Goal: Register for event/course

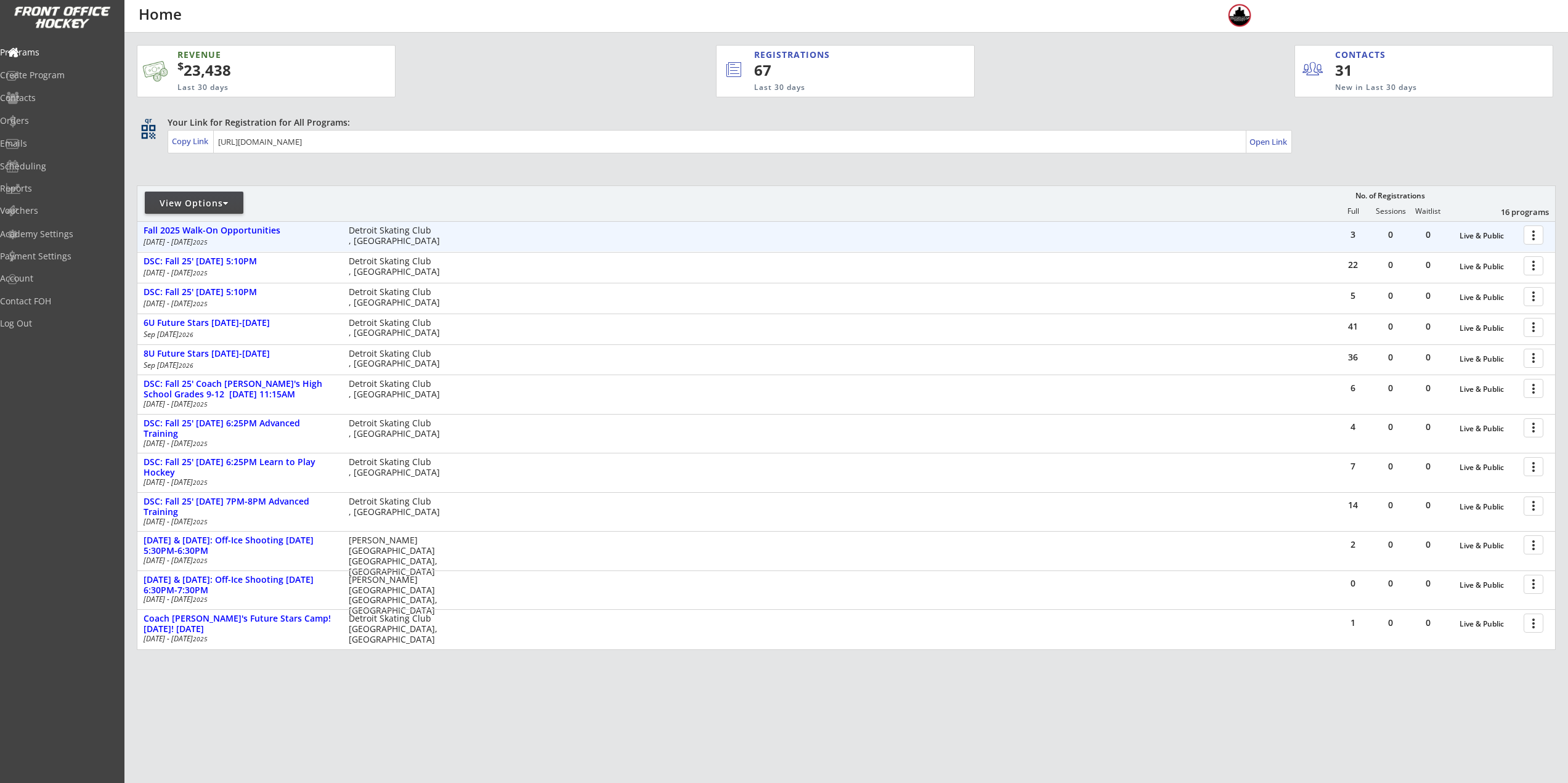
click at [1524, 235] on button "more_vert" at bounding box center [1534, 235] width 20 height 19
click at [1533, 237] on div at bounding box center [1536, 234] width 22 height 22
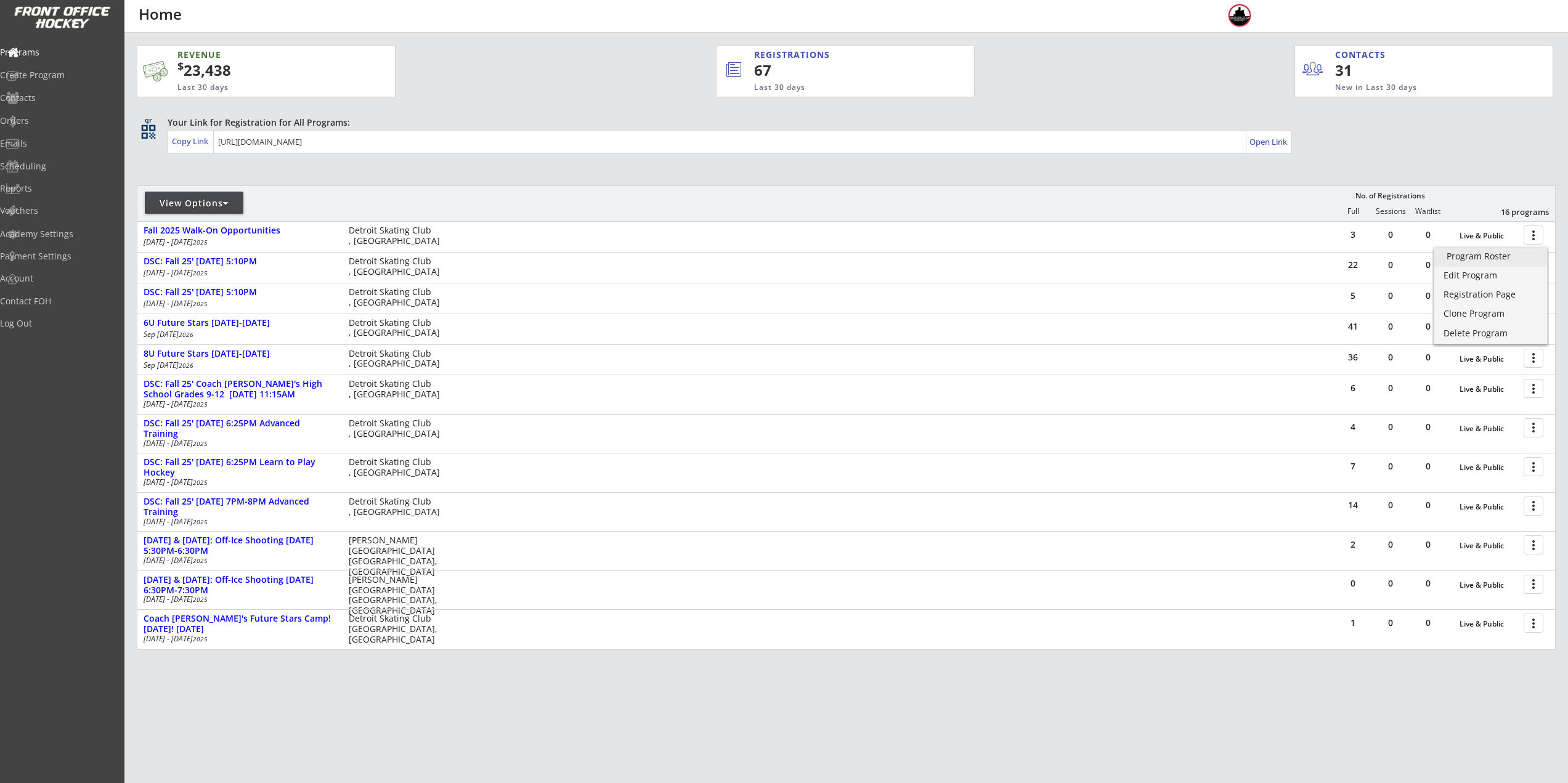
click at [1521, 250] on link "Program Roster" at bounding box center [1491, 257] width 113 height 18
click at [398, 189] on div "View Options No. of Registrations Full Sessions Waitlist 16 programs" at bounding box center [846, 202] width 1419 height 35
click at [220, 194] on div "View Options" at bounding box center [194, 202] width 98 height 22
select select ""Upcoming Programs""
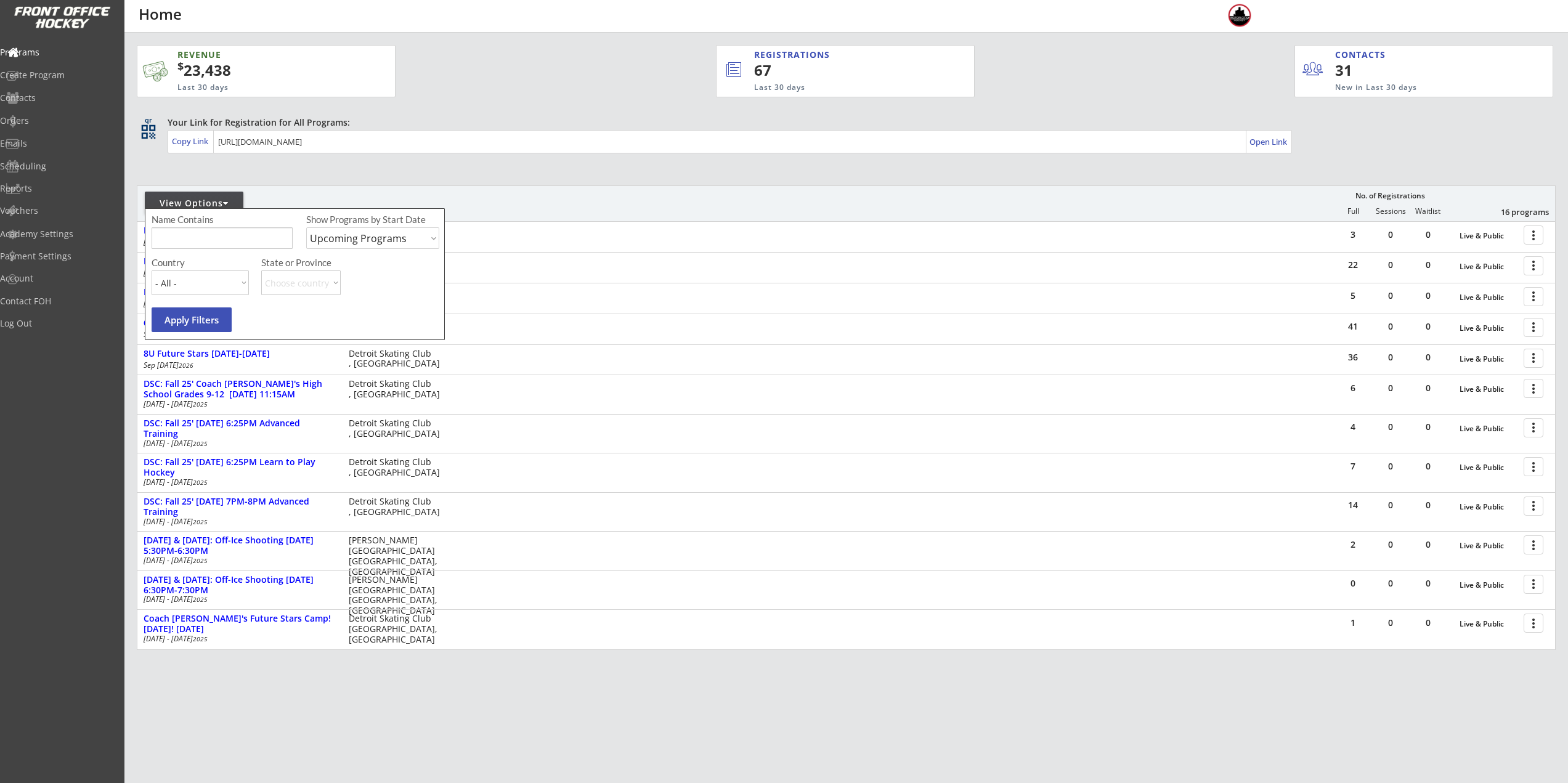
click at [223, 229] on input "input" at bounding box center [222, 238] width 141 height 22
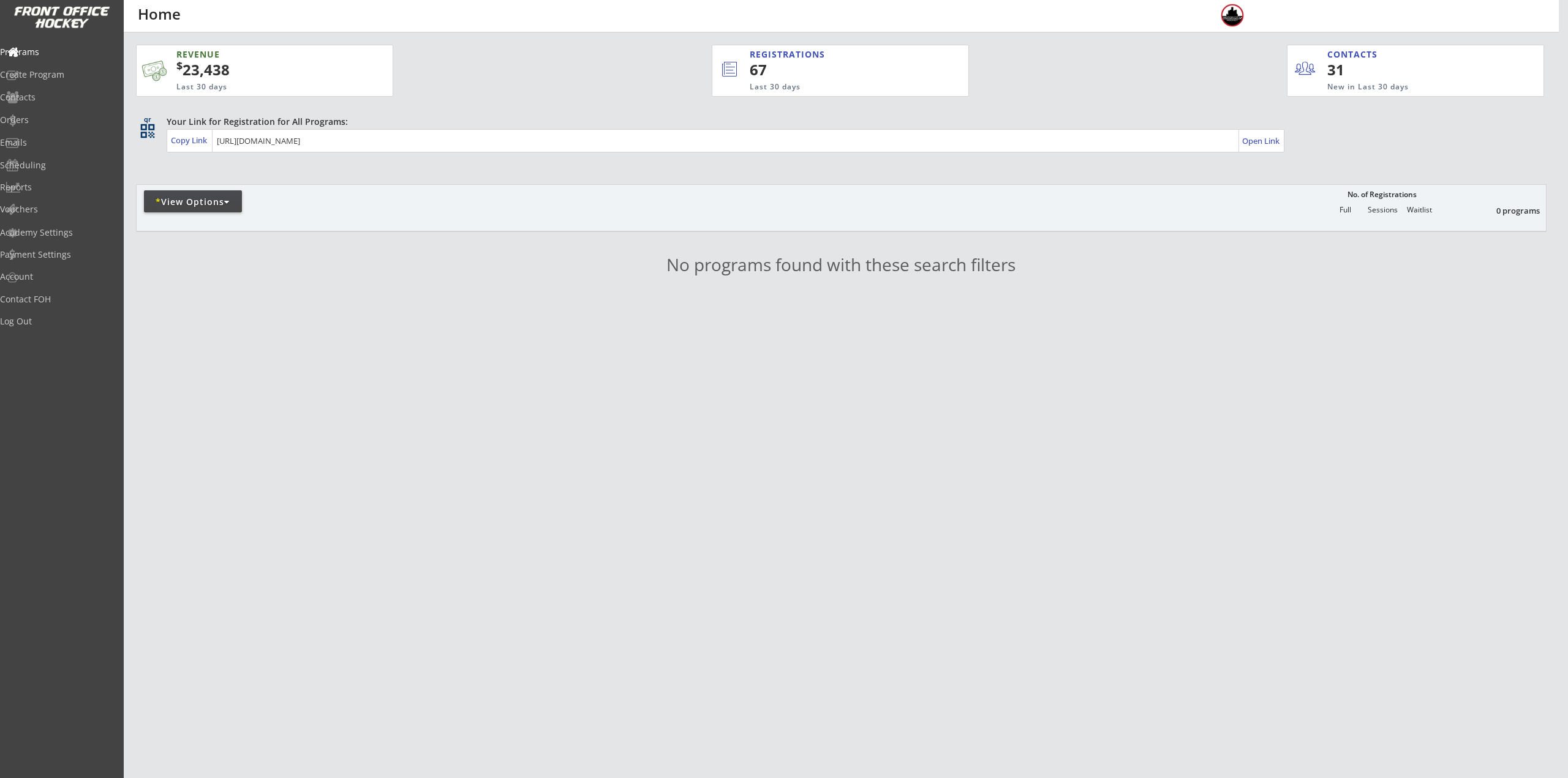
click at [190, 211] on div "* View Options" at bounding box center [193, 201] width 98 height 22
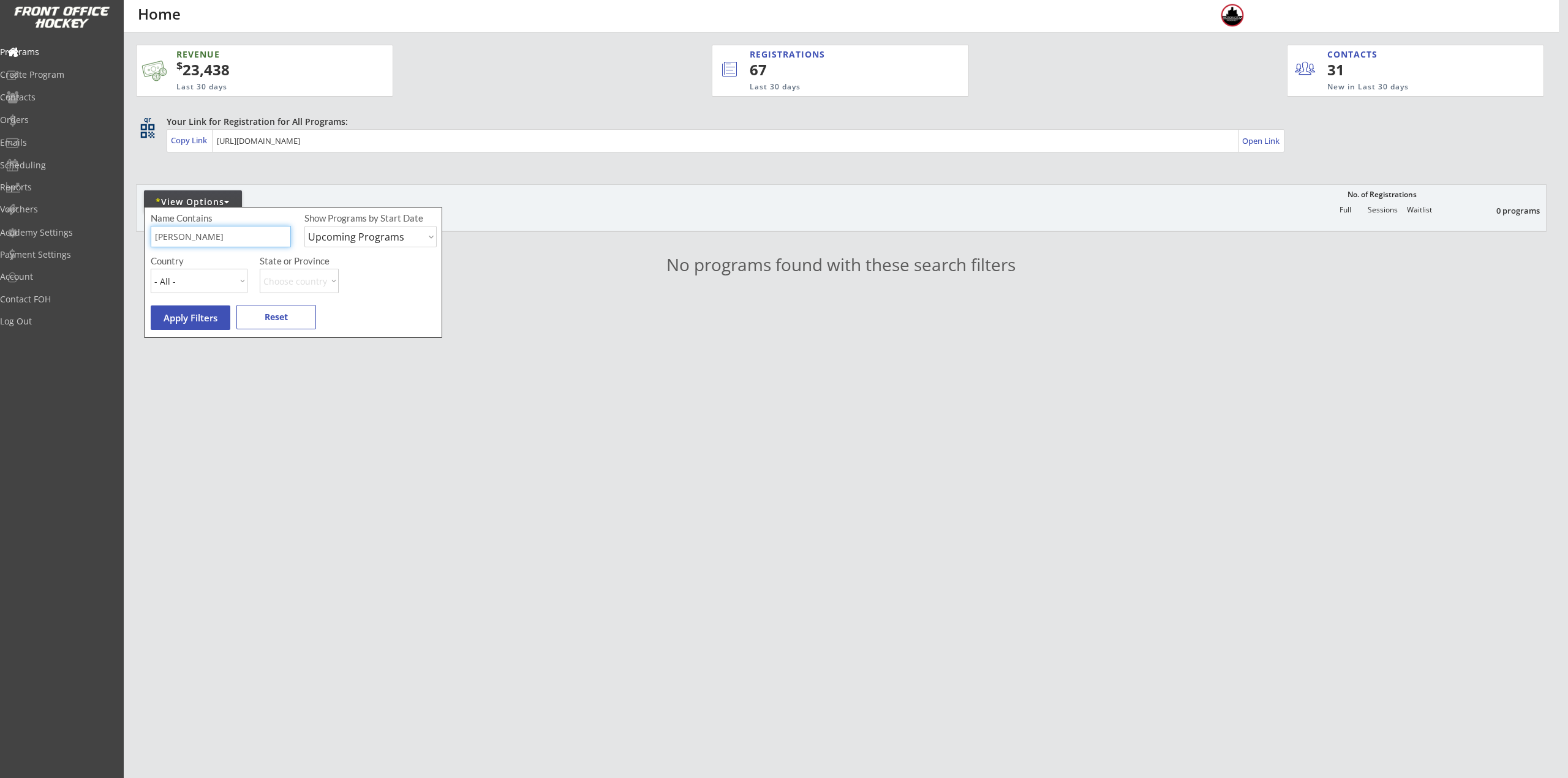
drag, startPoint x: 195, startPoint y: 239, endPoint x: 96, endPoint y: 227, distance: 99.7
click at [102, 237] on body "REVENUE $ 23,438 Last 30 days REGISTRATIONS 67 Last 30 days CONTACTS 31 New in …" at bounding box center [784, 389] width 1568 height 778
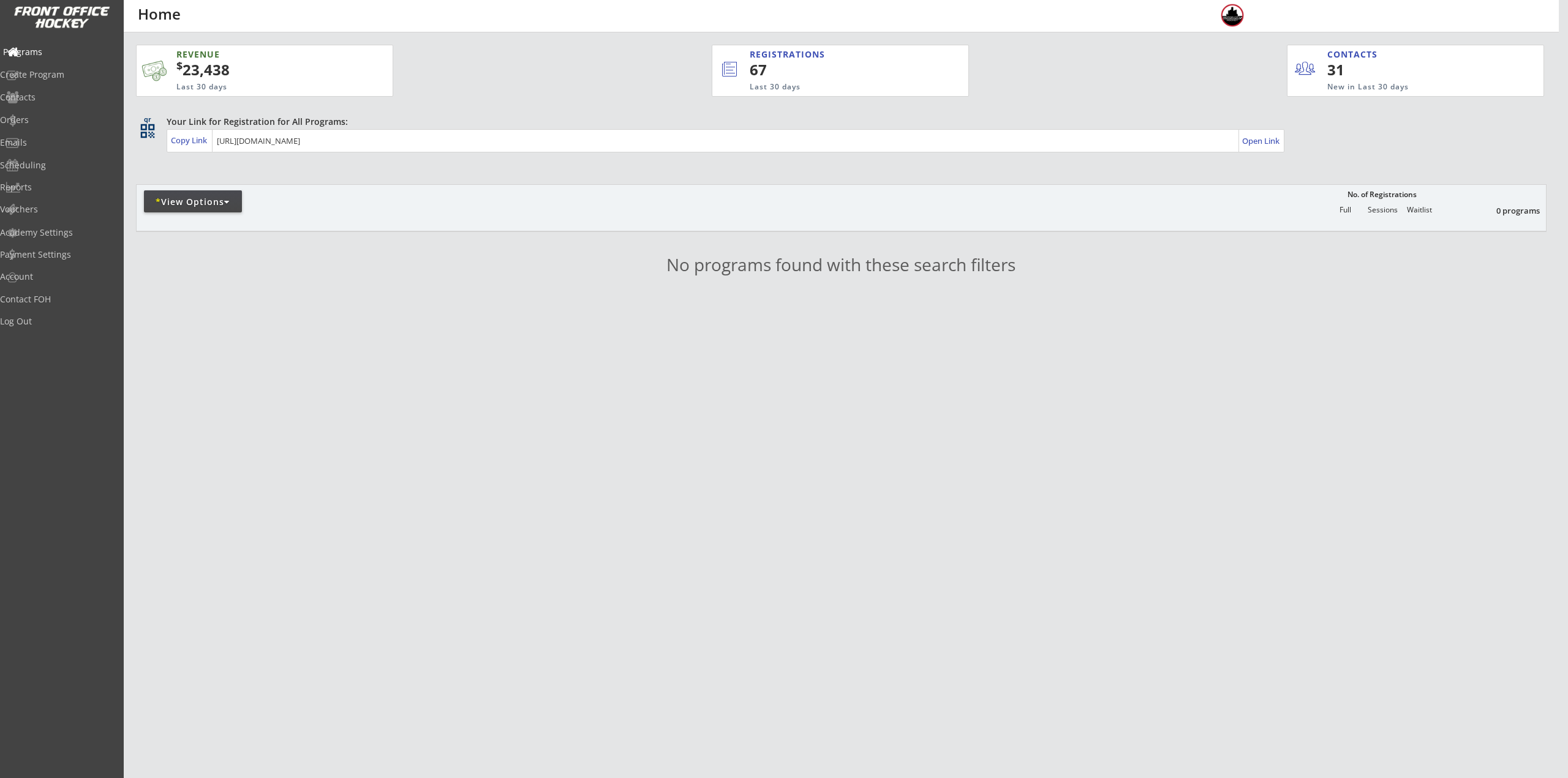
click at [67, 54] on div "Programs" at bounding box center [58, 51] width 110 height 9
click at [221, 196] on div "* View Options" at bounding box center [193, 201] width 98 height 12
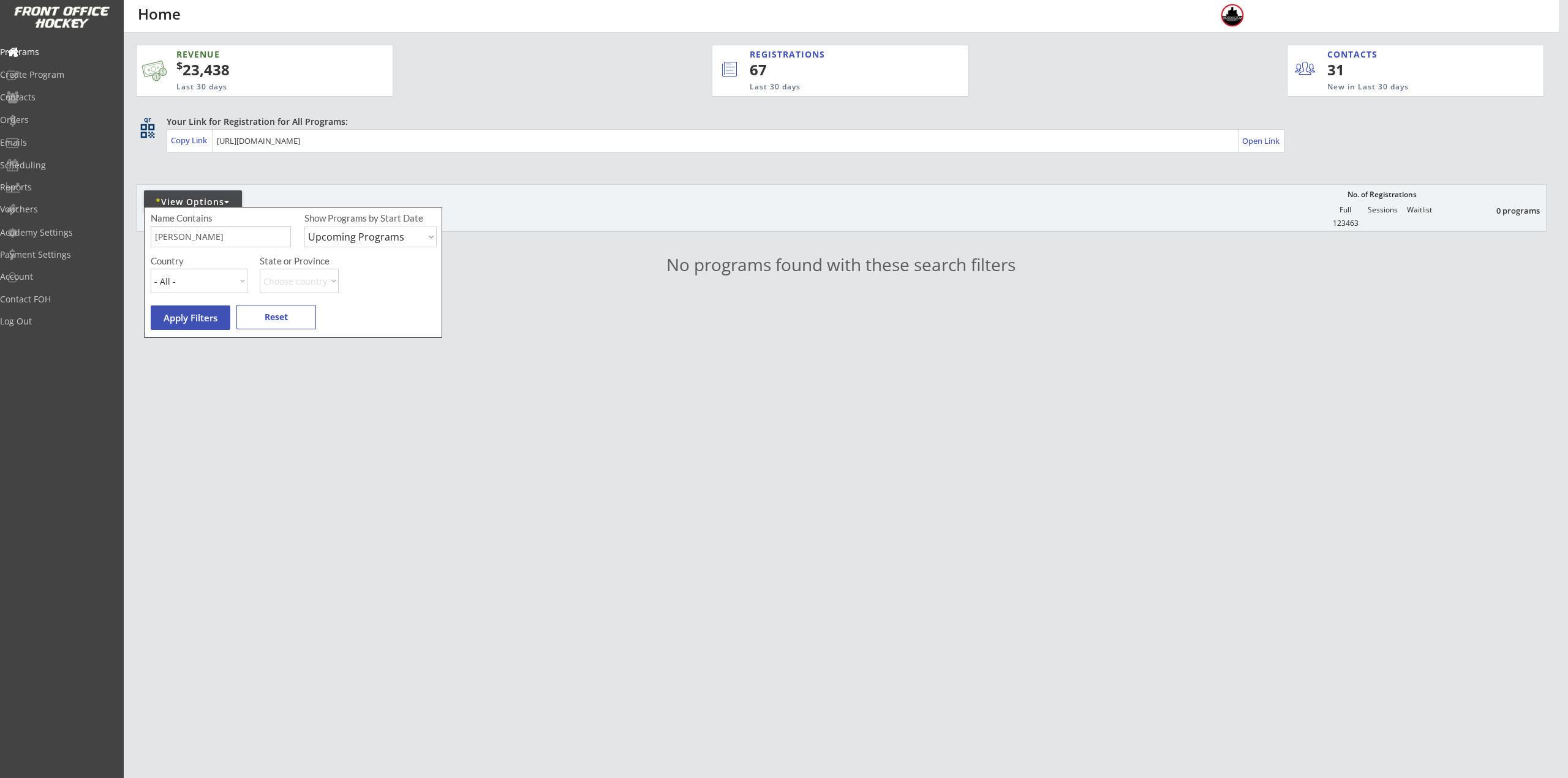
click at [206, 234] on input "input" at bounding box center [221, 236] width 140 height 22
type input "T"
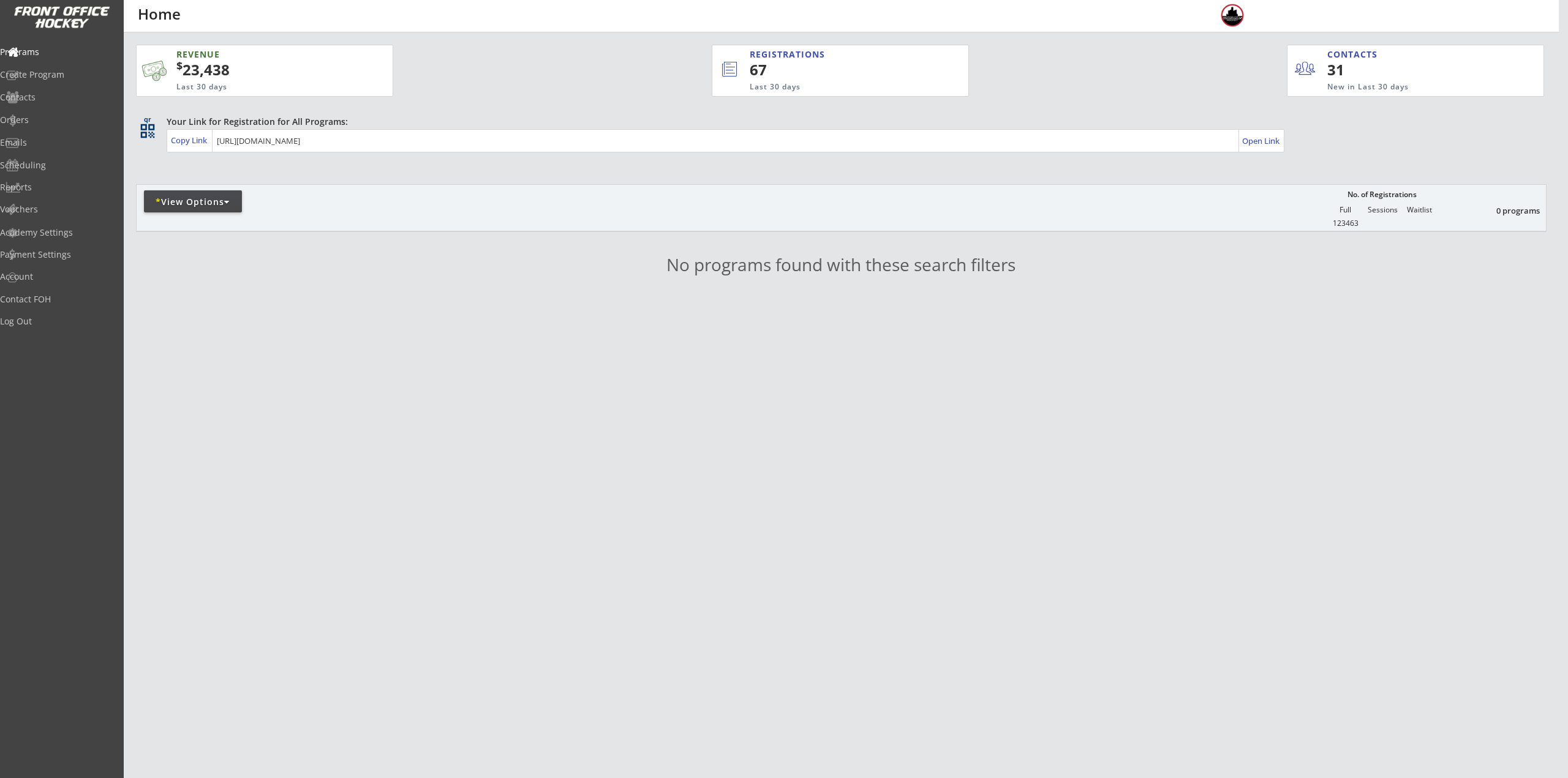
click at [210, 193] on div "* View Options" at bounding box center [193, 201] width 98 height 22
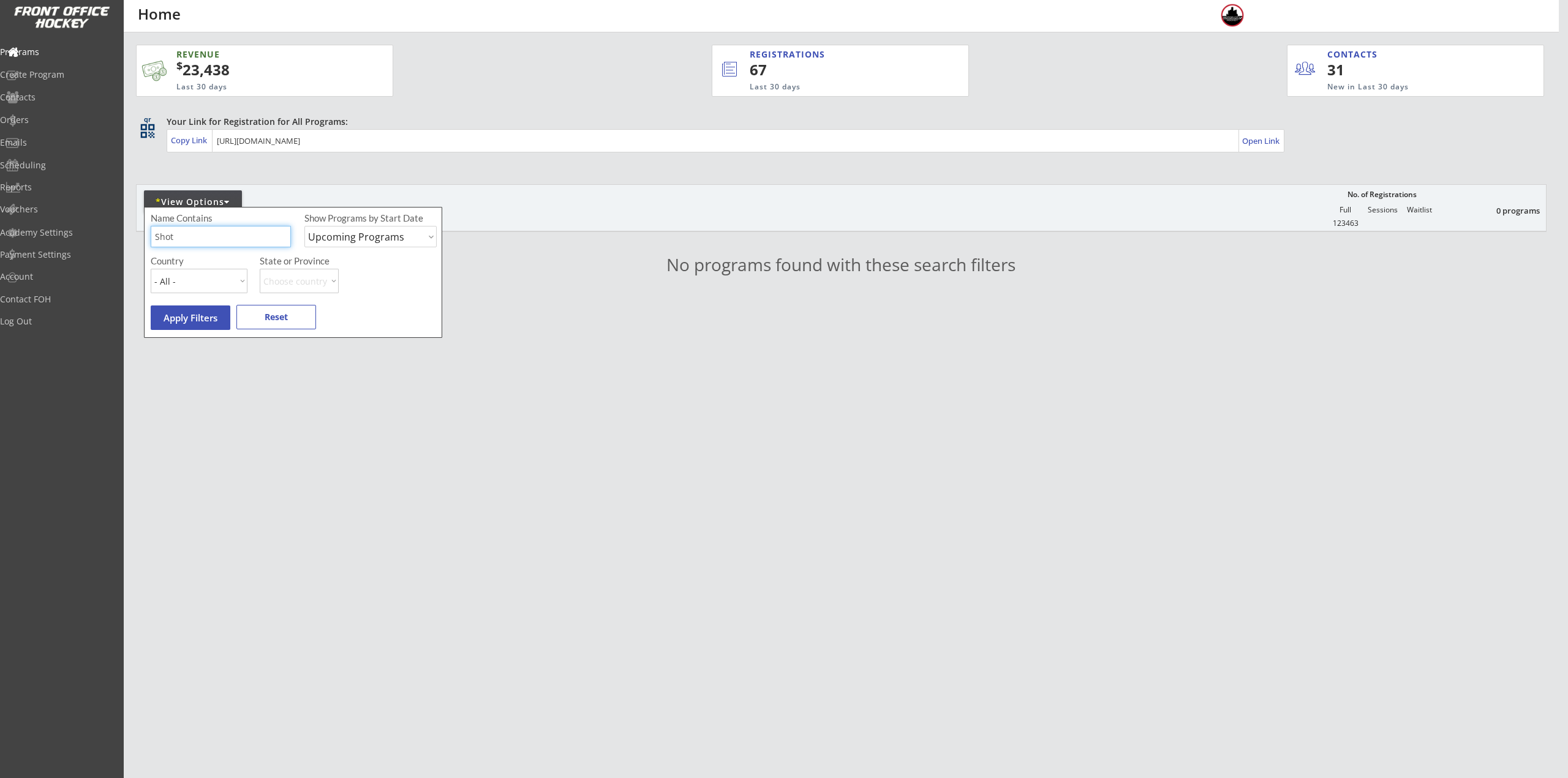
click at [201, 241] on input "input" at bounding box center [221, 236] width 140 height 22
type input "Shooting"
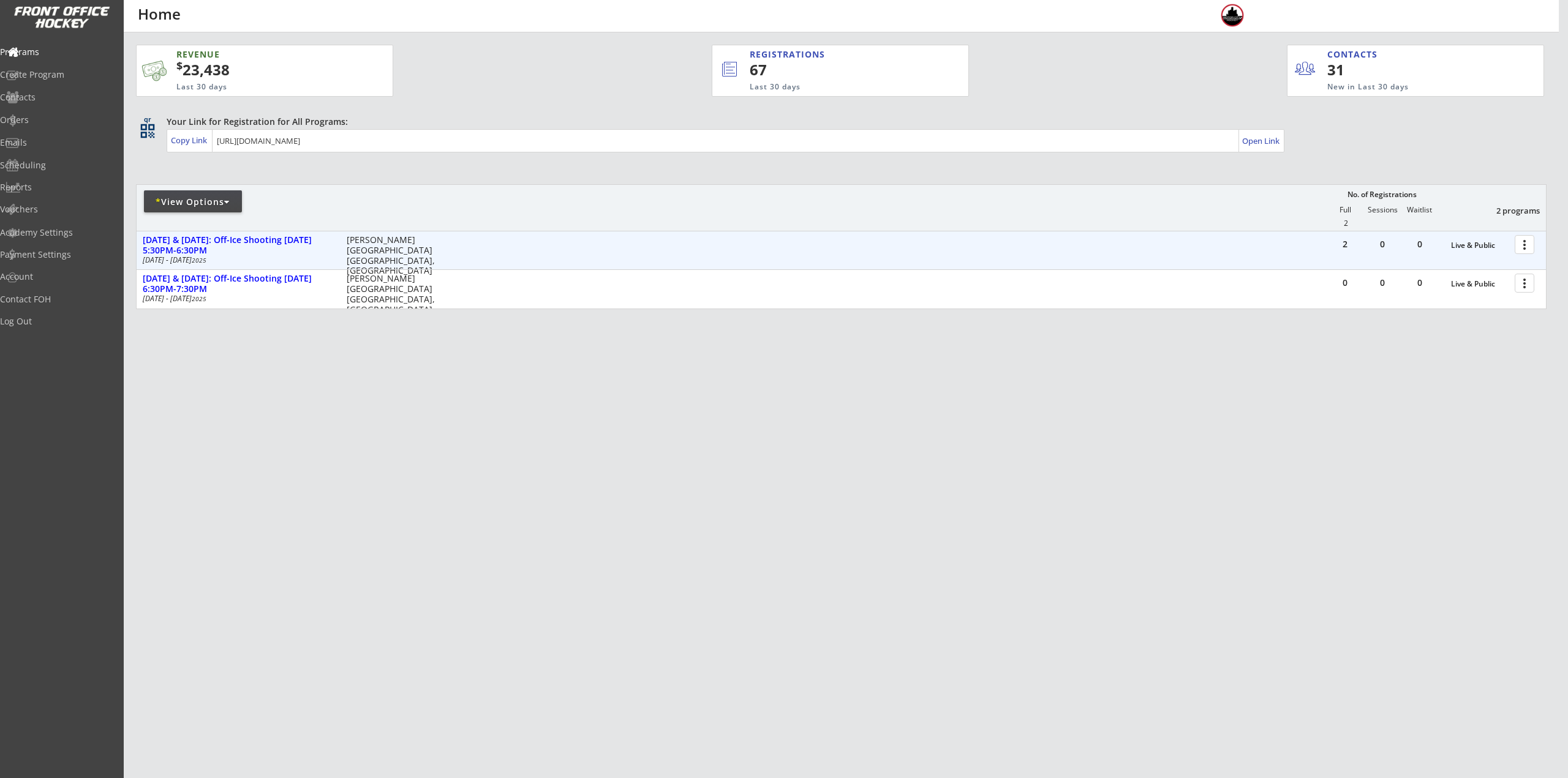
click at [1531, 239] on div at bounding box center [1526, 244] width 22 height 22
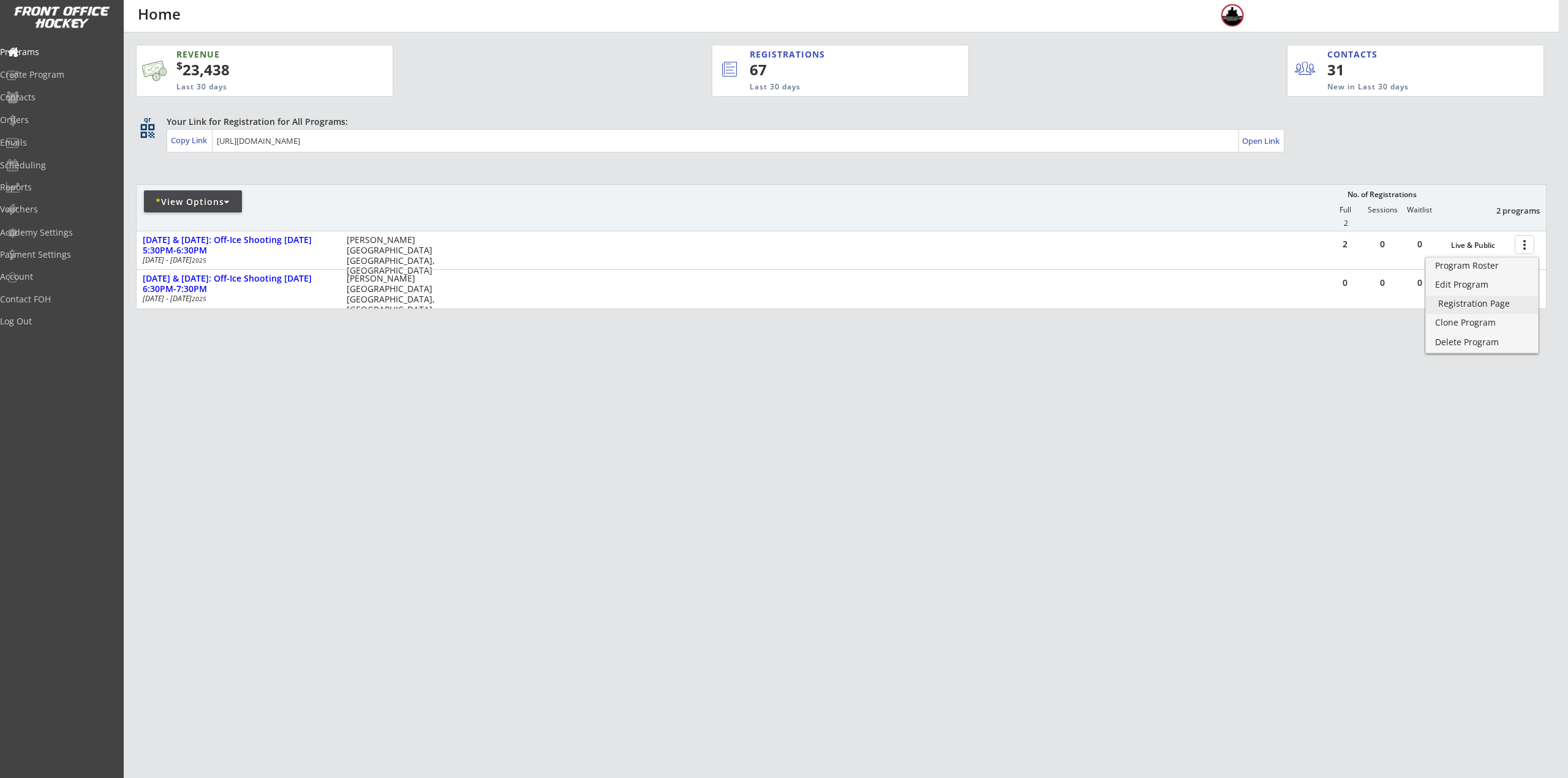
click at [1506, 302] on div "Registration Page" at bounding box center [1482, 304] width 87 height 9
click at [1498, 269] on div "Program Roster" at bounding box center [1482, 266] width 87 height 9
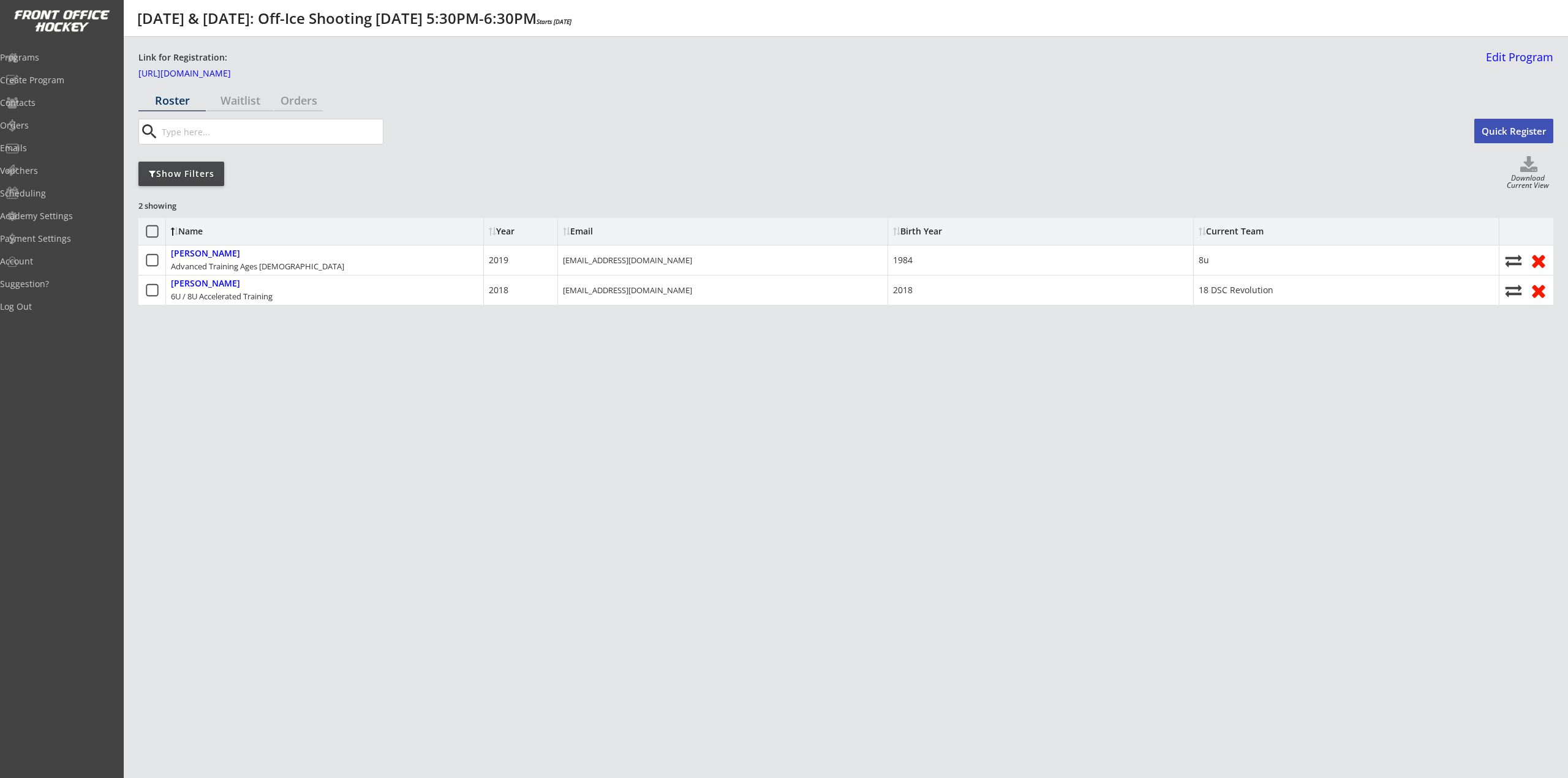
click at [1503, 134] on button "Quick Register" at bounding box center [1513, 131] width 79 height 25
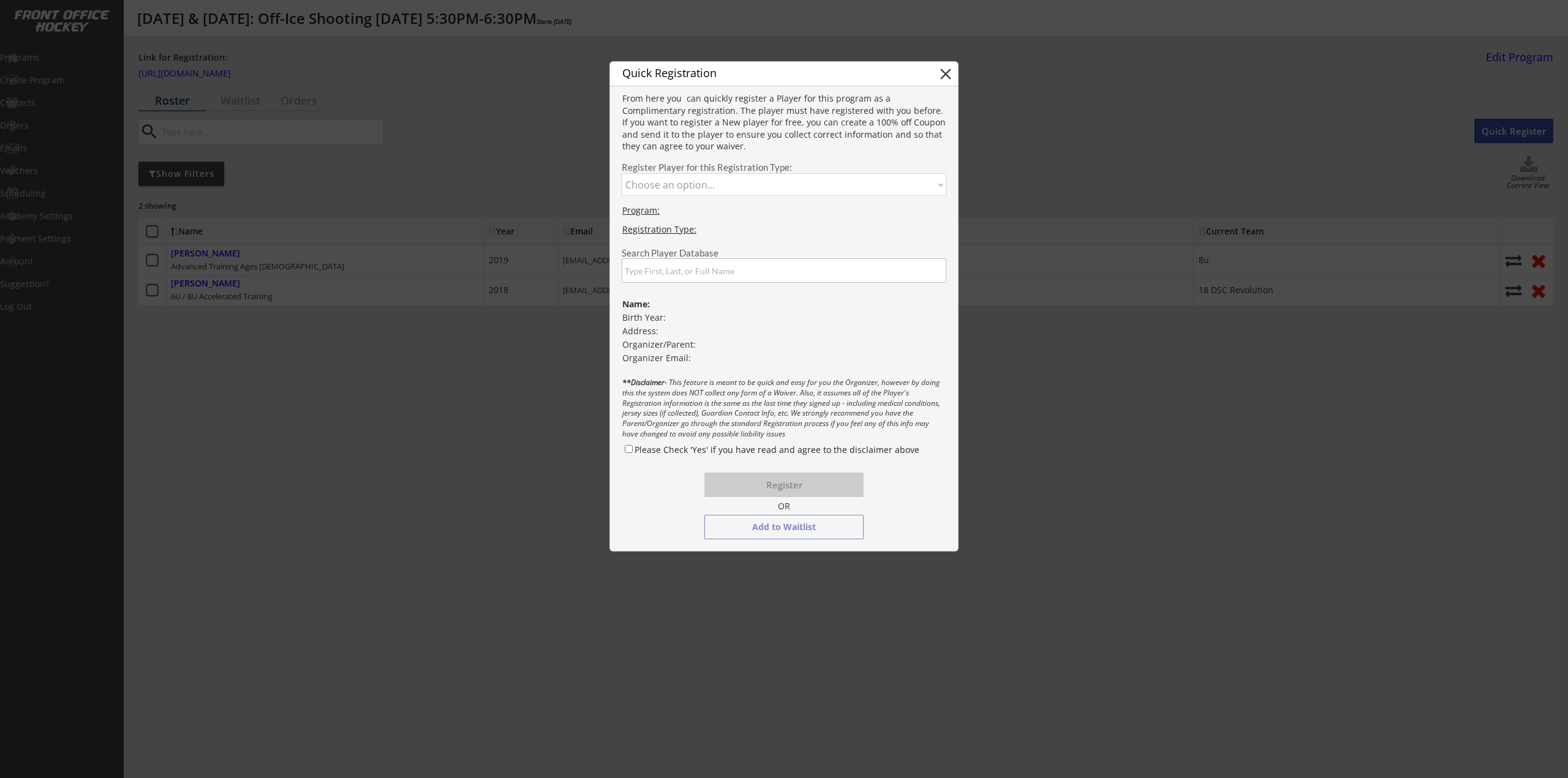
click at [759, 173] on div "Quick Registration close From here you can quickly register a Player for this p…" at bounding box center [784, 306] width 349 height 491
click at [736, 194] on select "Choose an option... Advanced Training Ages 9-13 6U / 8U Accelerated Training" at bounding box center [784, 185] width 325 height 23
select select ""1348695171700984260__LOOKUP__1753149591699x332292327663730700""
click at [622, 174] on select "Choose an option... Advanced Training Ages 9-13 6U / 8U Accelerated Training" at bounding box center [784, 185] width 325 height 23
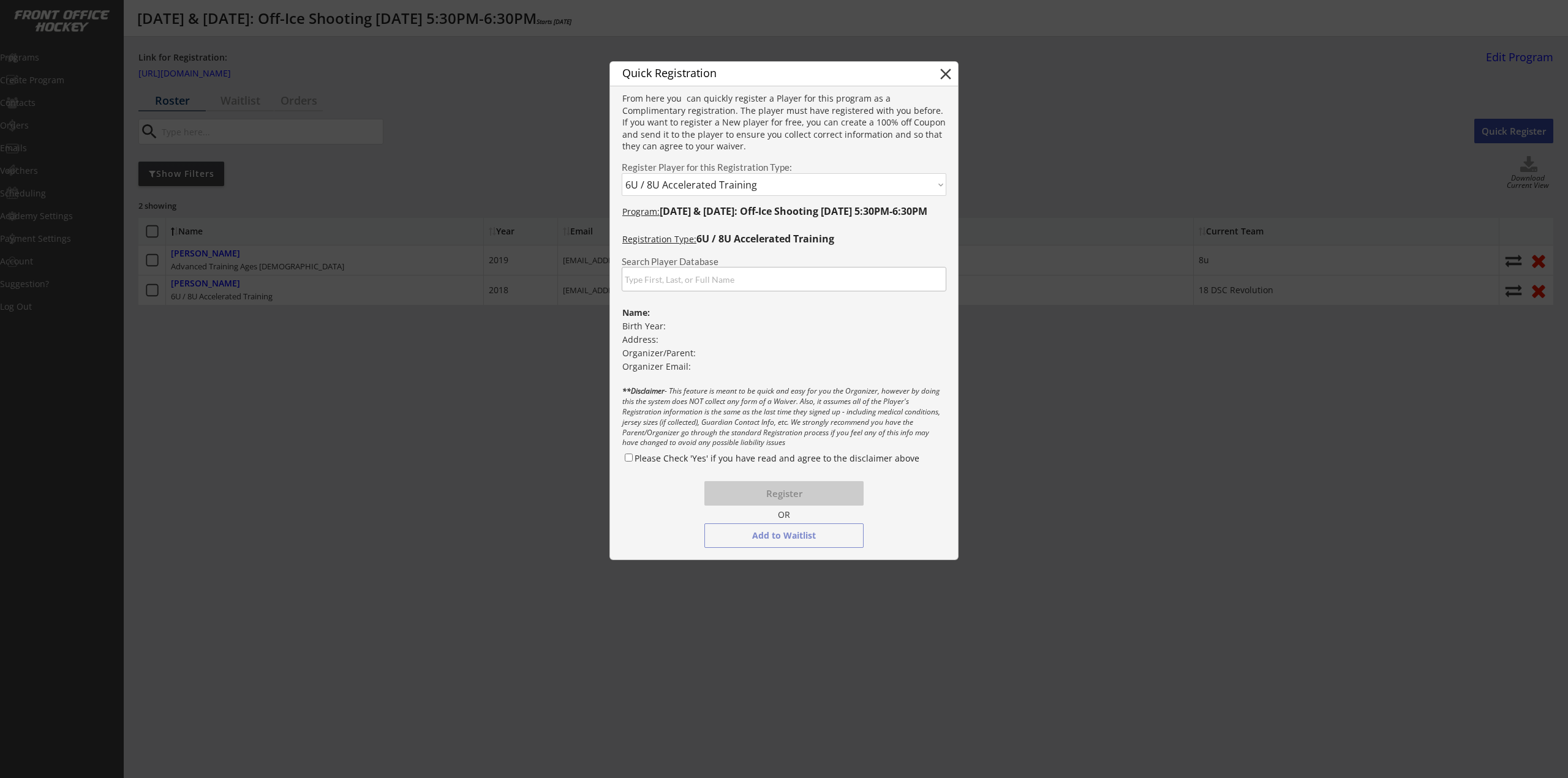
click at [732, 282] on input "input" at bounding box center [784, 279] width 325 height 25
type input "Leib"
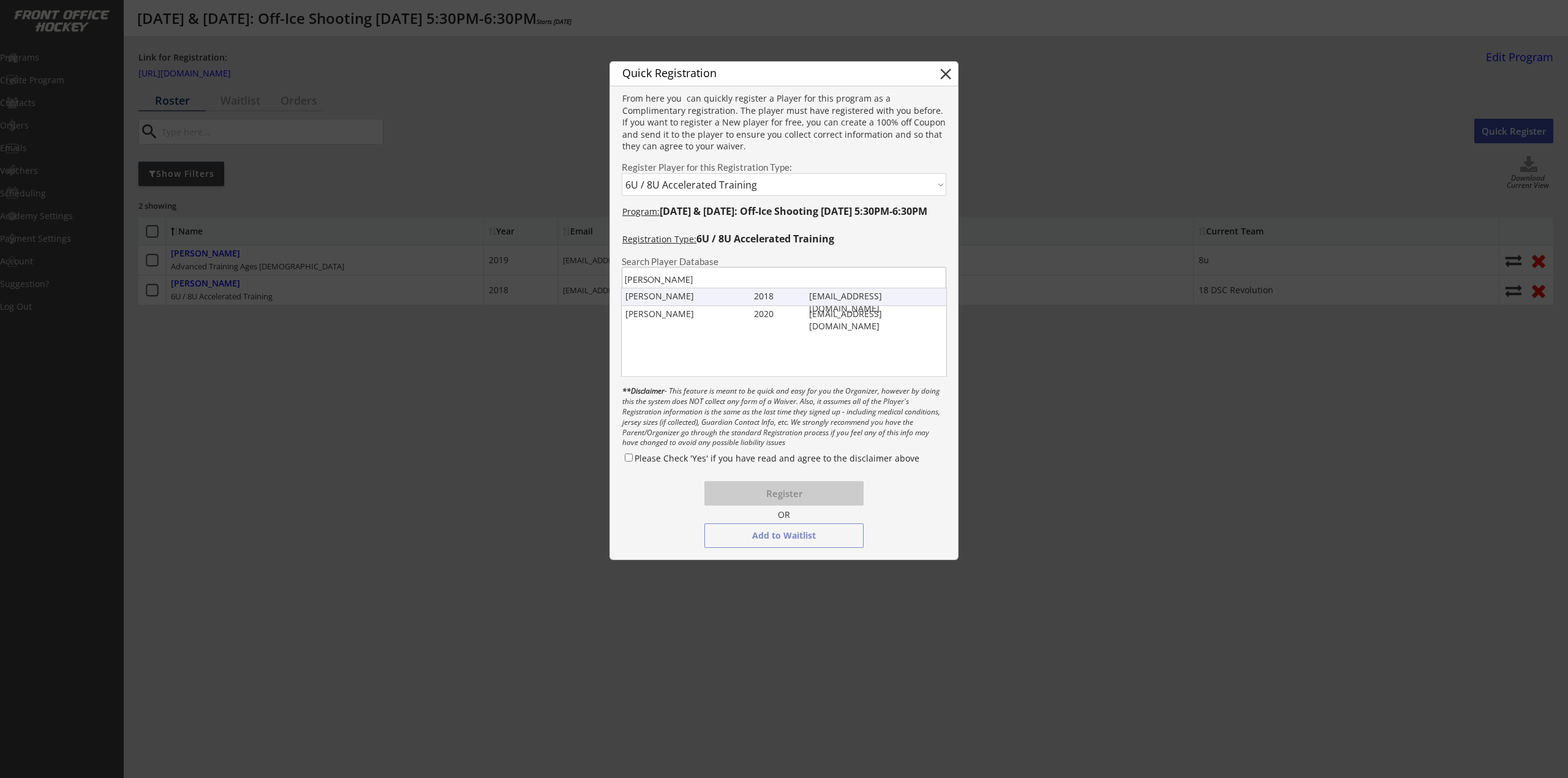
click at [727, 298] on div "Jack Leib" at bounding box center [687, 296] width 123 height 12
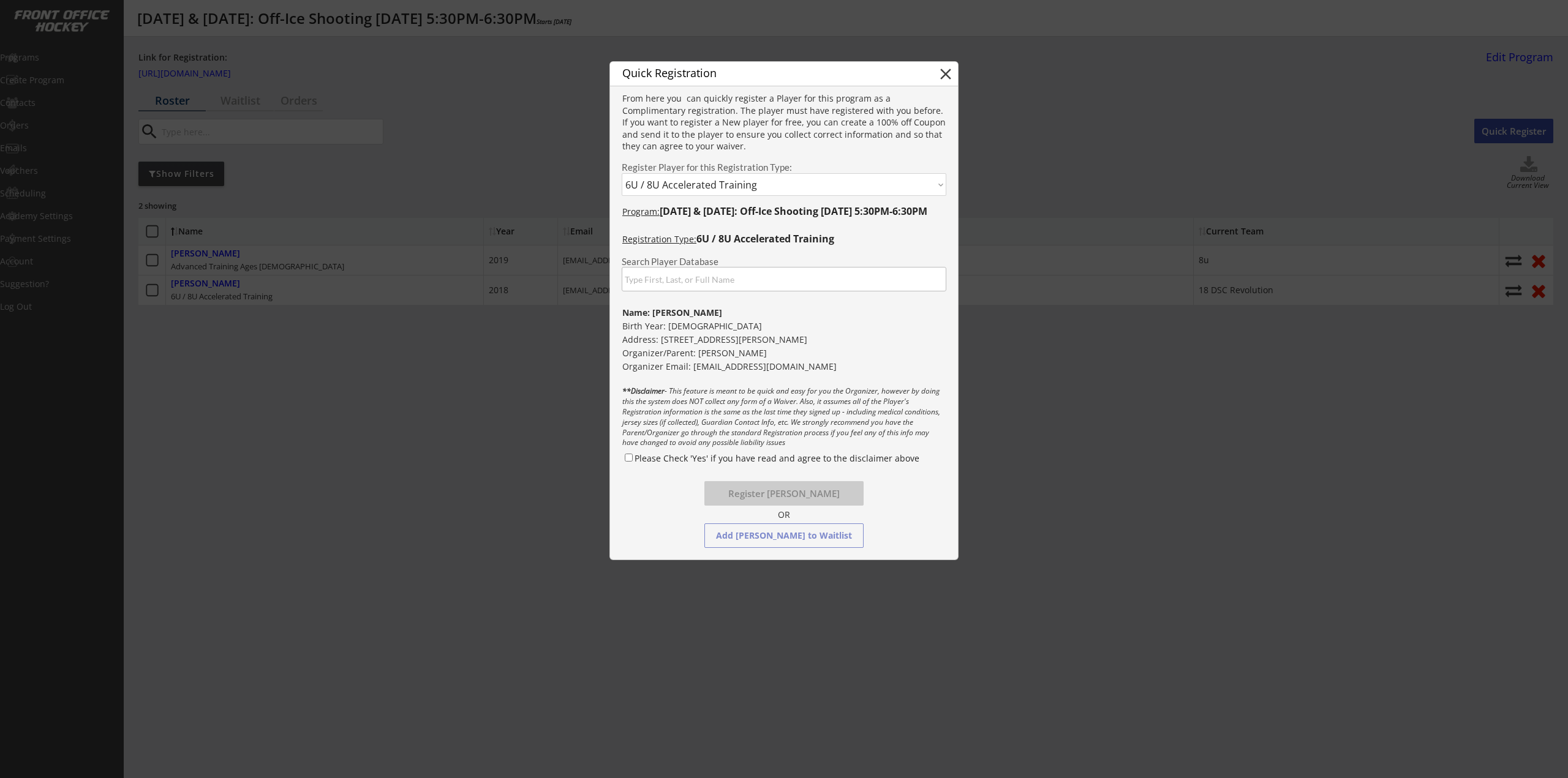
click at [756, 281] on input "input" at bounding box center [784, 279] width 325 height 25
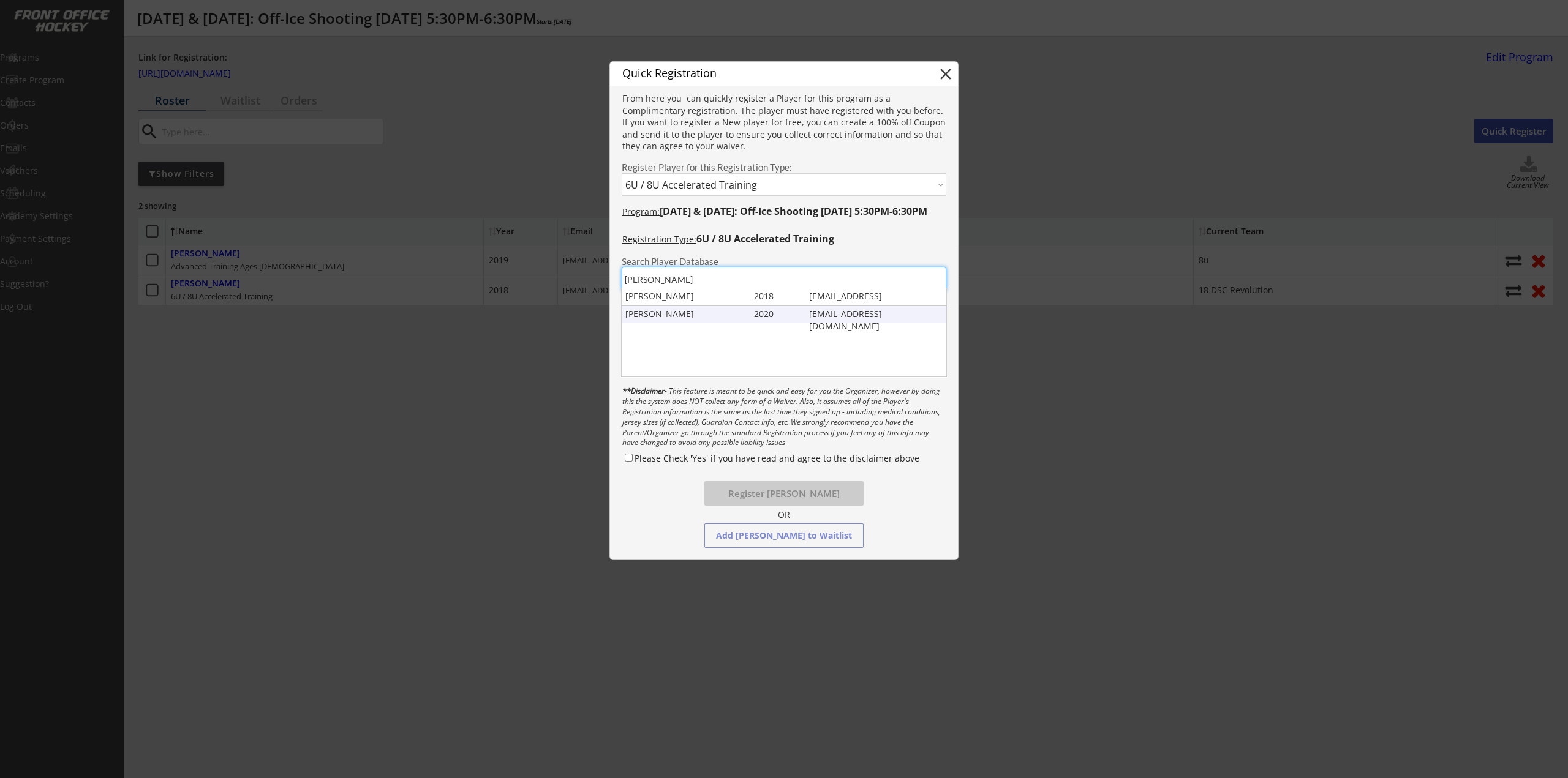
type input "Leib"
click at [719, 315] on div "Cole Leib" at bounding box center [687, 314] width 123 height 12
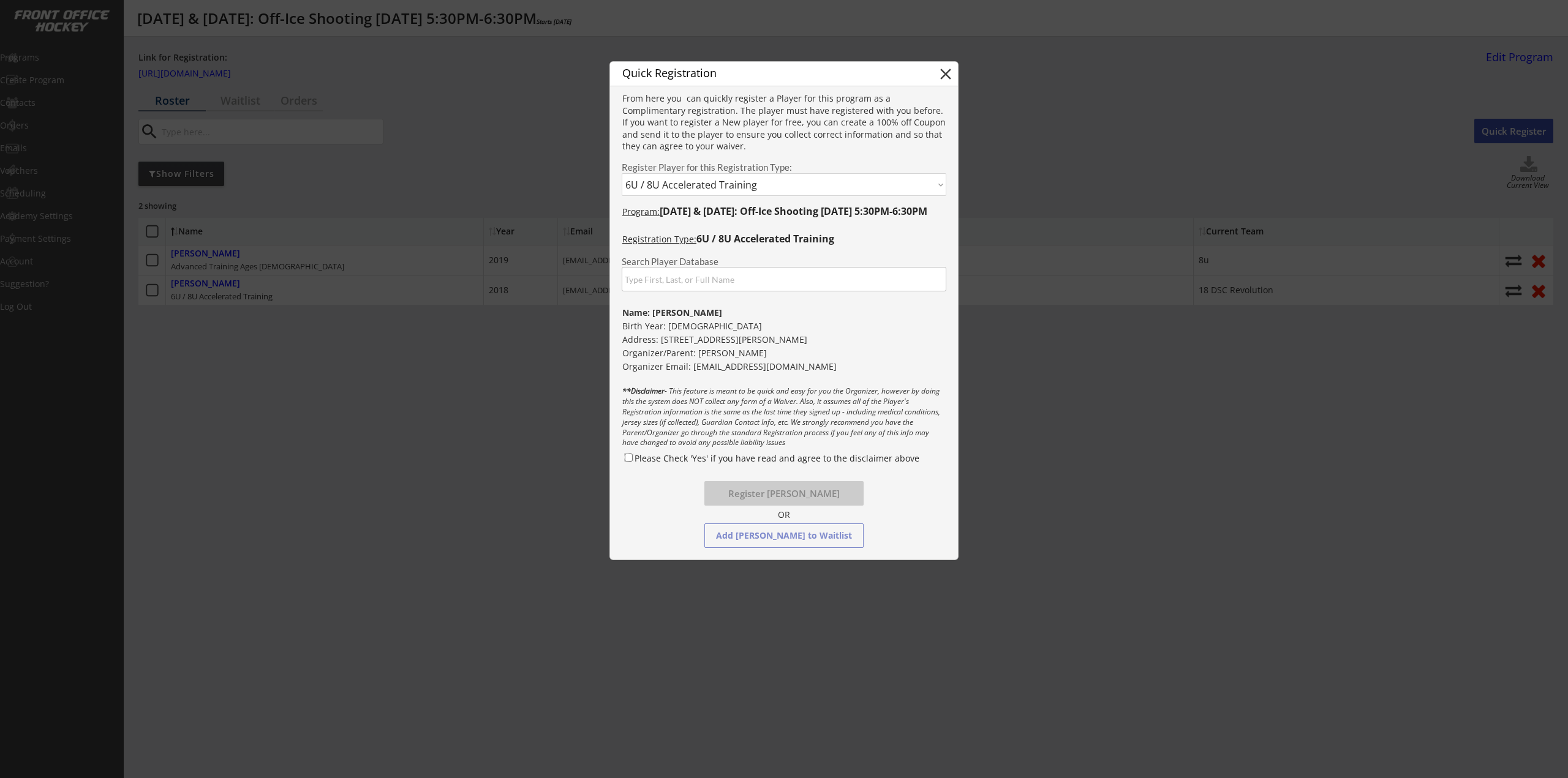
click at [627, 461] on input "Please Check 'Yes' if you have read and agree to the disclaimer above" at bounding box center [628, 457] width 8 height 8
checkbox input "true"
click at [769, 488] on button "Register Cole Leib" at bounding box center [784, 493] width 159 height 25
select select ""PLACEHOLDER_1427118222253""
checkbox input "false"
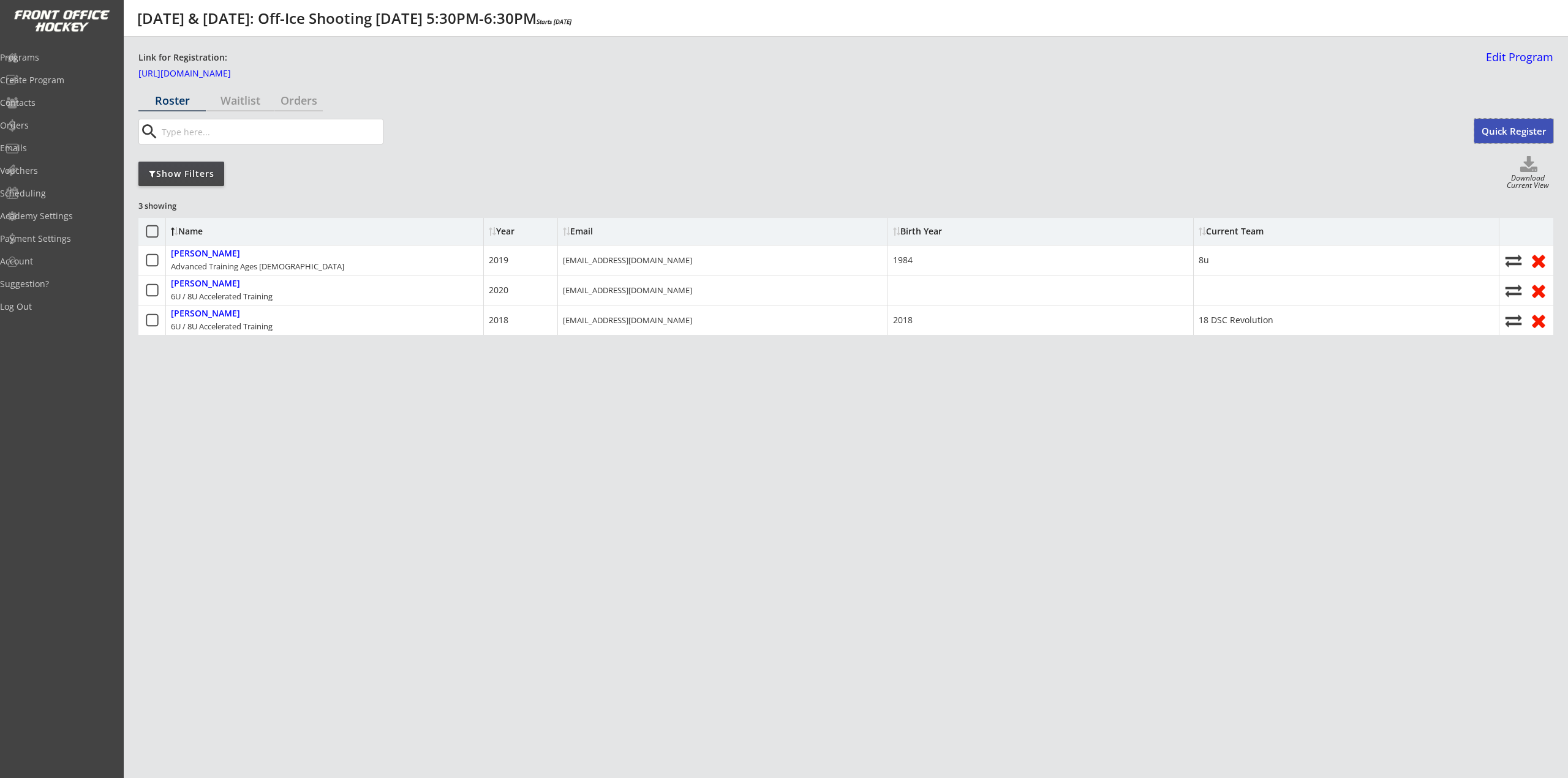
click at [1499, 131] on button "Quick Register" at bounding box center [1513, 131] width 79 height 25
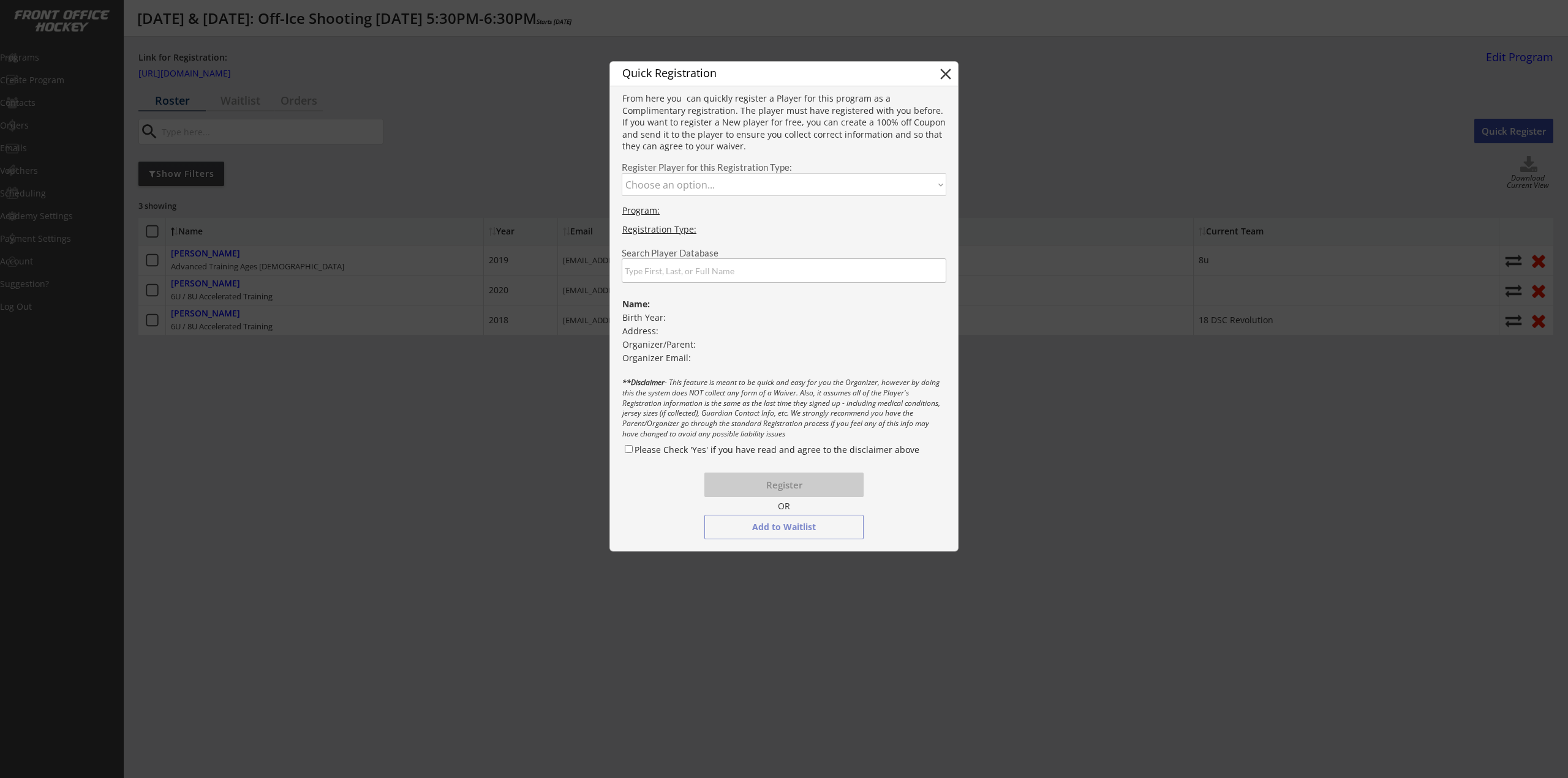
drag, startPoint x: 763, startPoint y: 179, endPoint x: 743, endPoint y: 194, distance: 25.0
click at [762, 179] on select "Choose an option... Advanced Training Ages 9-13 6U / 8U Accelerated Training" at bounding box center [784, 185] width 325 height 23
select select ""1348695171700984260__LOOKUP__1753149591699x332292327663730700""
click at [622, 174] on select "Choose an option... Advanced Training Ages 9-13 6U / 8U Accelerated Training" at bounding box center [784, 185] width 325 height 23
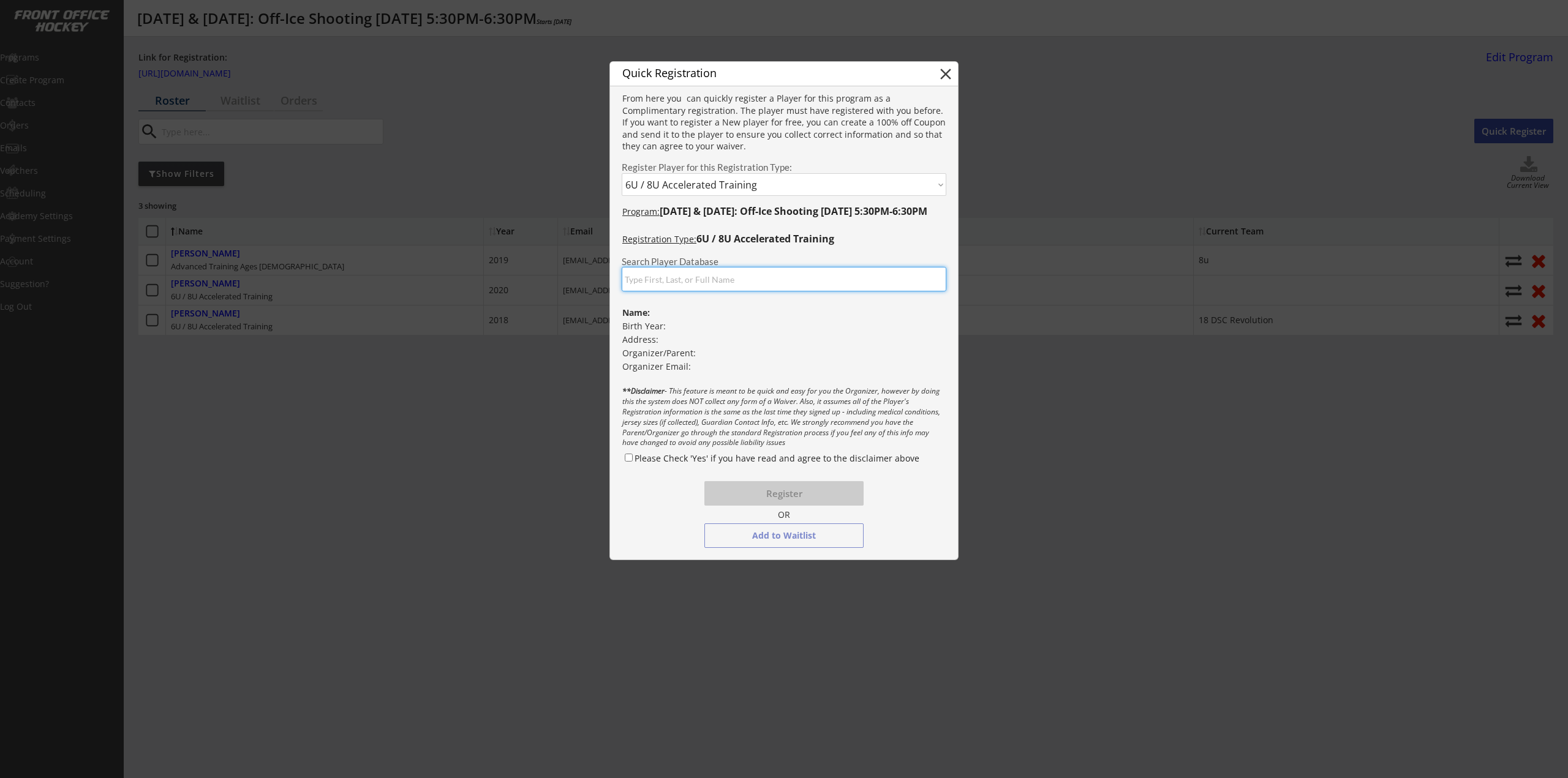
click at [698, 273] on input "input" at bounding box center [784, 279] width 325 height 25
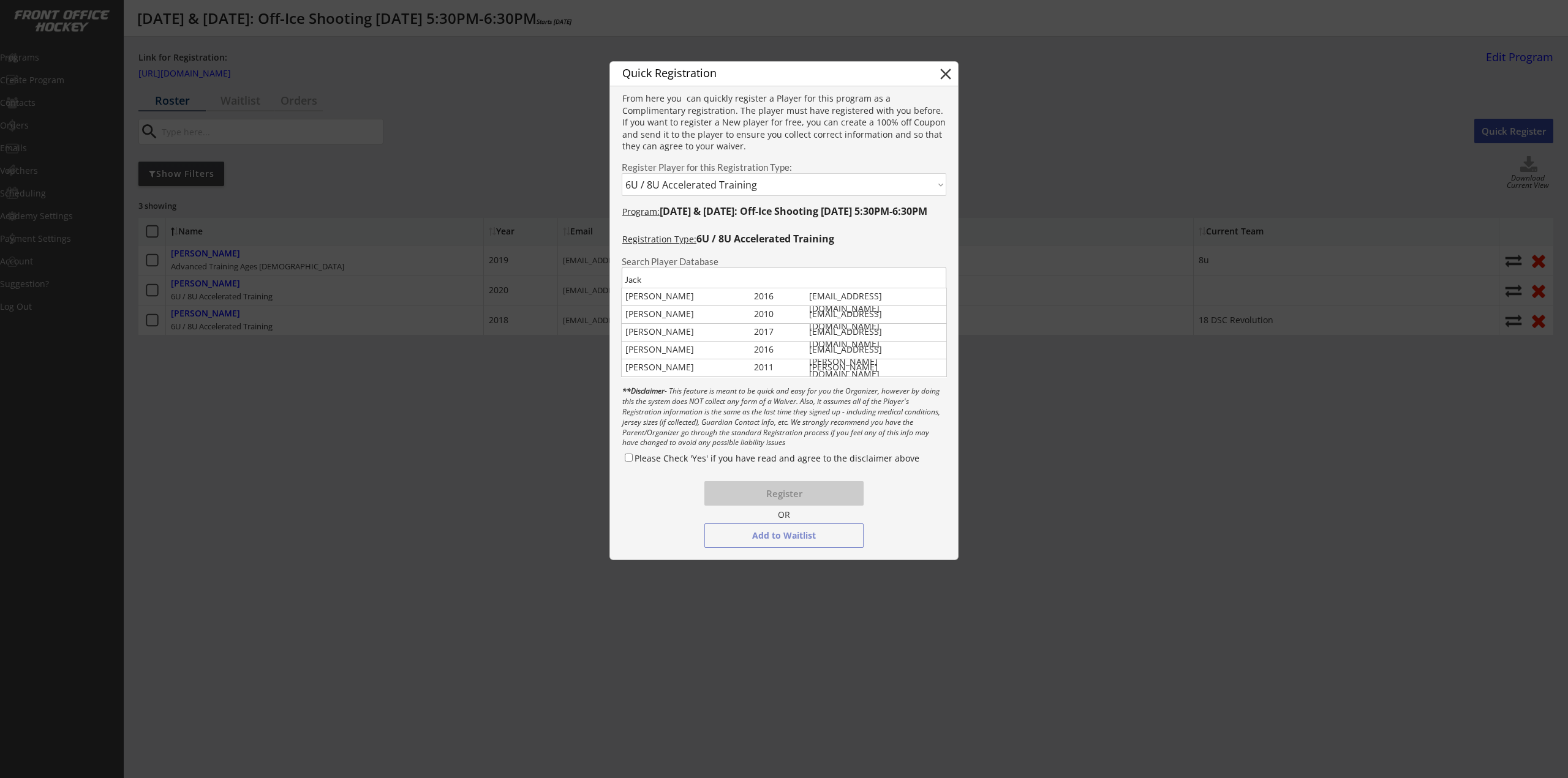
click at [698, 278] on input "input" at bounding box center [784, 279] width 325 height 25
type input "Jack Leib"
click at [707, 289] on div "Jack Leib 2018 tarynwatzman@gmail.com" at bounding box center [784, 297] width 326 height 17
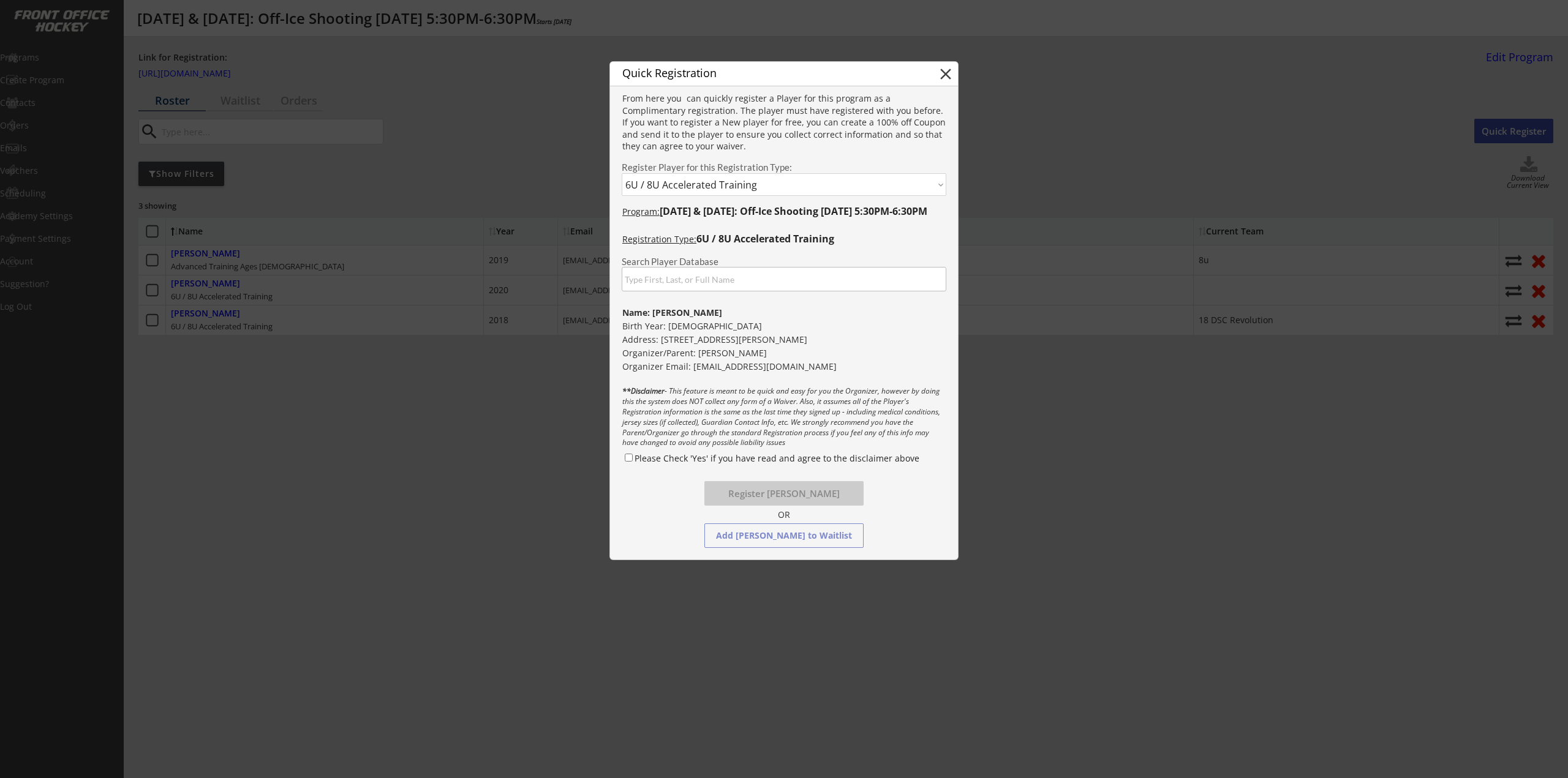
click at [634, 457] on div "Please Check 'Yes' if you have read and agree to the disclaimer above" at bounding box center [784, 460] width 324 height 18
click at [628, 454] on input "Please Check 'Yes' if you have read and agree to the disclaimer above" at bounding box center [628, 457] width 8 height 8
checkbox input "true"
click at [771, 491] on button "Register Jack Leib" at bounding box center [784, 493] width 159 height 25
select select ""PLACEHOLDER_1427118222253""
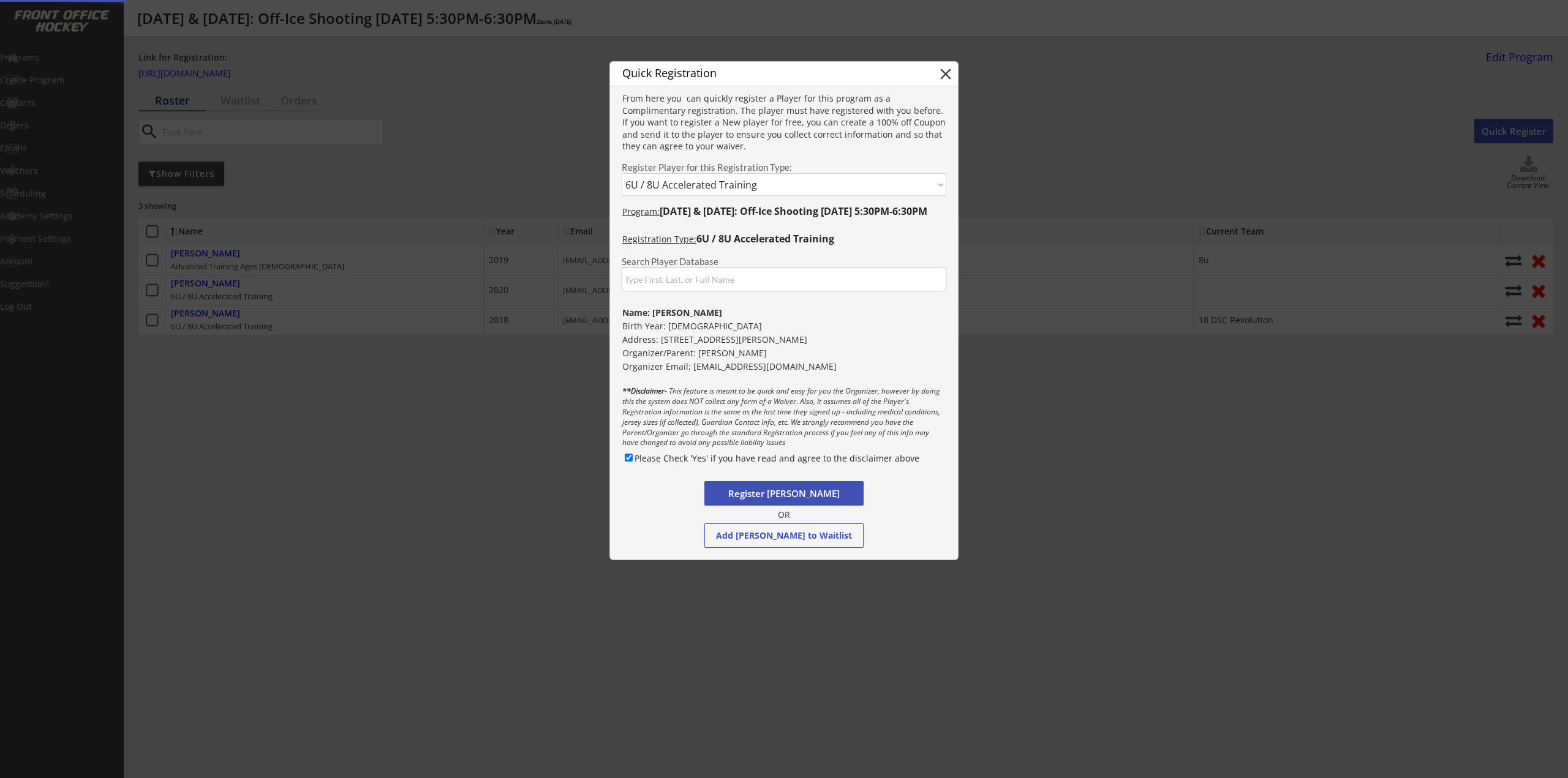
checkbox input "false"
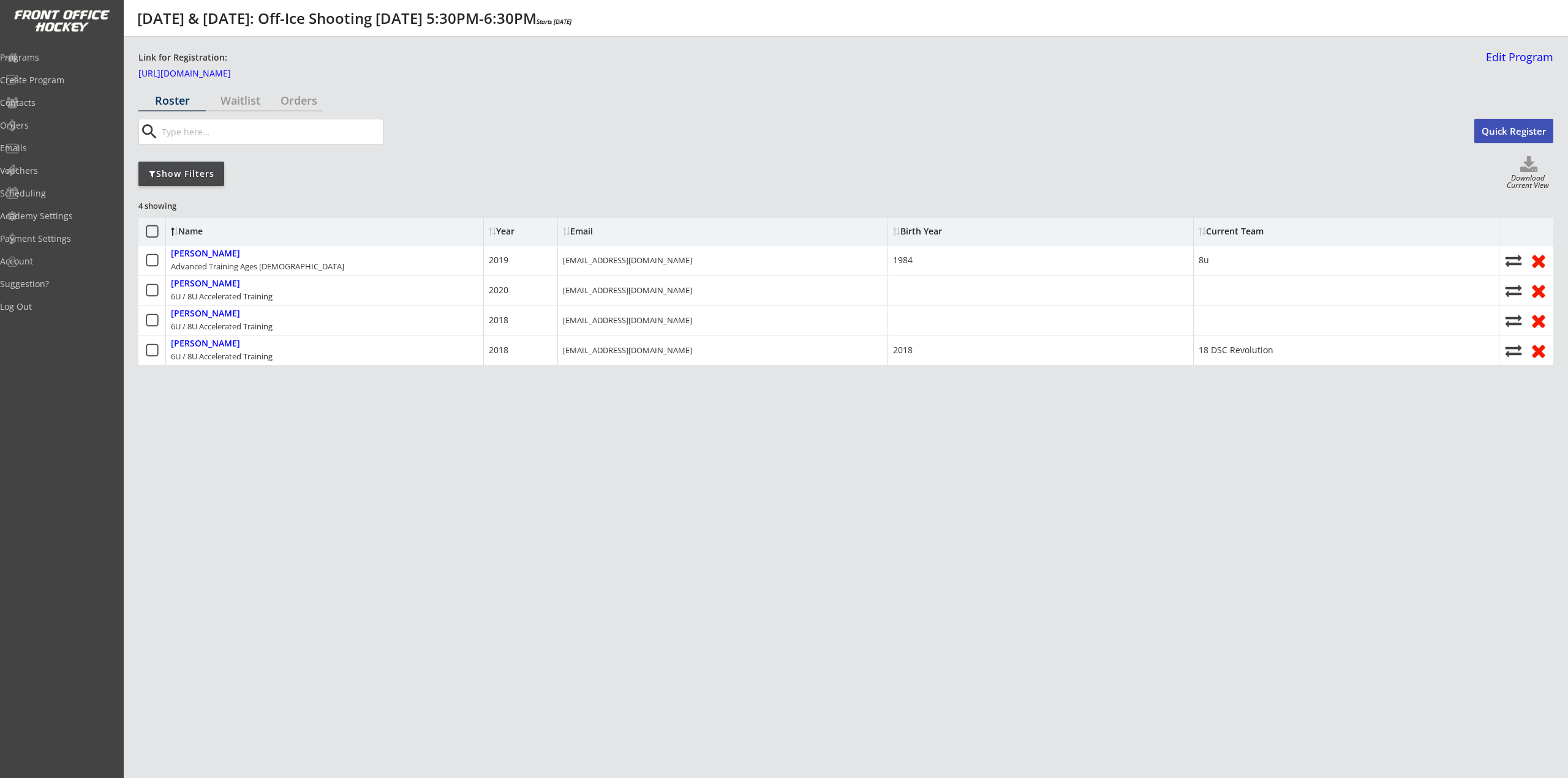
click at [672, 443] on div "Roster Waitlist Orders search Quick Register Show Filters Download Current View…" at bounding box center [846, 313] width 1415 height 447
click at [46, 129] on div "Orders" at bounding box center [58, 125] width 110 height 9
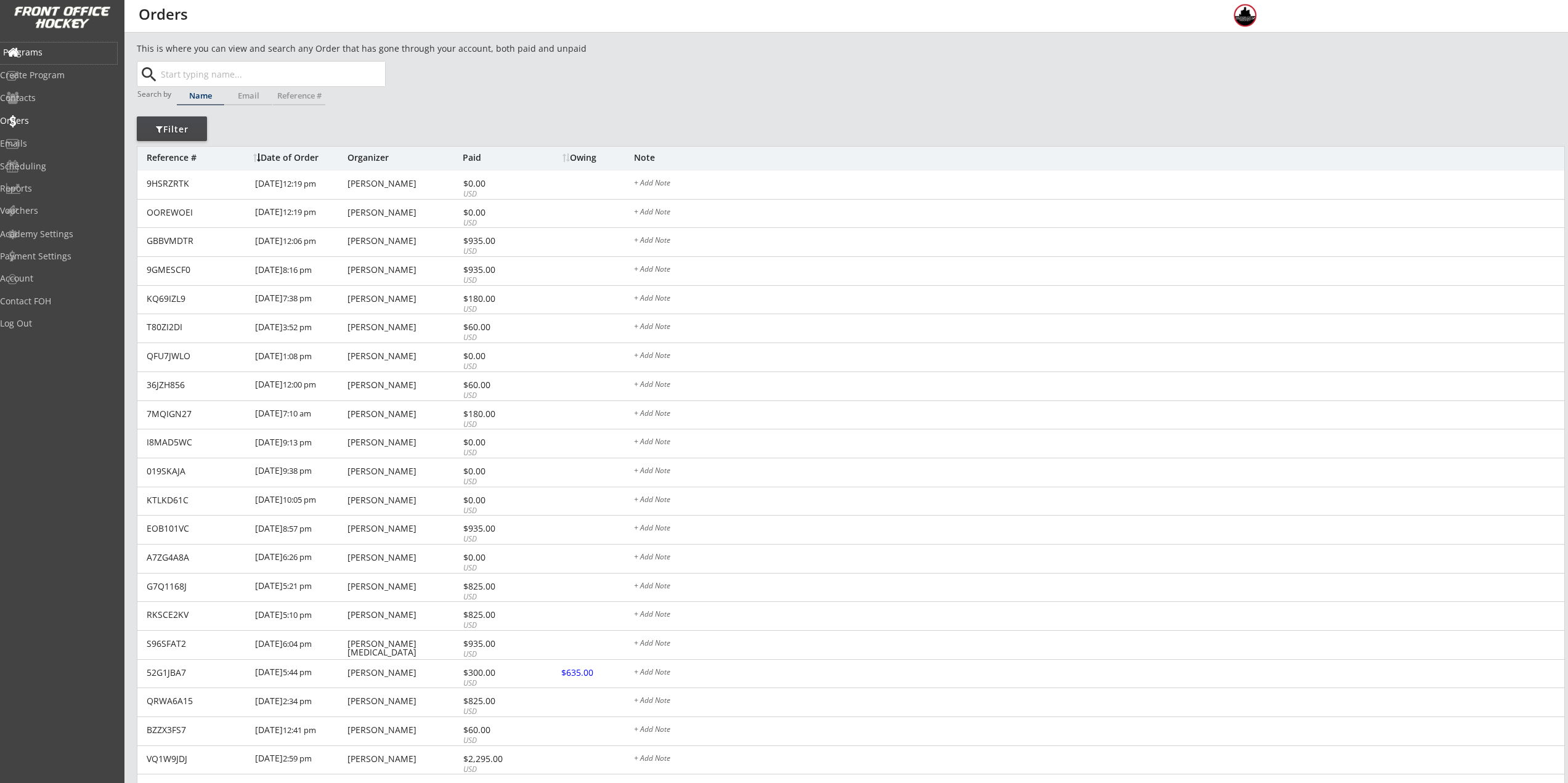
click at [60, 53] on div "Programs" at bounding box center [58, 52] width 111 height 9
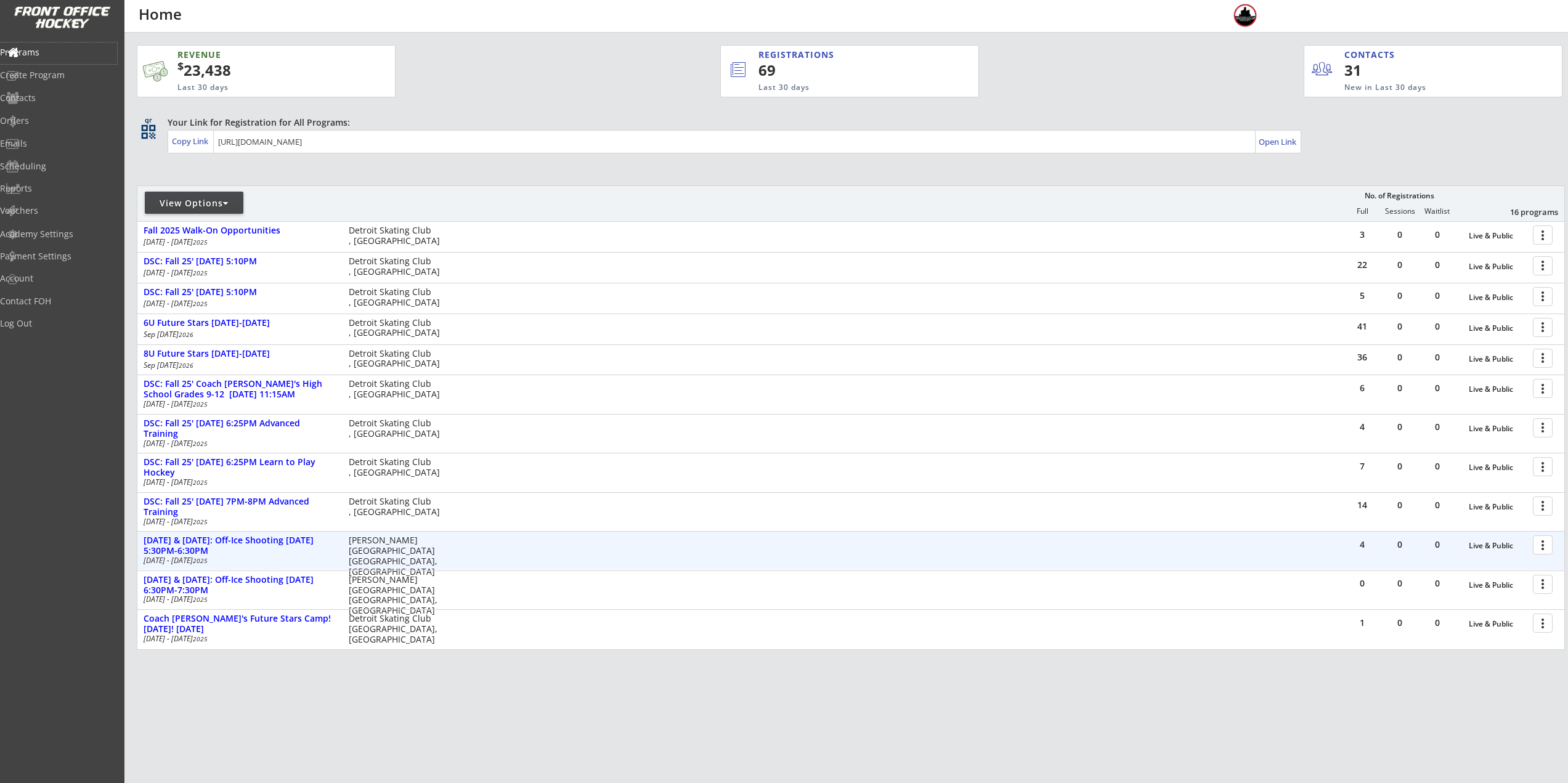
click at [1540, 546] on div at bounding box center [1545, 544] width 22 height 22
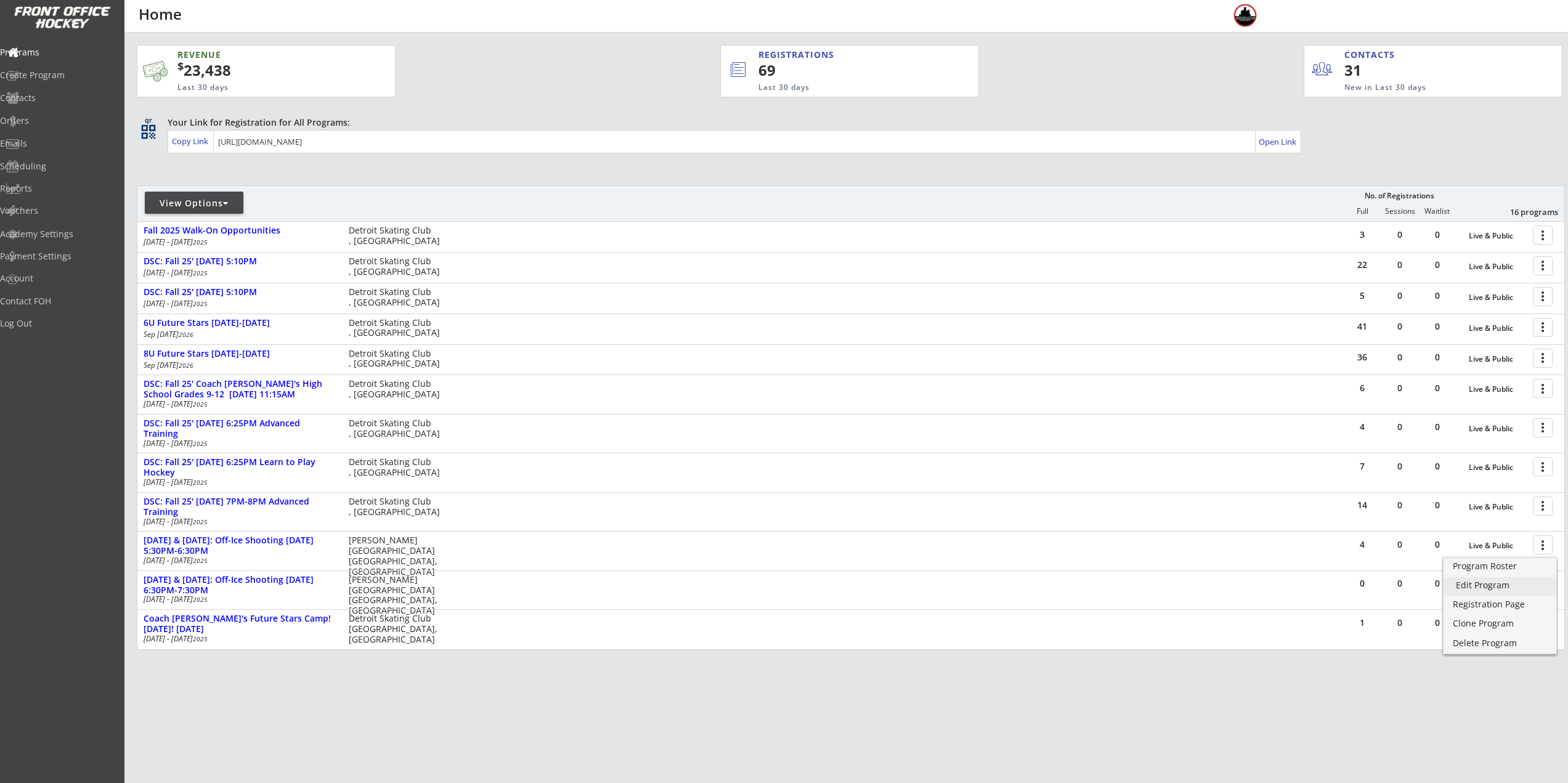
click at [1512, 581] on div "Edit Program" at bounding box center [1500, 584] width 88 height 9
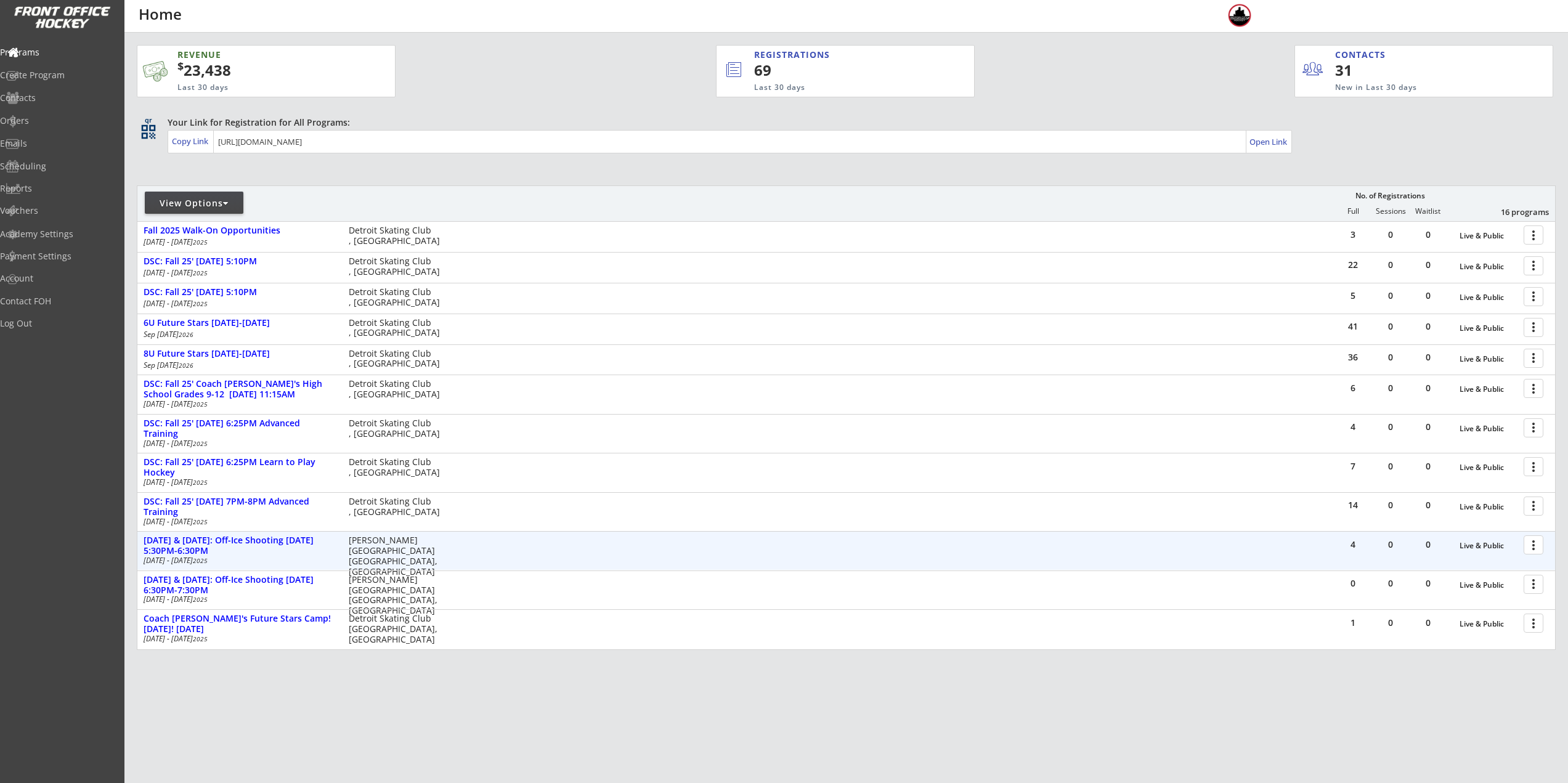
click at [1530, 555] on div at bounding box center [1536, 544] width 22 height 22
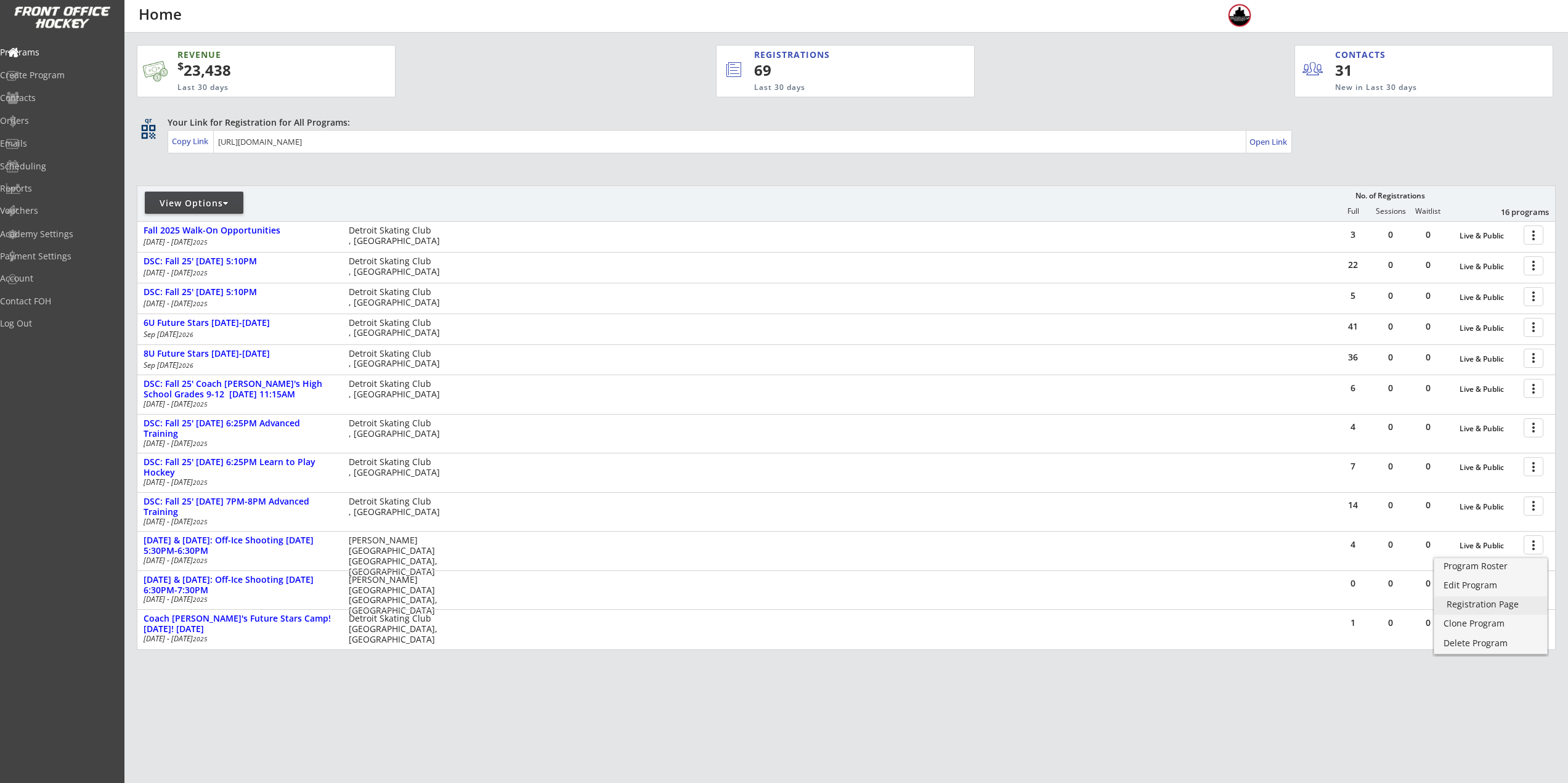
click at [1503, 600] on div "Registration Page" at bounding box center [1491, 603] width 88 height 9
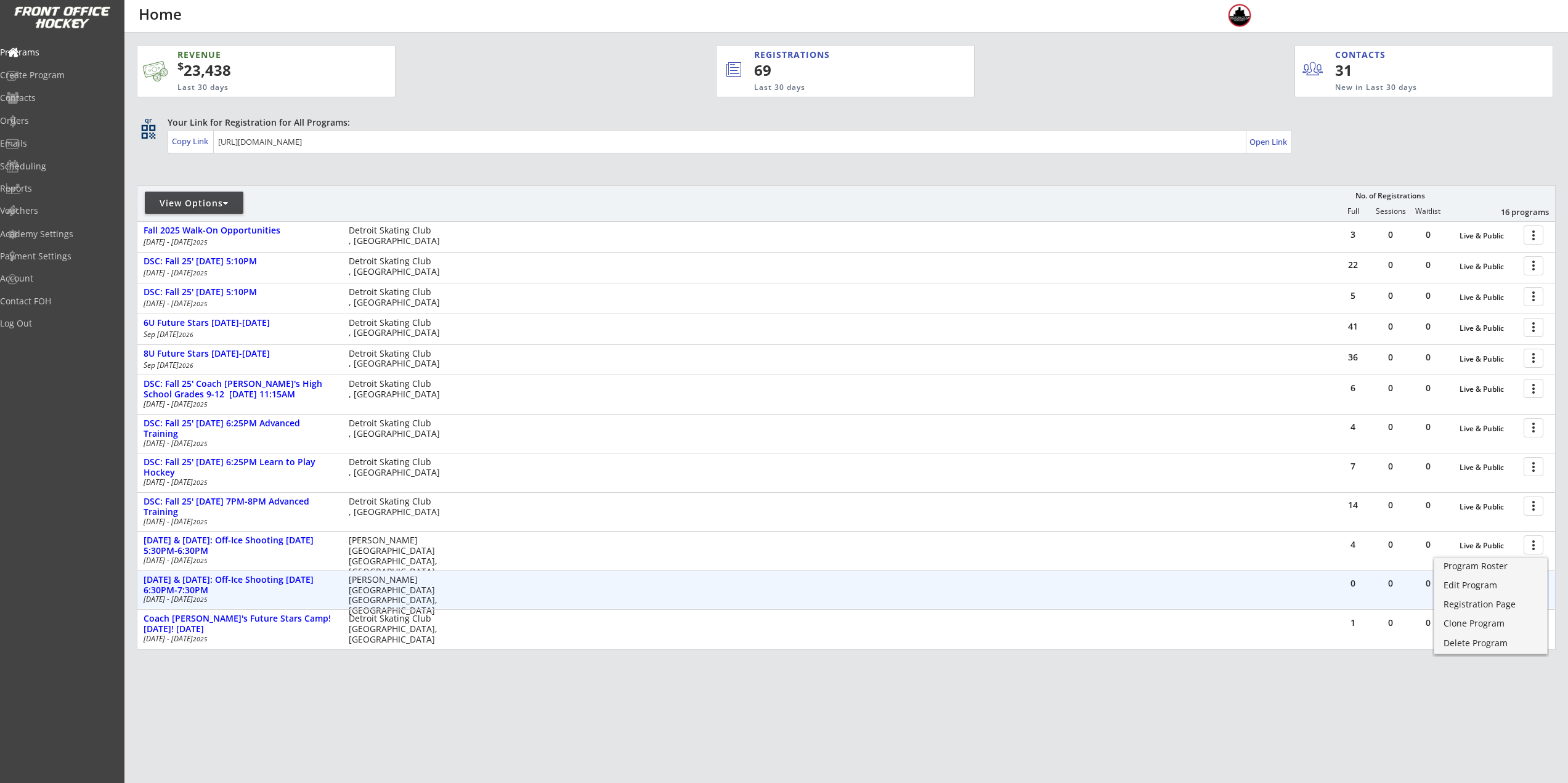
click at [1367, 591] on div "0" at bounding box center [1353, 584] width 37 height 28
click at [1537, 588] on div at bounding box center [1536, 583] width 22 height 22
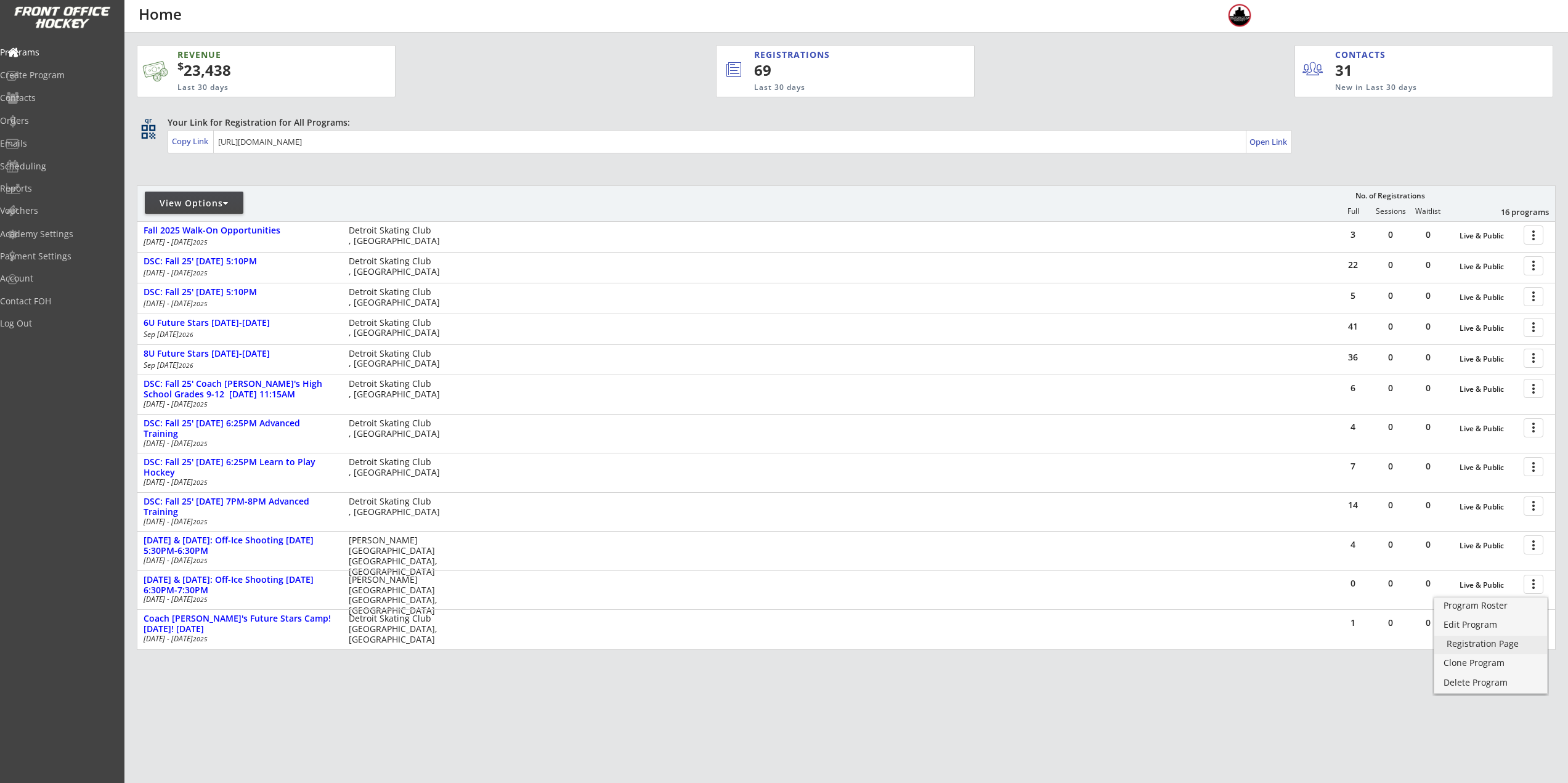
click at [1496, 642] on div "Registration Page" at bounding box center [1491, 644] width 88 height 9
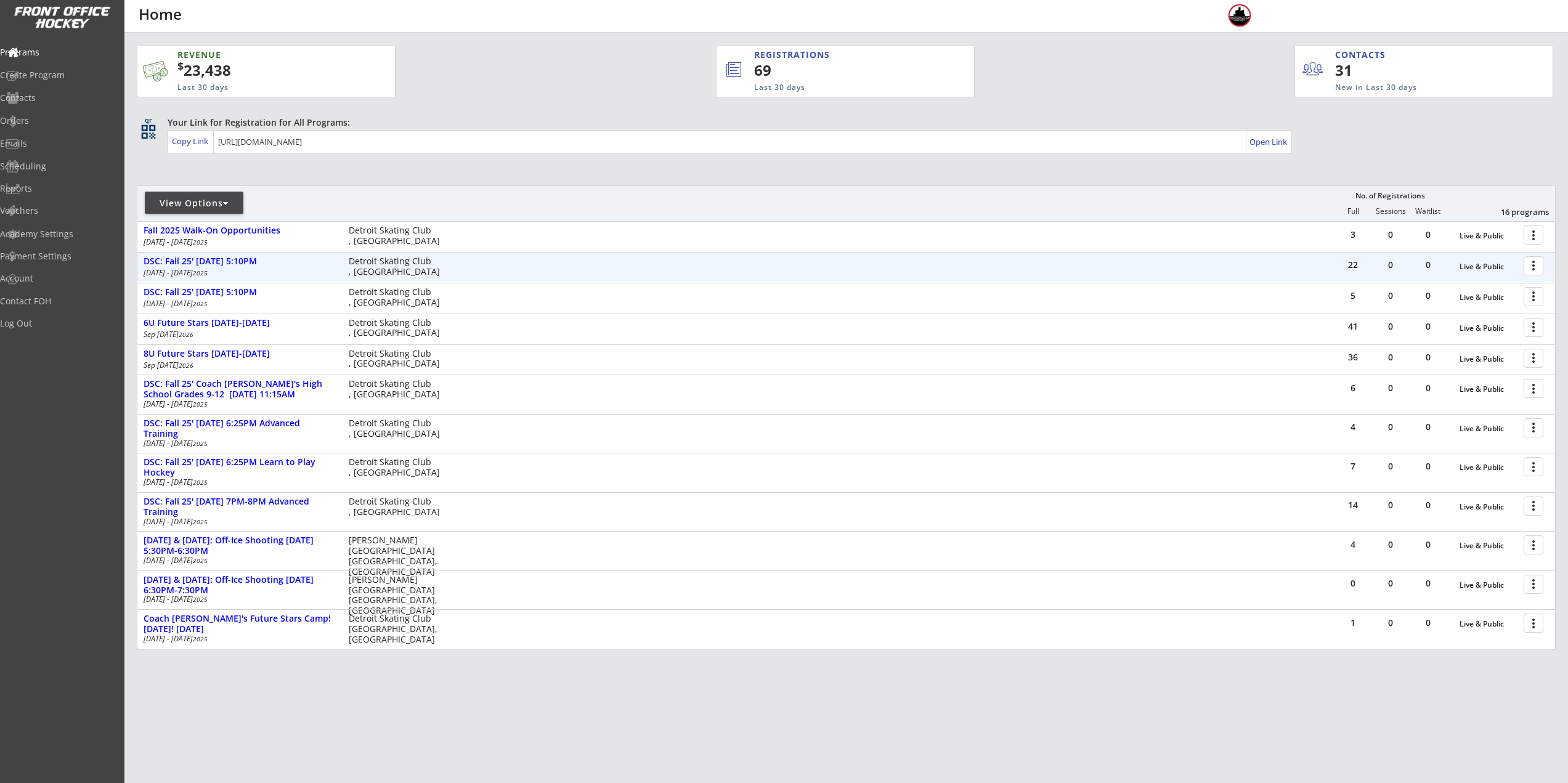
click at [1532, 265] on div at bounding box center [1536, 265] width 22 height 22
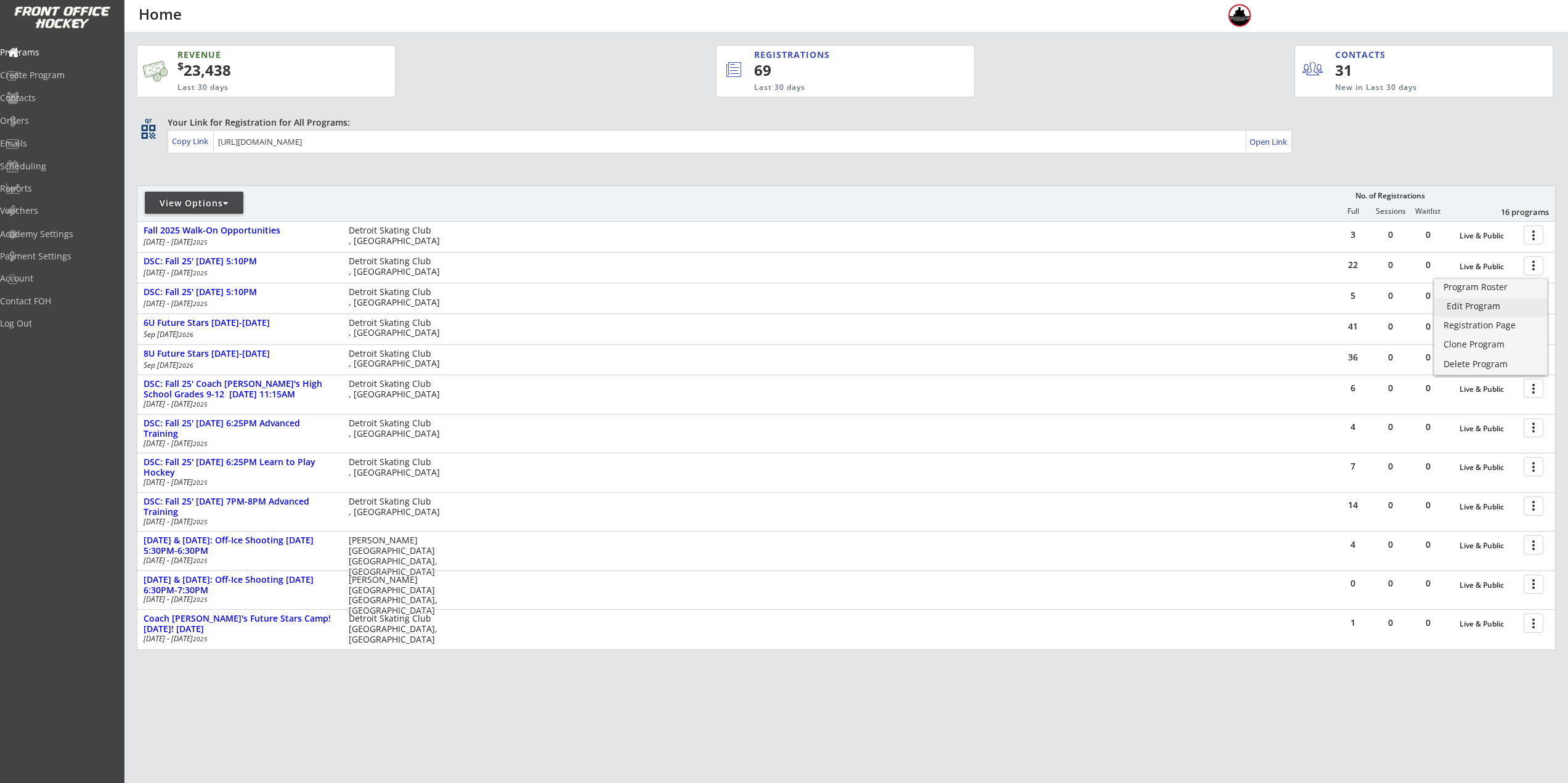
click at [1494, 307] on div "Edit Program" at bounding box center [1491, 306] width 88 height 9
click at [197, 207] on div "View Options" at bounding box center [194, 202] width 98 height 12
select select ""Upcoming Programs""
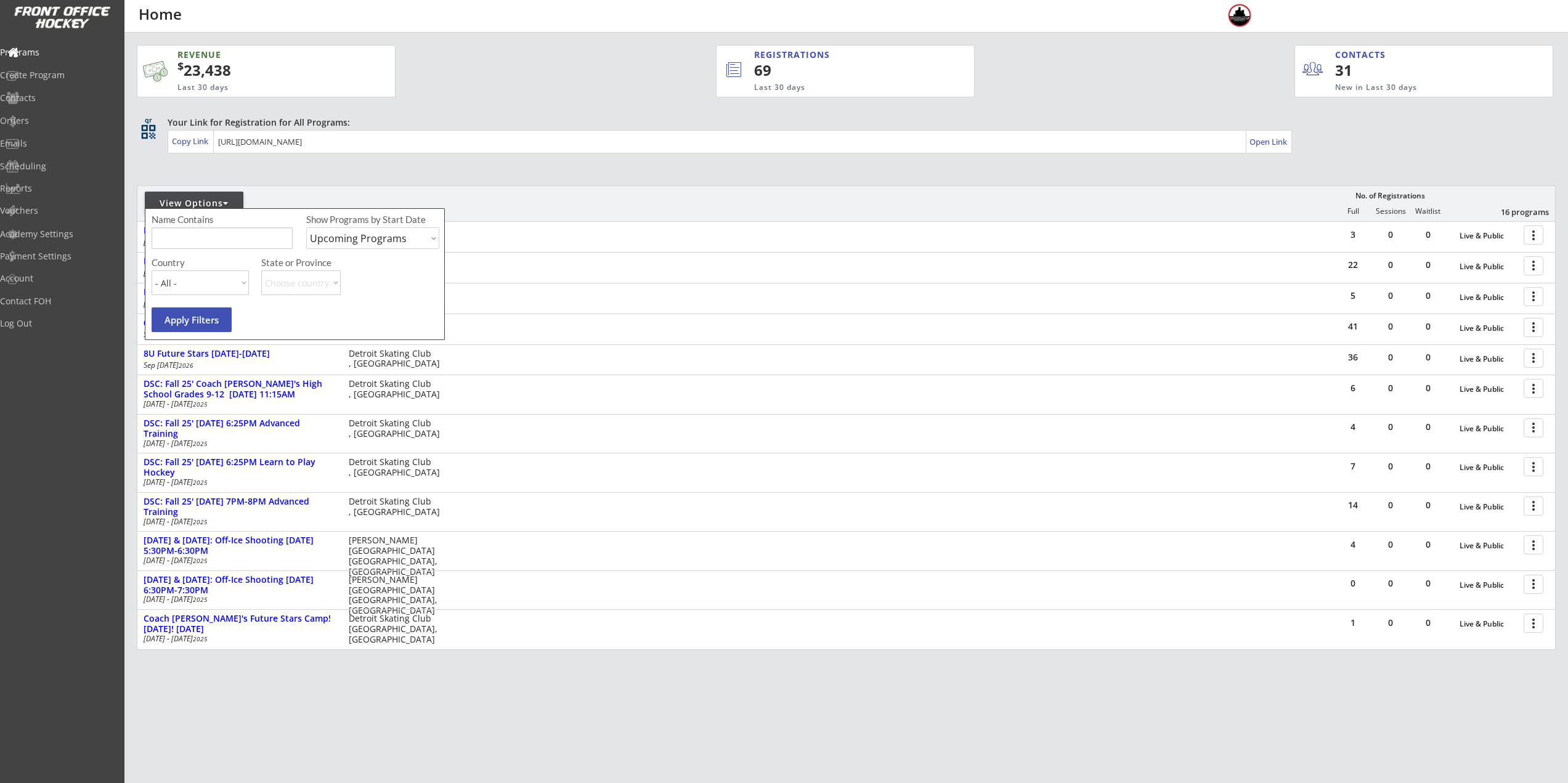
click at [408, 181] on div "REVENUE $ 23,438 Last 30 days REGISTRATIONS 69 Last 30 days CONTACTS 31 New in …" at bounding box center [846, 405] width 1419 height 746
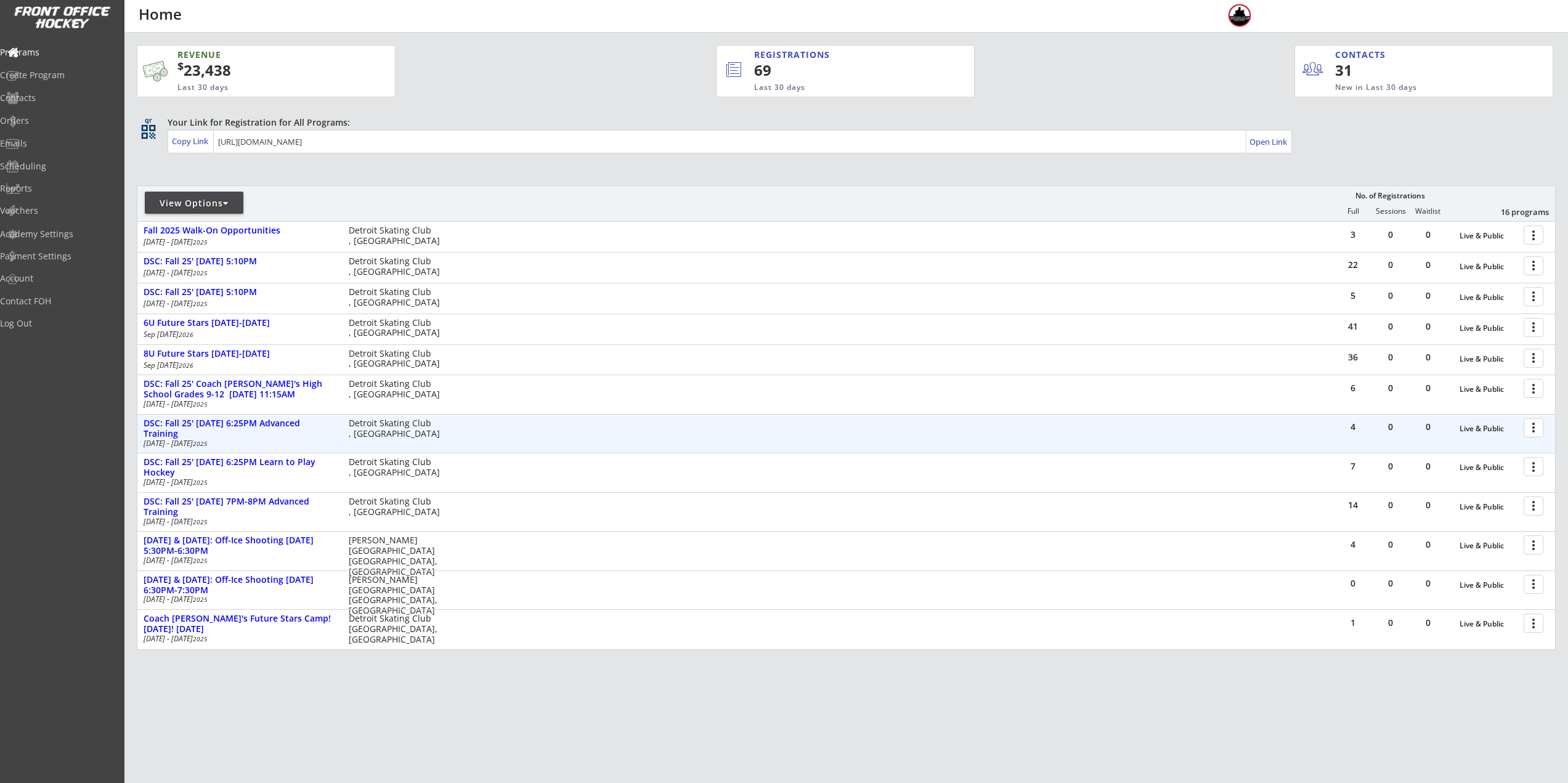
click at [1535, 434] on div at bounding box center [1536, 427] width 22 height 22
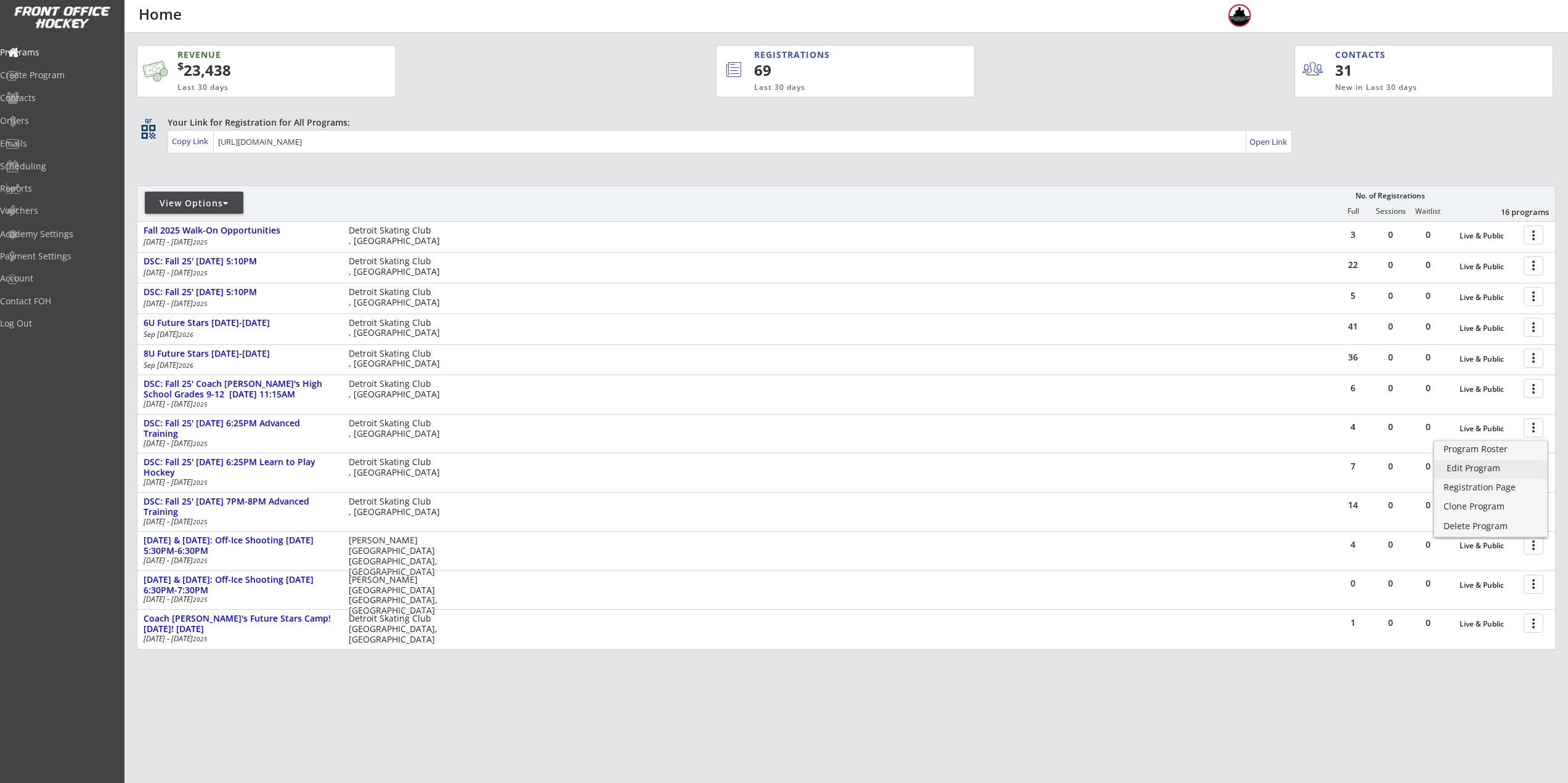
click at [1494, 468] on div "Edit Program" at bounding box center [1491, 468] width 88 height 9
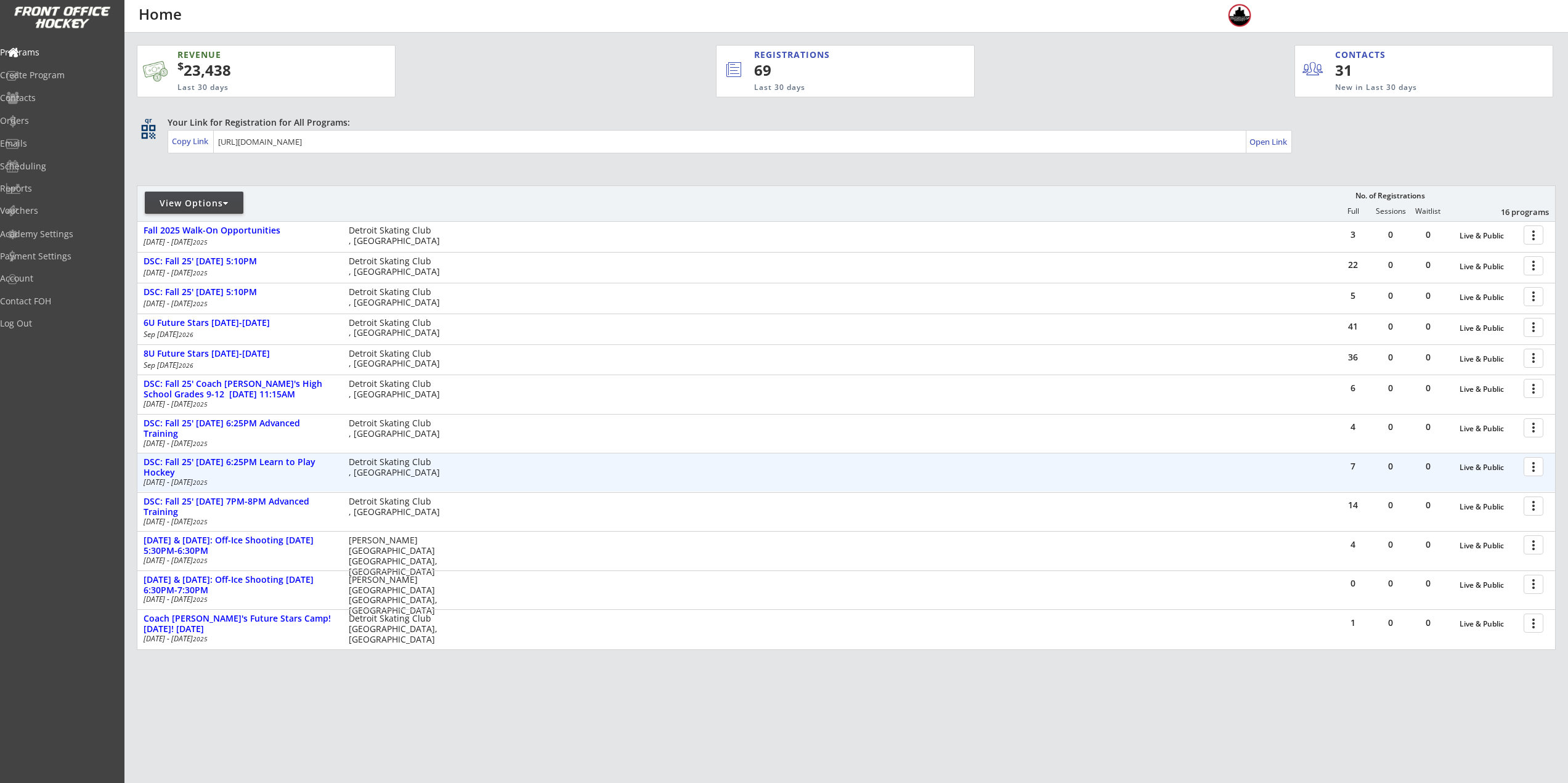
click at [1535, 465] on div at bounding box center [1536, 466] width 22 height 22
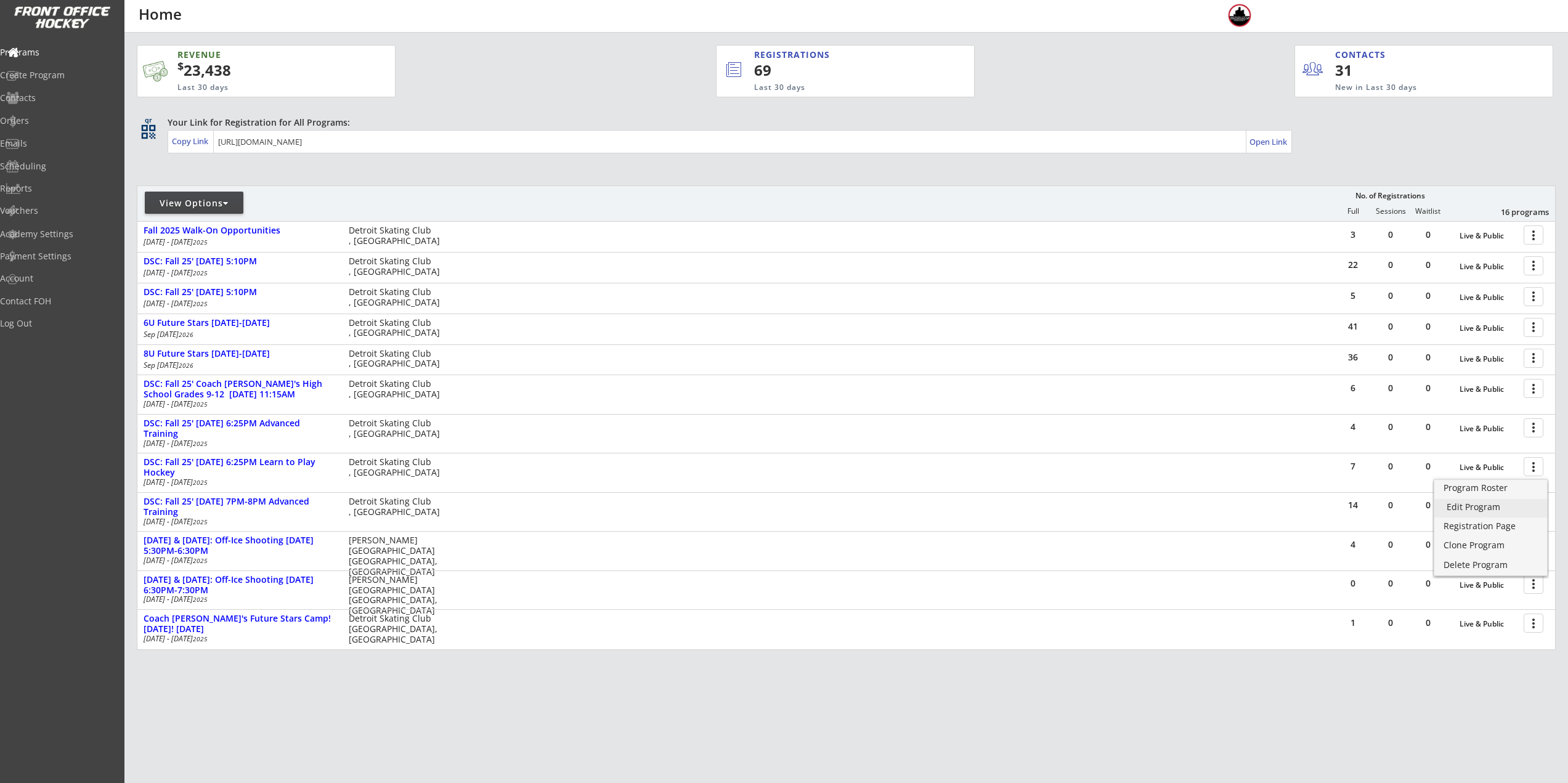
click at [1493, 504] on div "Edit Program" at bounding box center [1491, 507] width 88 height 9
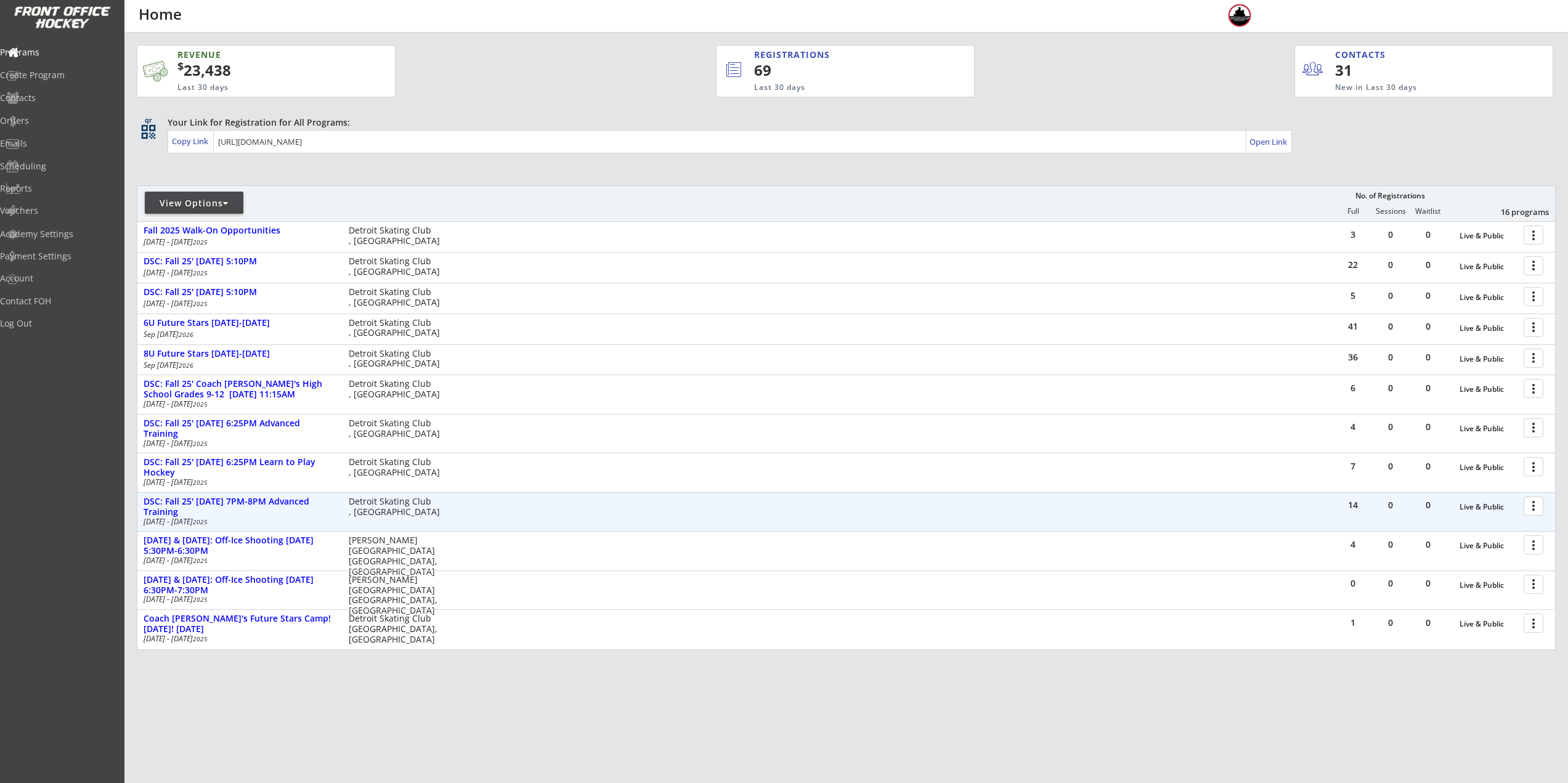
click at [1530, 508] on div at bounding box center [1536, 505] width 22 height 22
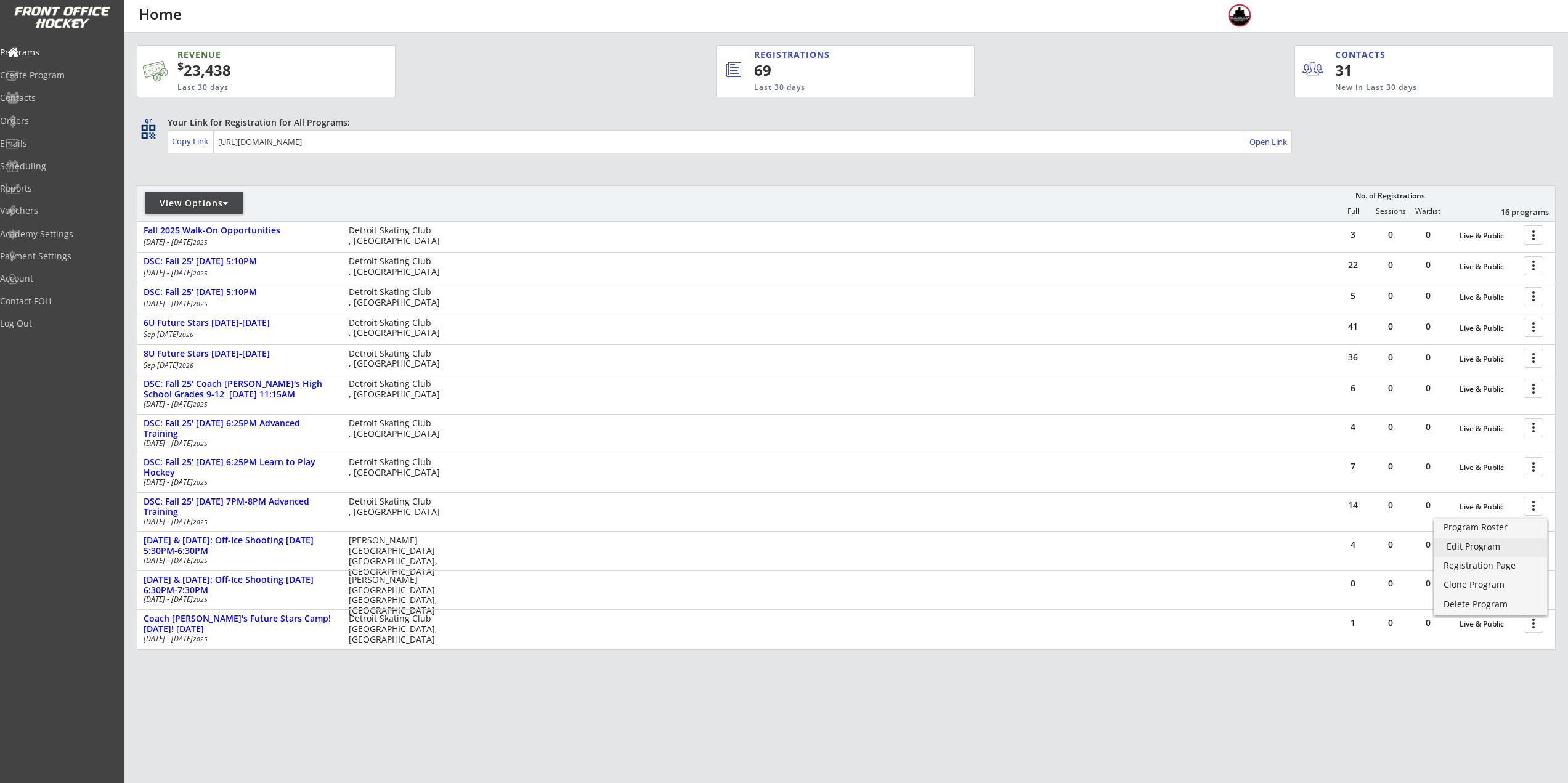
click at [1496, 542] on div "Edit Program" at bounding box center [1491, 546] width 88 height 9
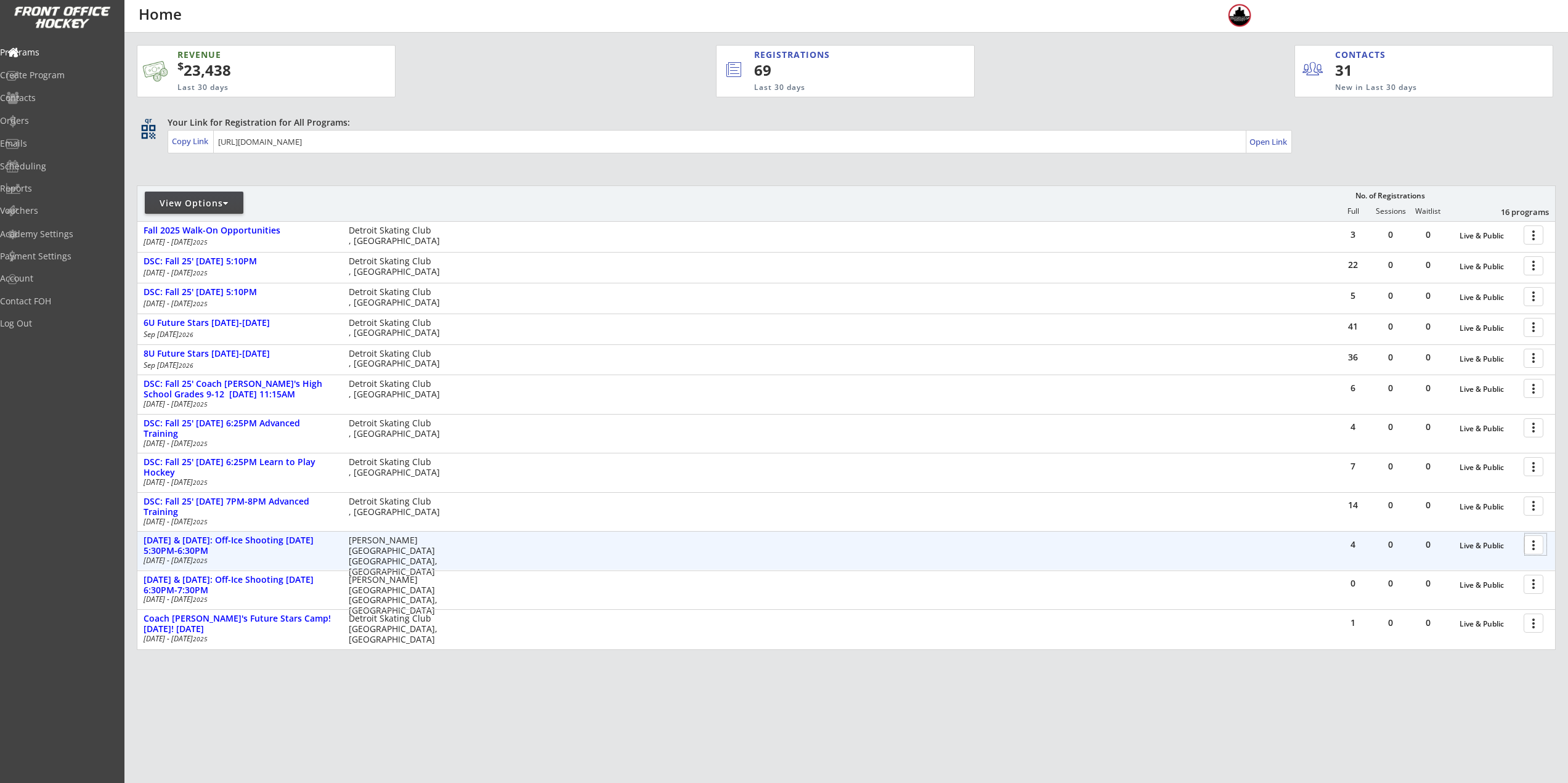
click at [1532, 542] on div at bounding box center [1536, 544] width 22 height 22
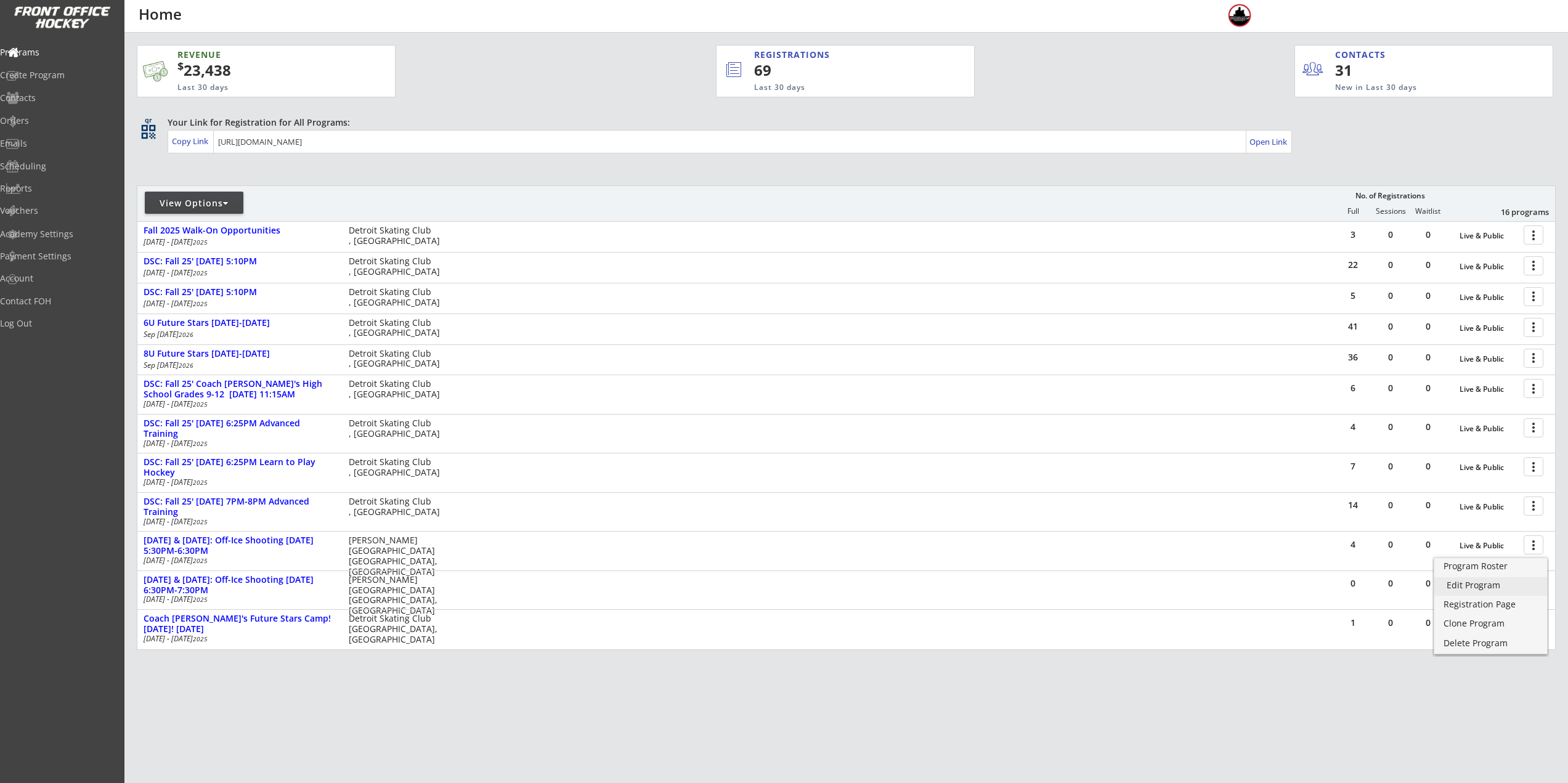
click at [1470, 589] on div "Edit Program" at bounding box center [1491, 584] width 88 height 9
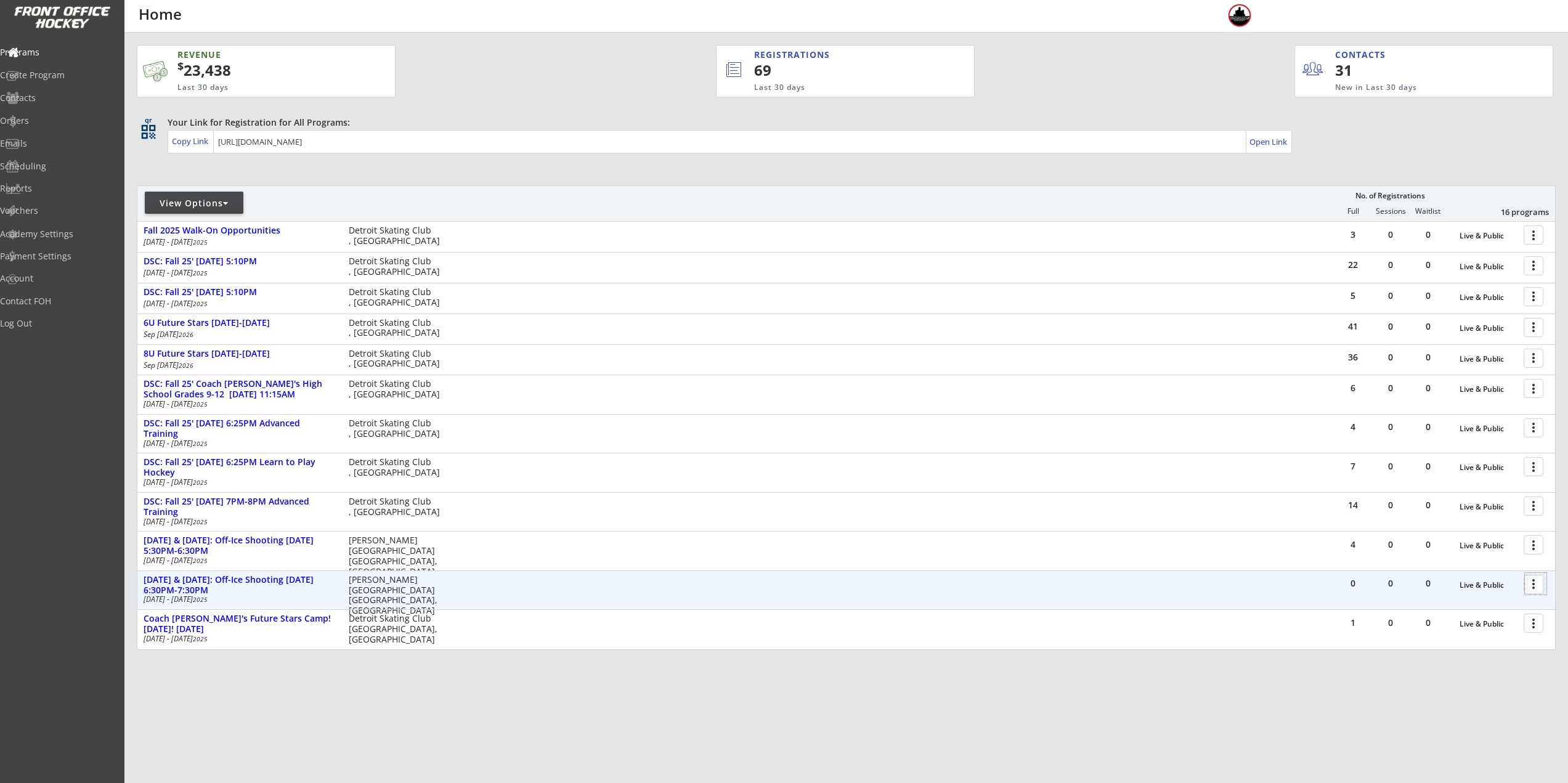
click at [1533, 583] on div at bounding box center [1536, 583] width 22 height 22
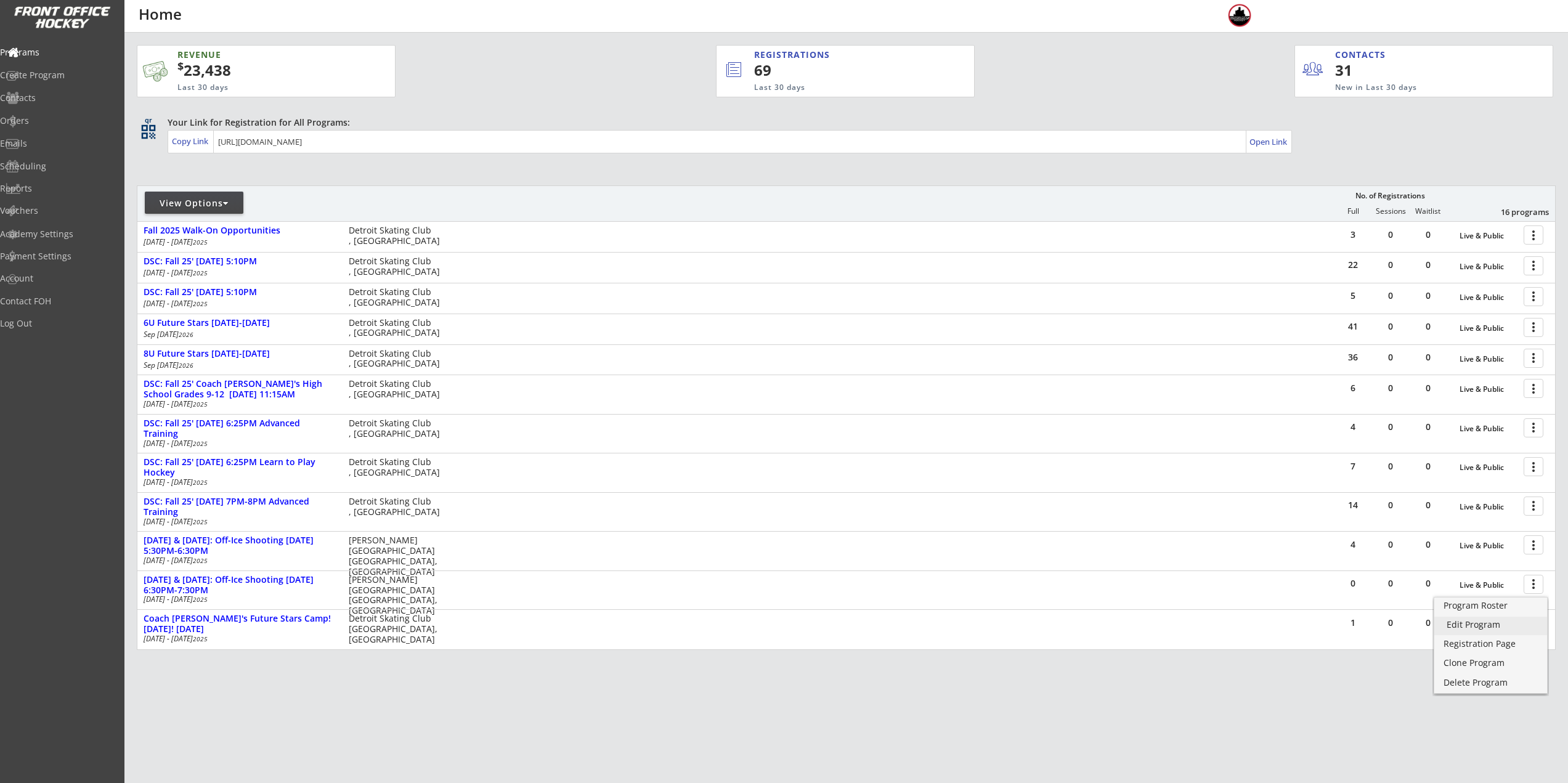
click at [1472, 621] on div "Edit Program" at bounding box center [1491, 624] width 88 height 9
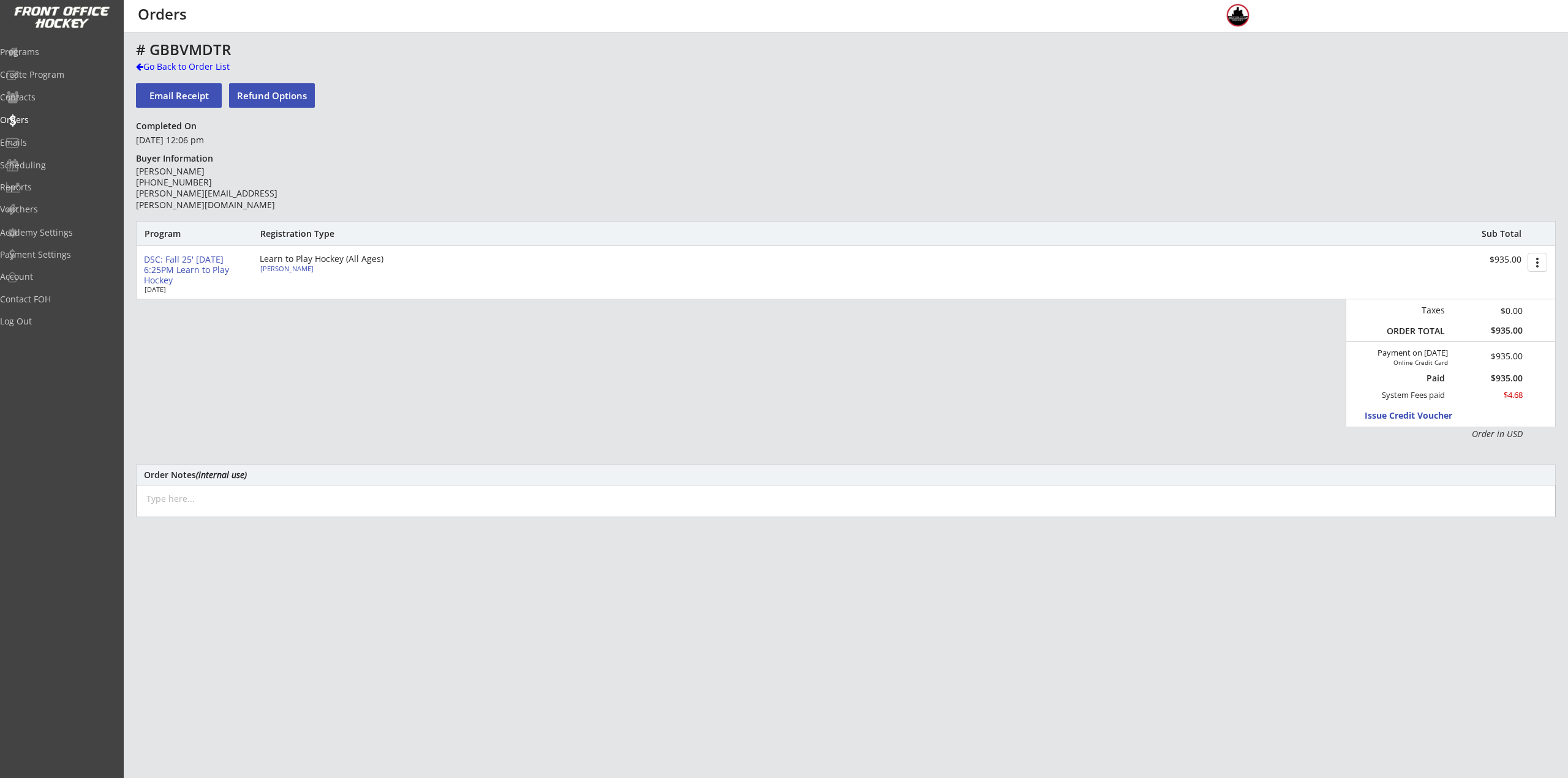
click at [296, 268] on div "Alexander Hoch" at bounding box center [328, 268] width 137 height 7
select select ""Youth S/M""
type input "2021"
type input "N/A"
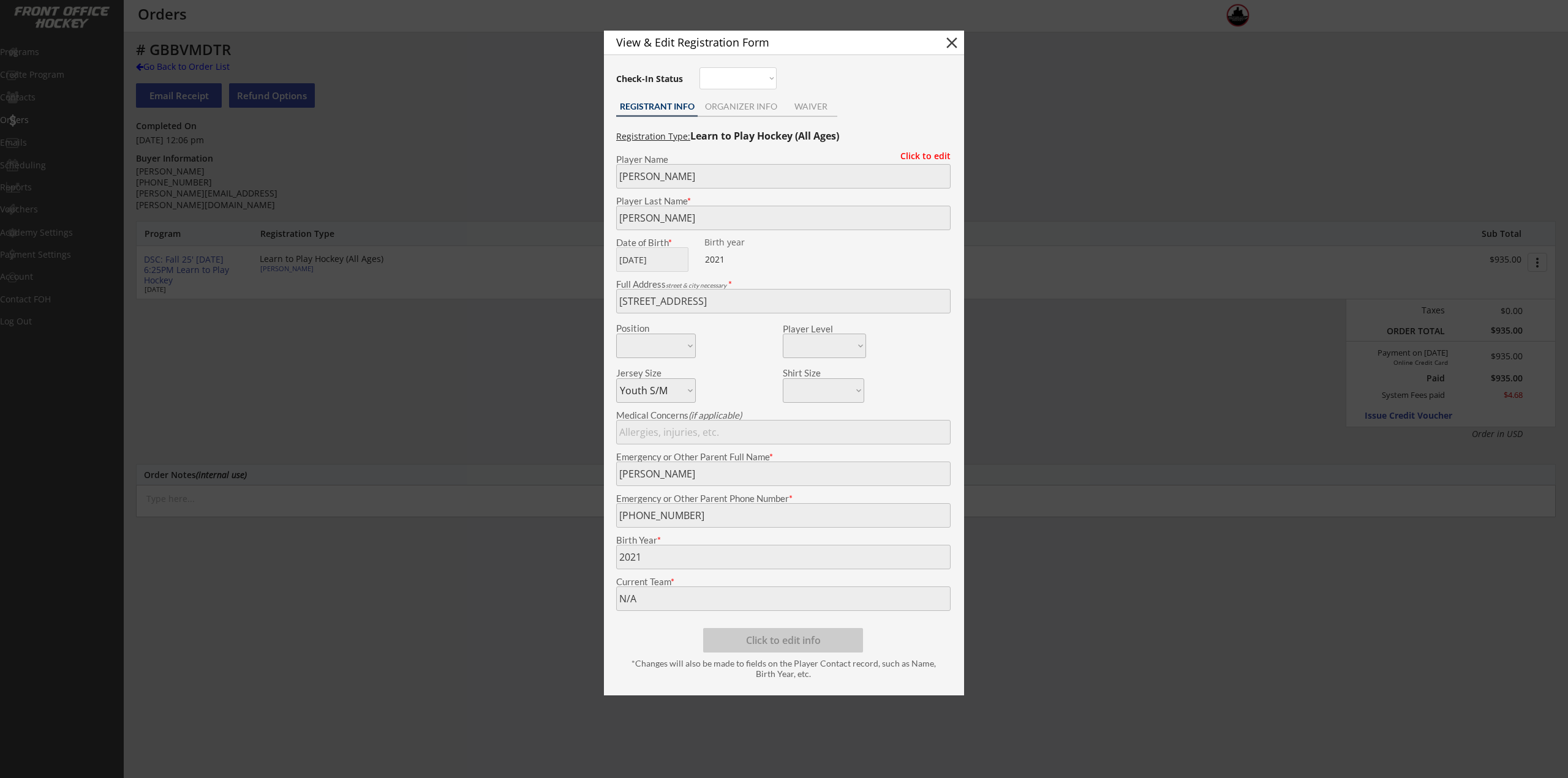
click at [1152, 129] on div at bounding box center [784, 389] width 1568 height 778
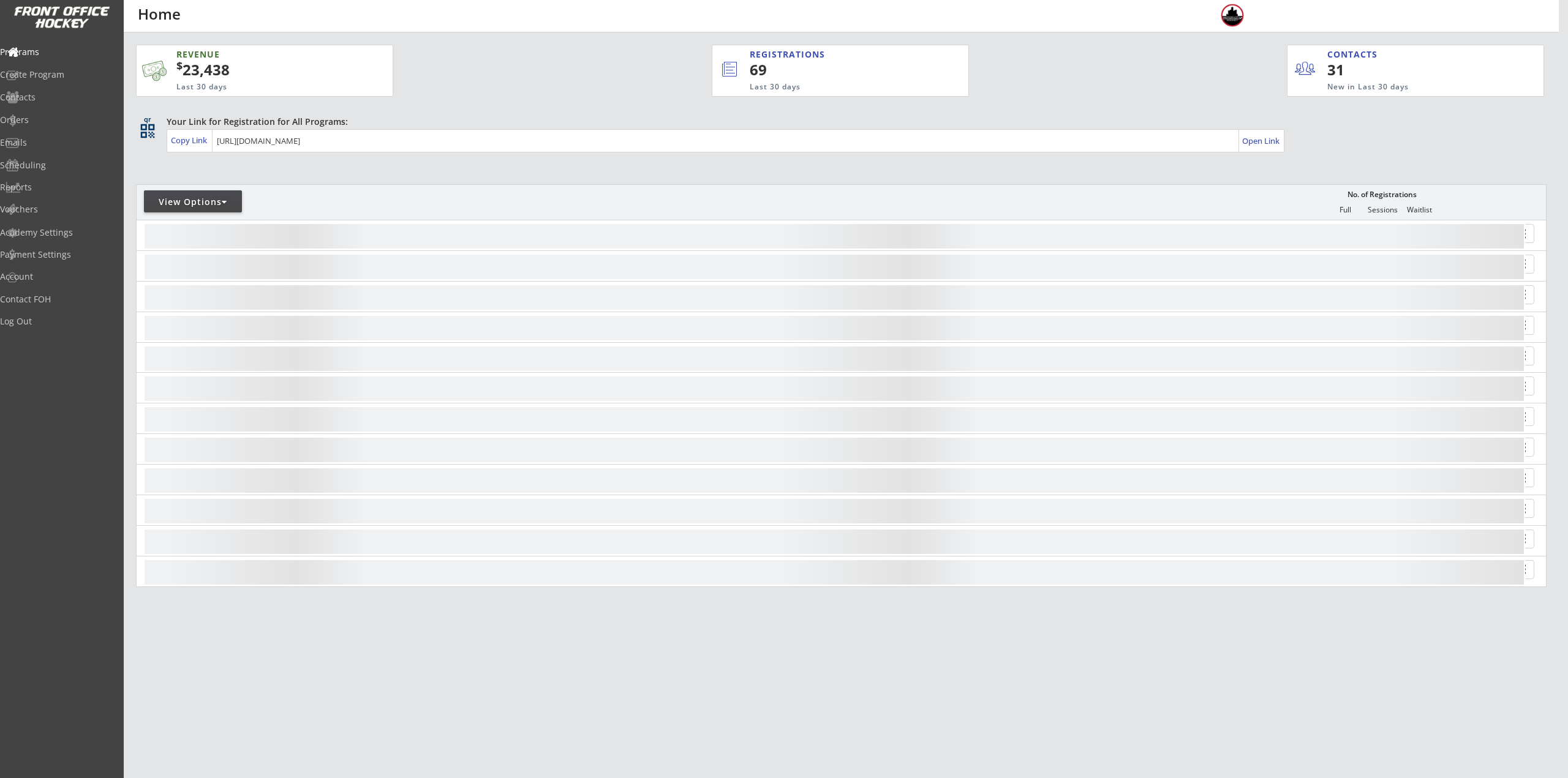
click at [193, 203] on div "View Options" at bounding box center [193, 201] width 98 height 12
select select ""Upcoming Programs""
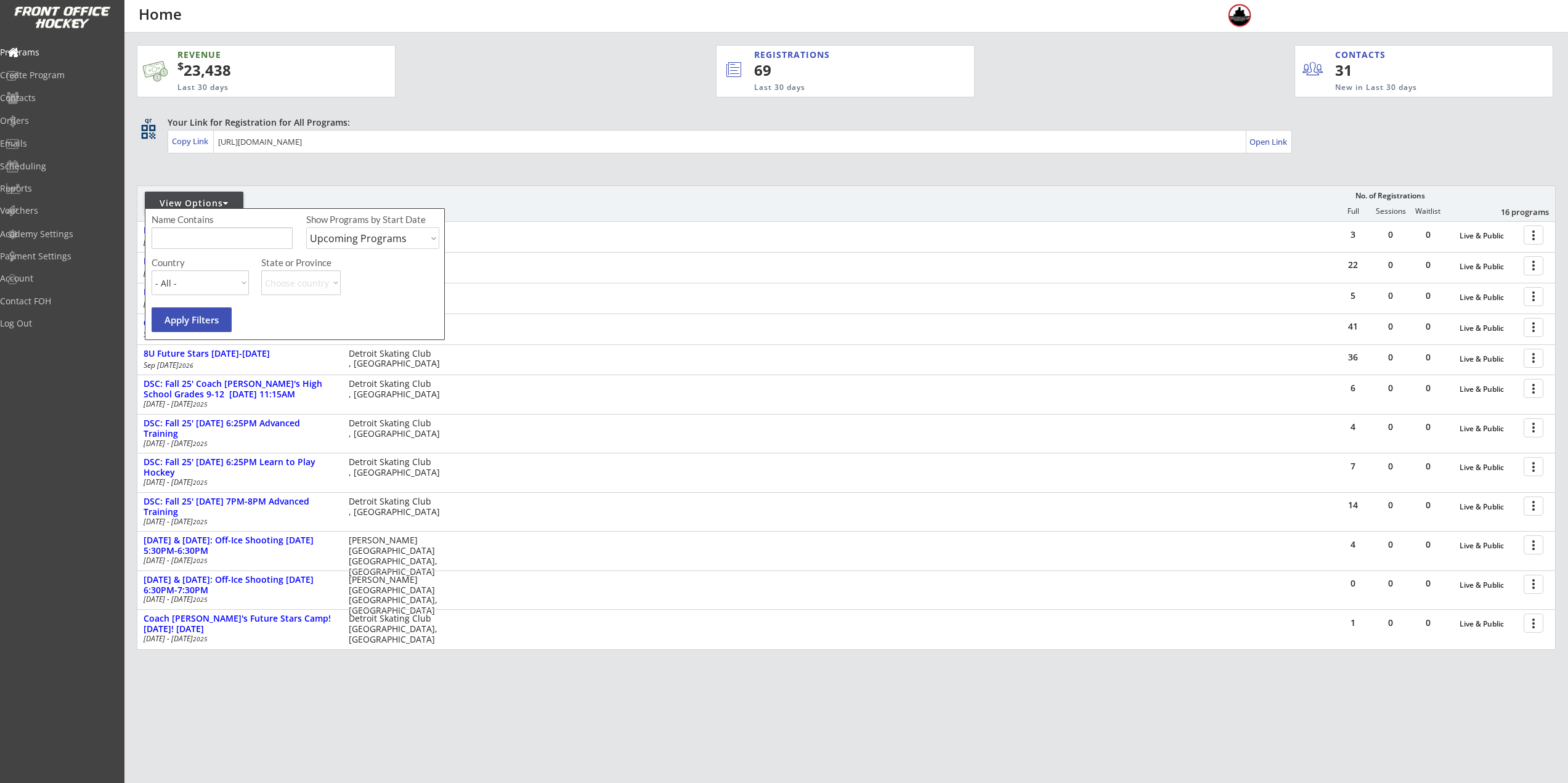
click at [192, 244] on input "input" at bounding box center [222, 238] width 141 height 22
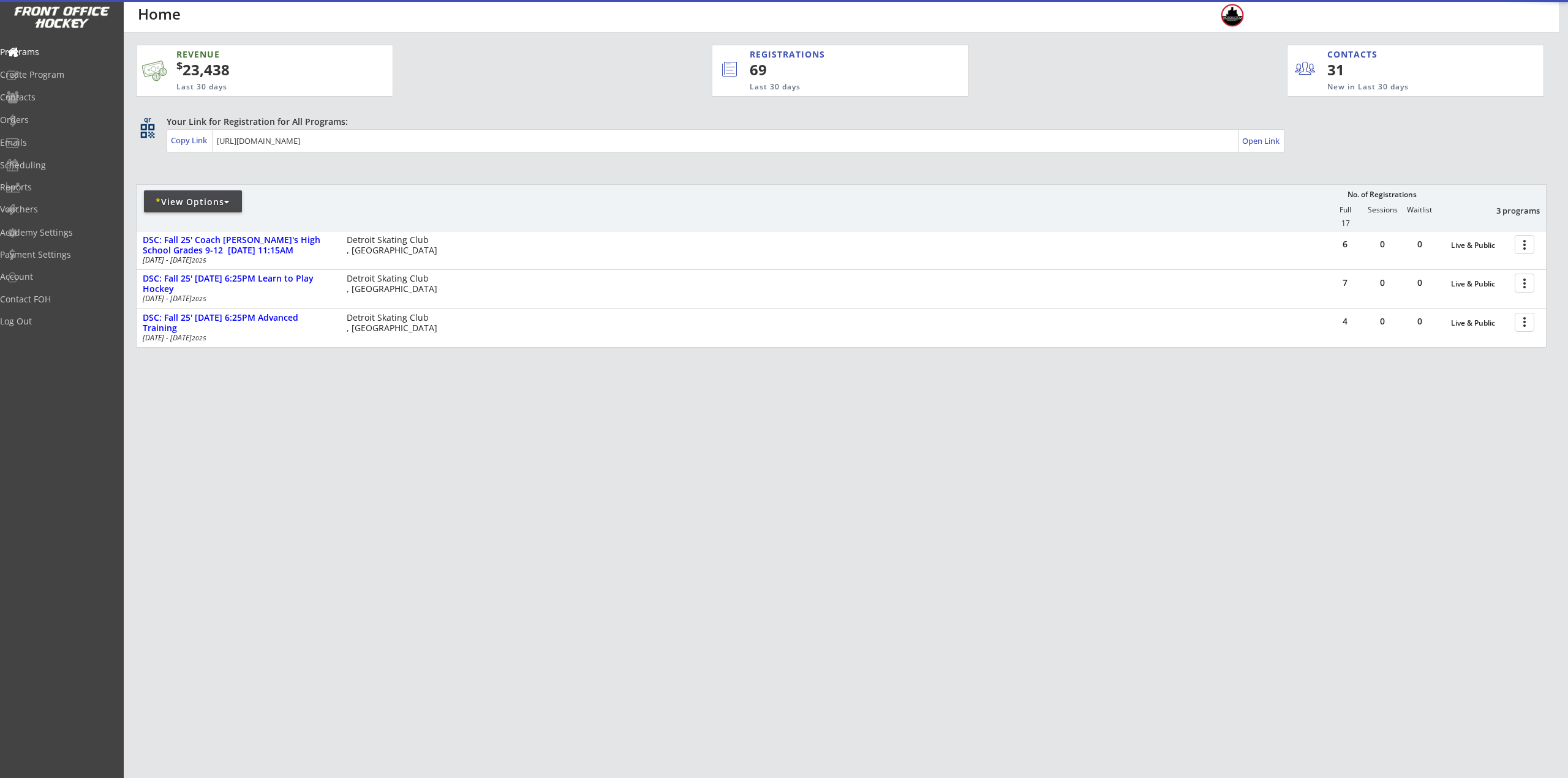
drag, startPoint x: 1011, startPoint y: 444, endPoint x: 1567, endPoint y: 321, distance: 569.4
click at [1022, 441] on div "REVENUE $ 23,438 Last 30 days REGISTRATIONS 69 Last 30 days CONTACTS 31 New in …" at bounding box center [841, 253] width 1410 height 443
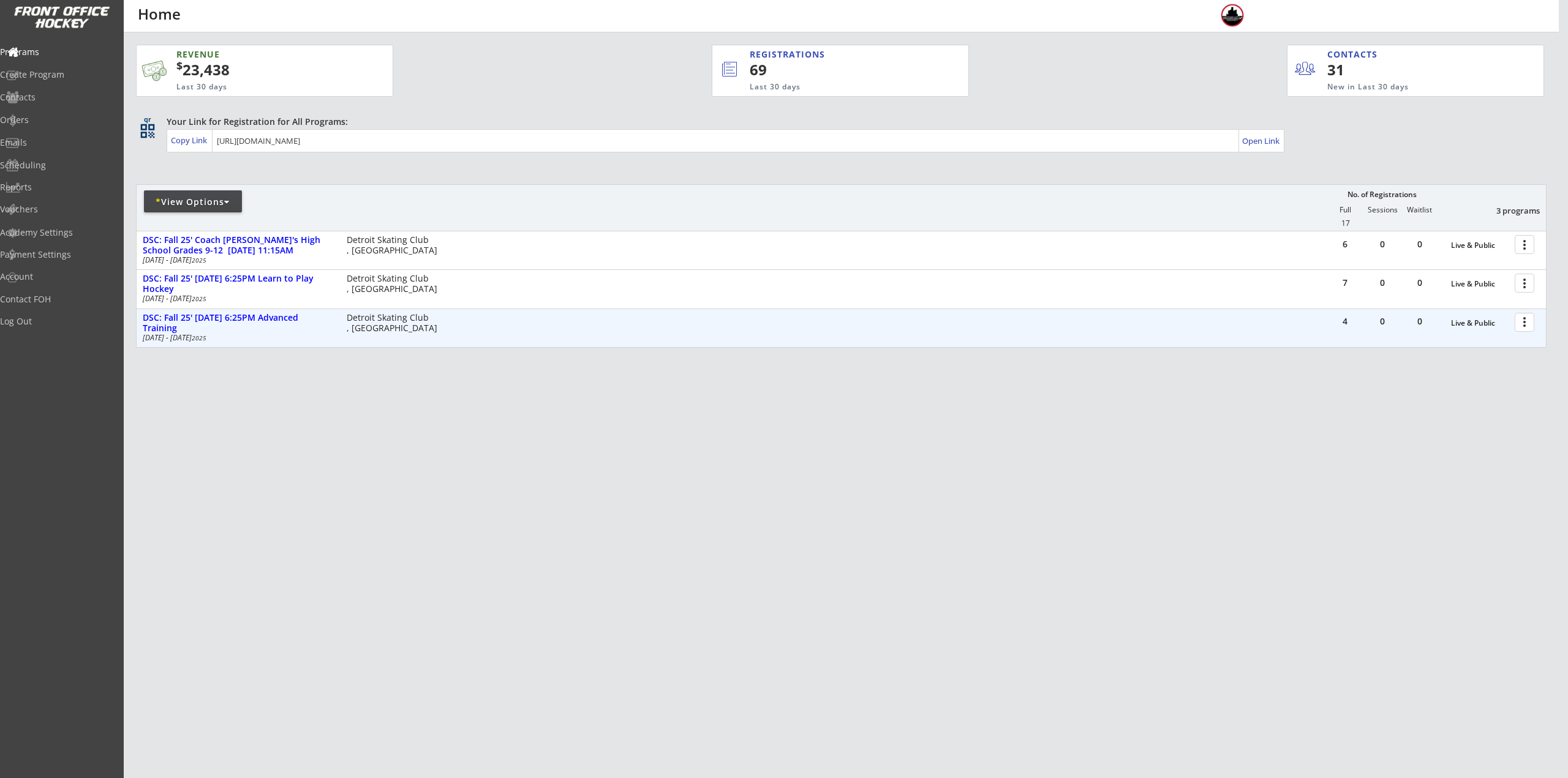
click at [1524, 325] on div at bounding box center [1526, 322] width 22 height 22
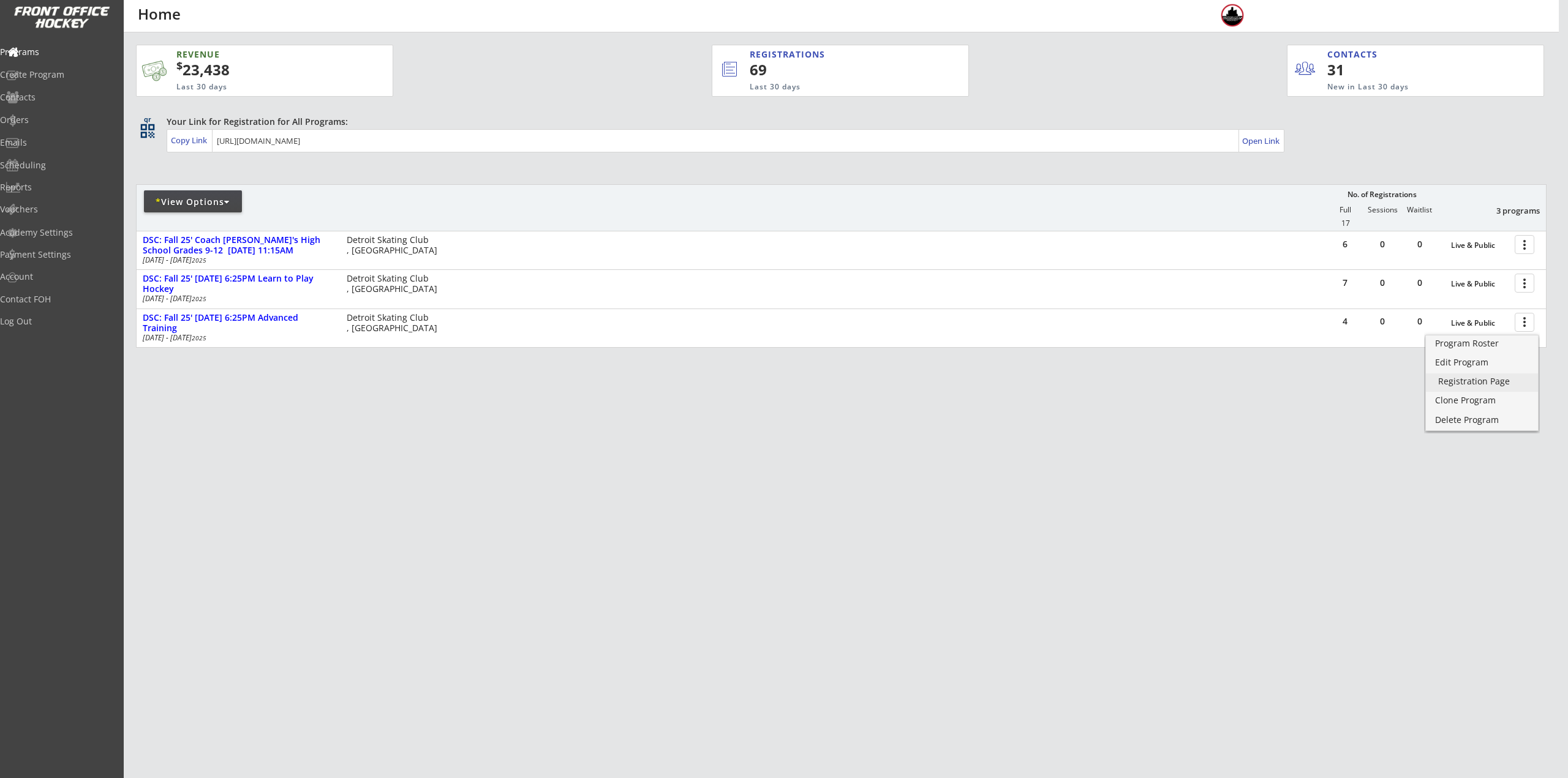
click at [1502, 386] on div "Registration Page" at bounding box center [1482, 380] width 87 height 9
click at [186, 199] on div "* View Options" at bounding box center [193, 201] width 98 height 12
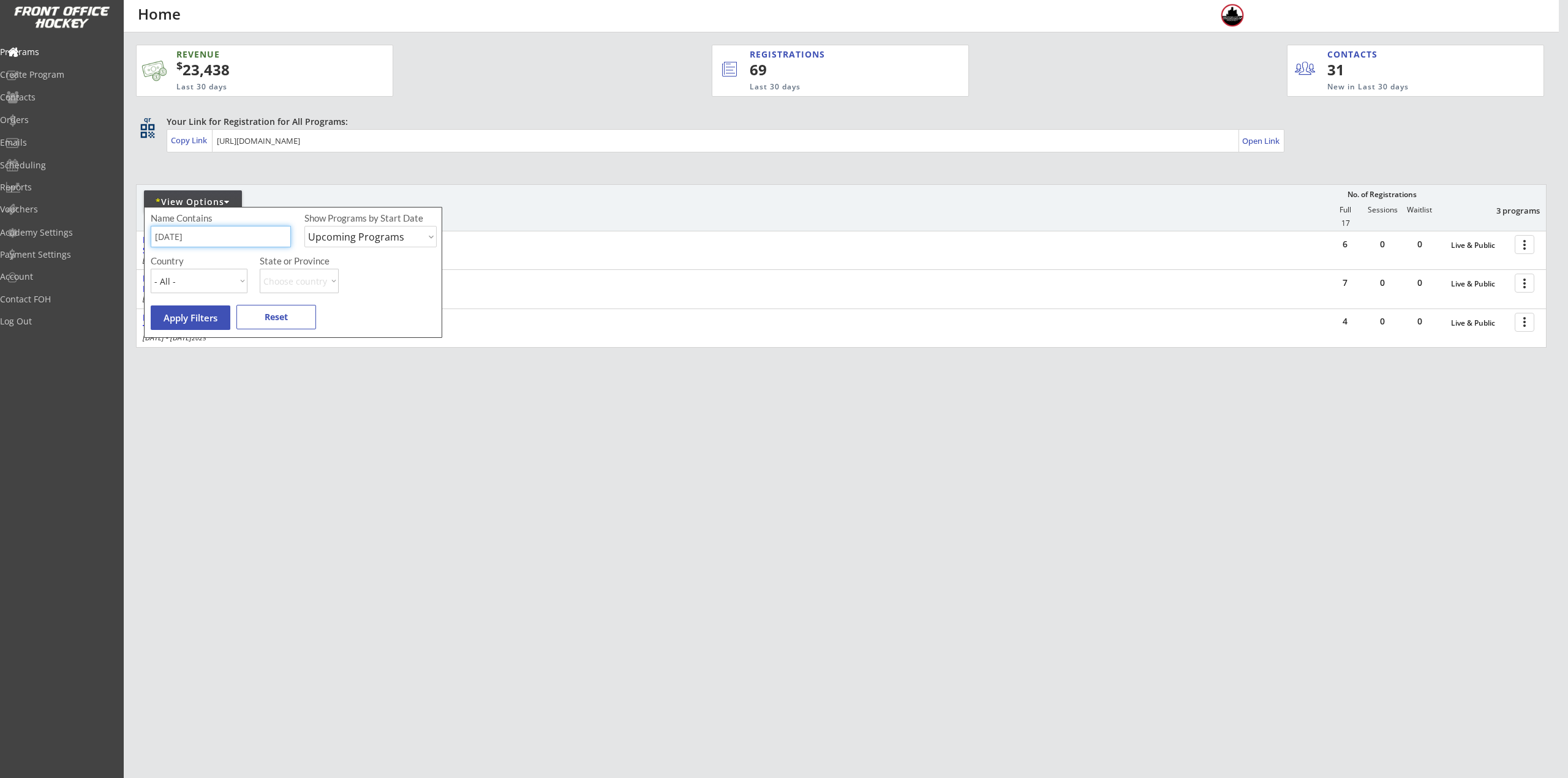
drag, startPoint x: 202, startPoint y: 243, endPoint x: 140, endPoint y: 242, distance: 62.0
click at [105, 242] on body "REVENUE $ 23,438 Last 30 days REGISTRATIONS 69 Last 30 days CONTACTS 31 New in …" at bounding box center [784, 389] width 1568 height 778
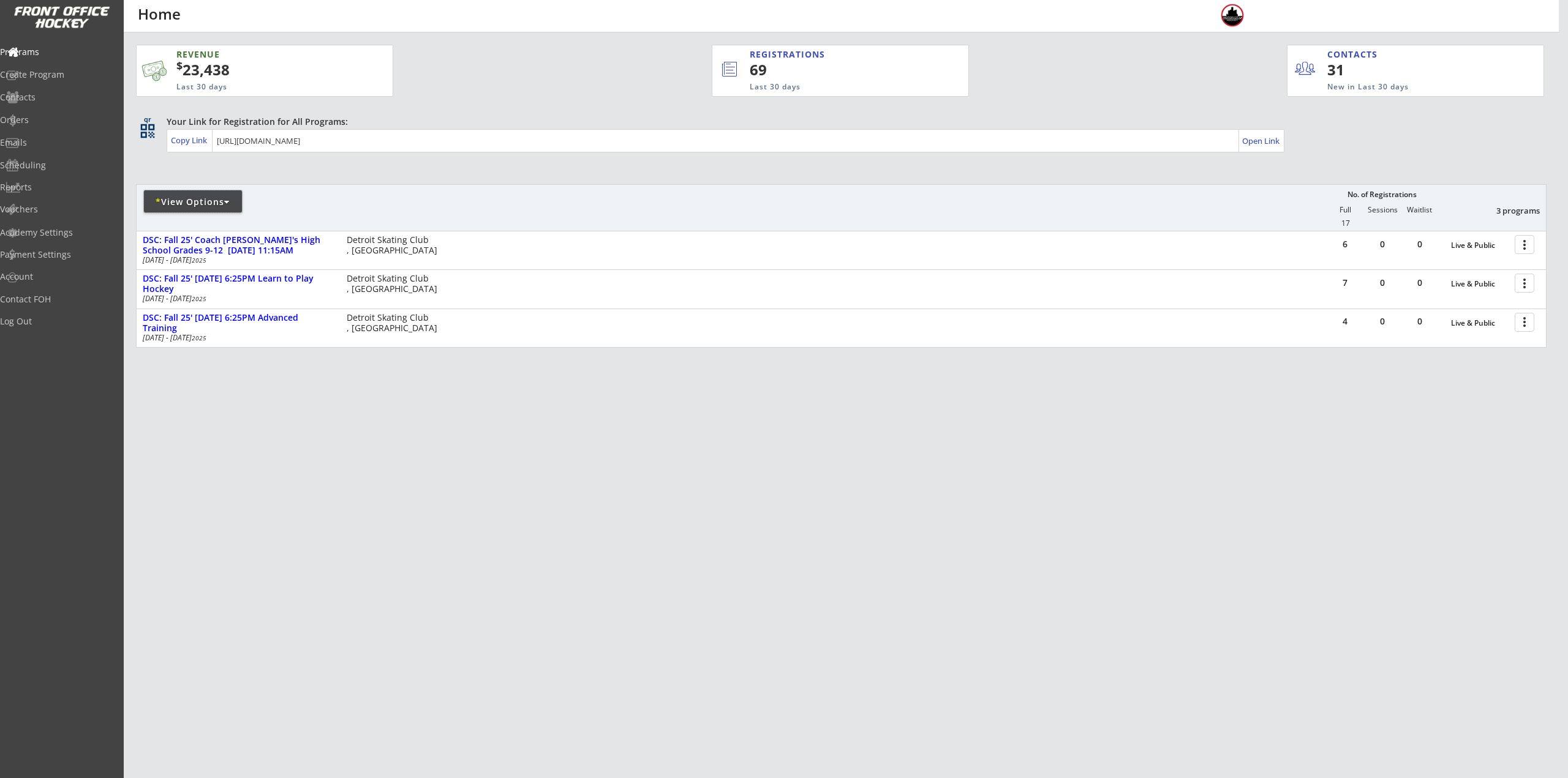
click at [192, 192] on div "* View Options" at bounding box center [193, 201] width 98 height 22
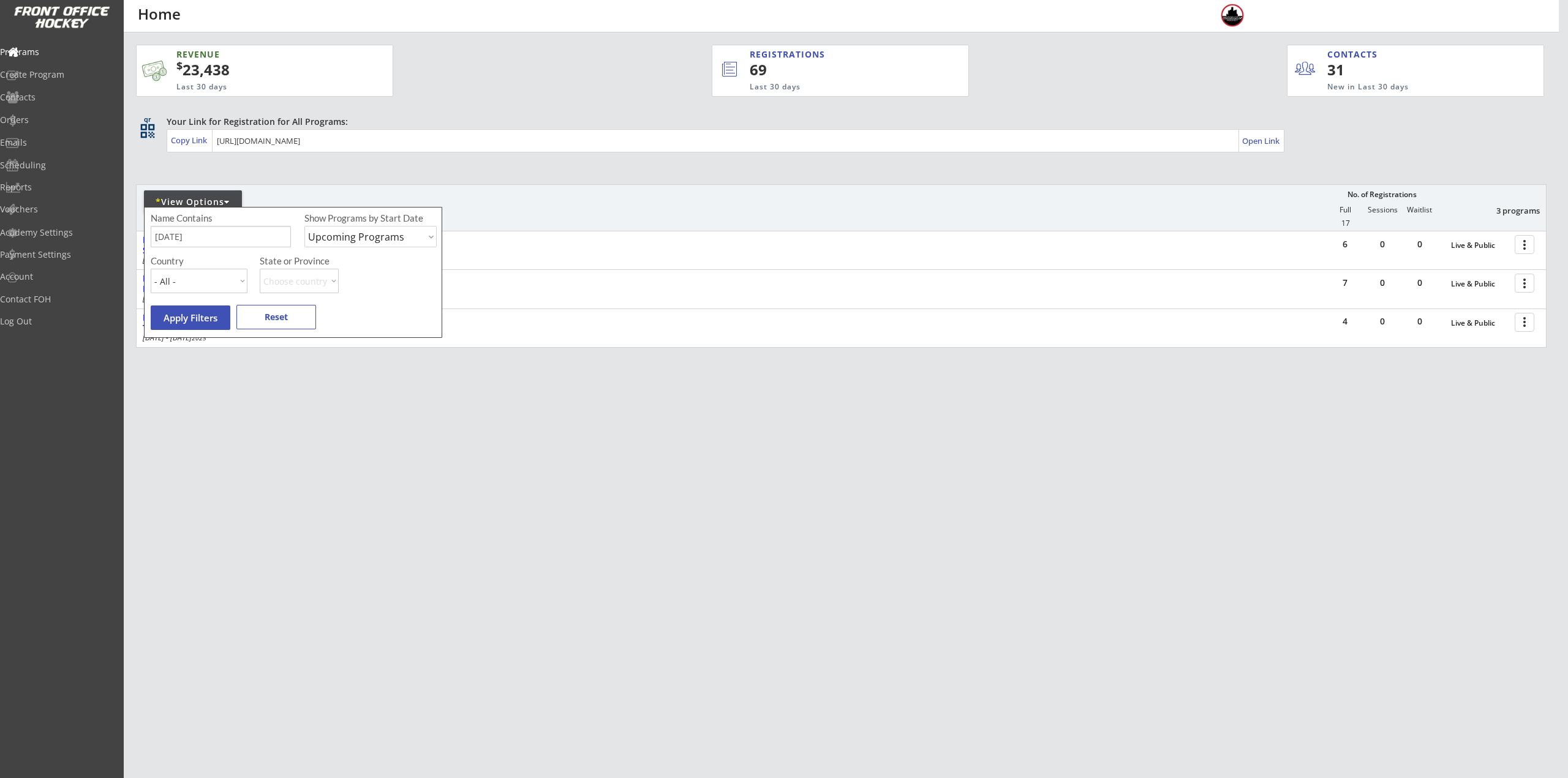
click at [203, 237] on input "input" at bounding box center [221, 236] width 140 height 22
type input "S"
type input "Individual"
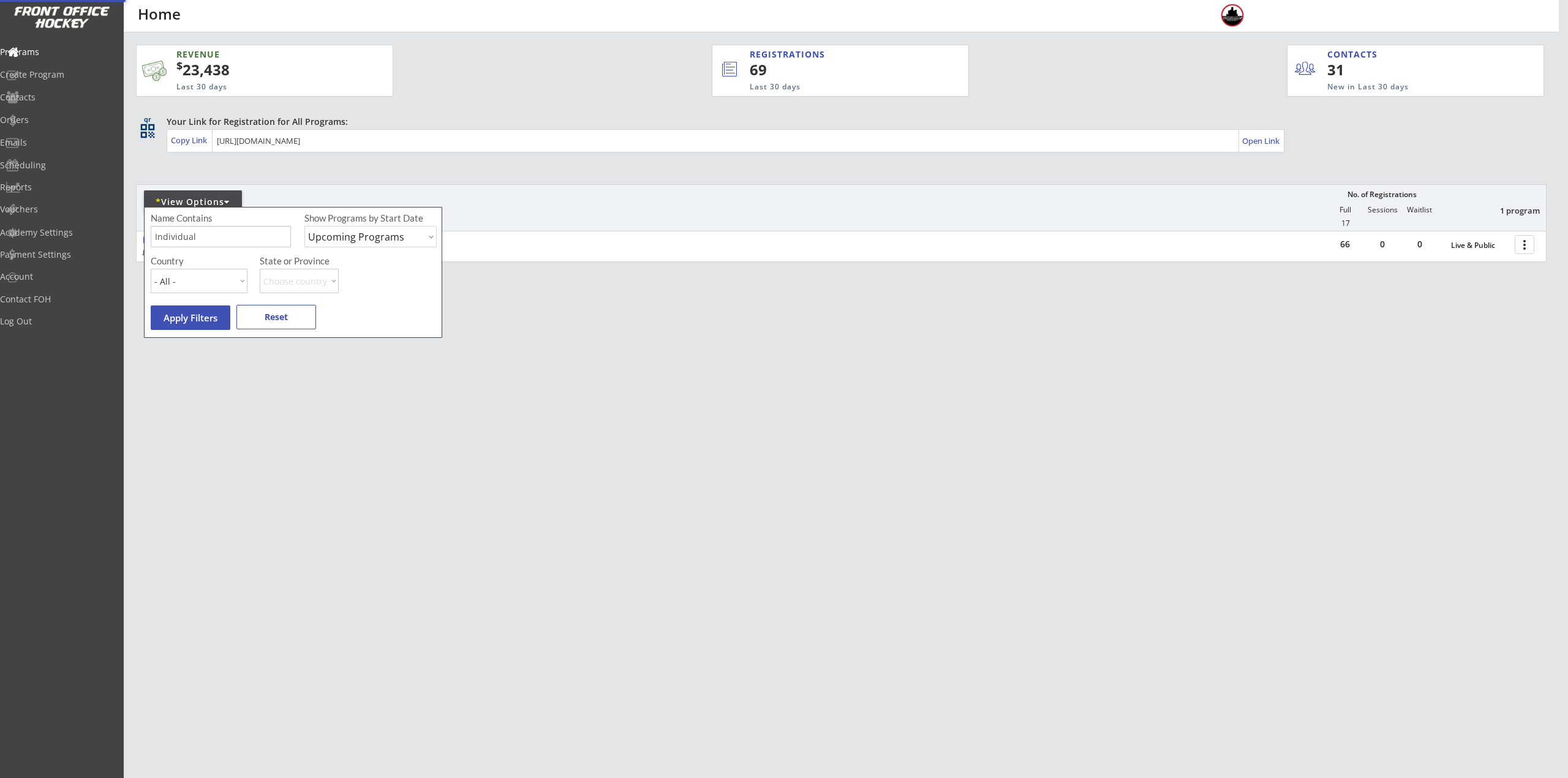
click at [868, 427] on div "REVENUE $ 23,438 Last 30 days REGISTRATIONS 69 Last 30 days CONTACTS 31 New in …" at bounding box center [784, 389] width 1568 height 778
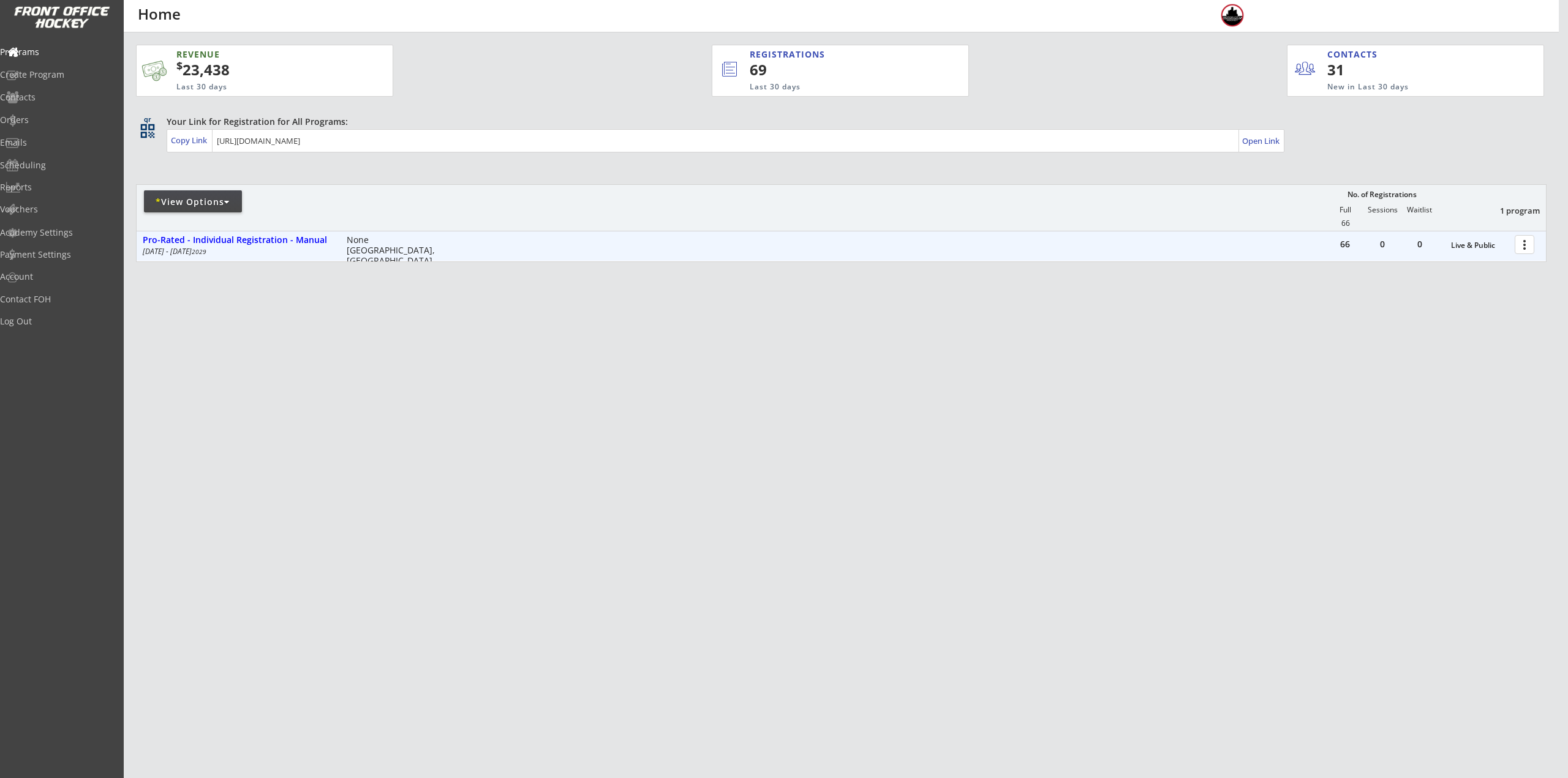
drag, startPoint x: 1528, startPoint y: 241, endPoint x: 1532, endPoint y: 254, distance: 13.6
click at [1530, 241] on div at bounding box center [1526, 244] width 22 height 22
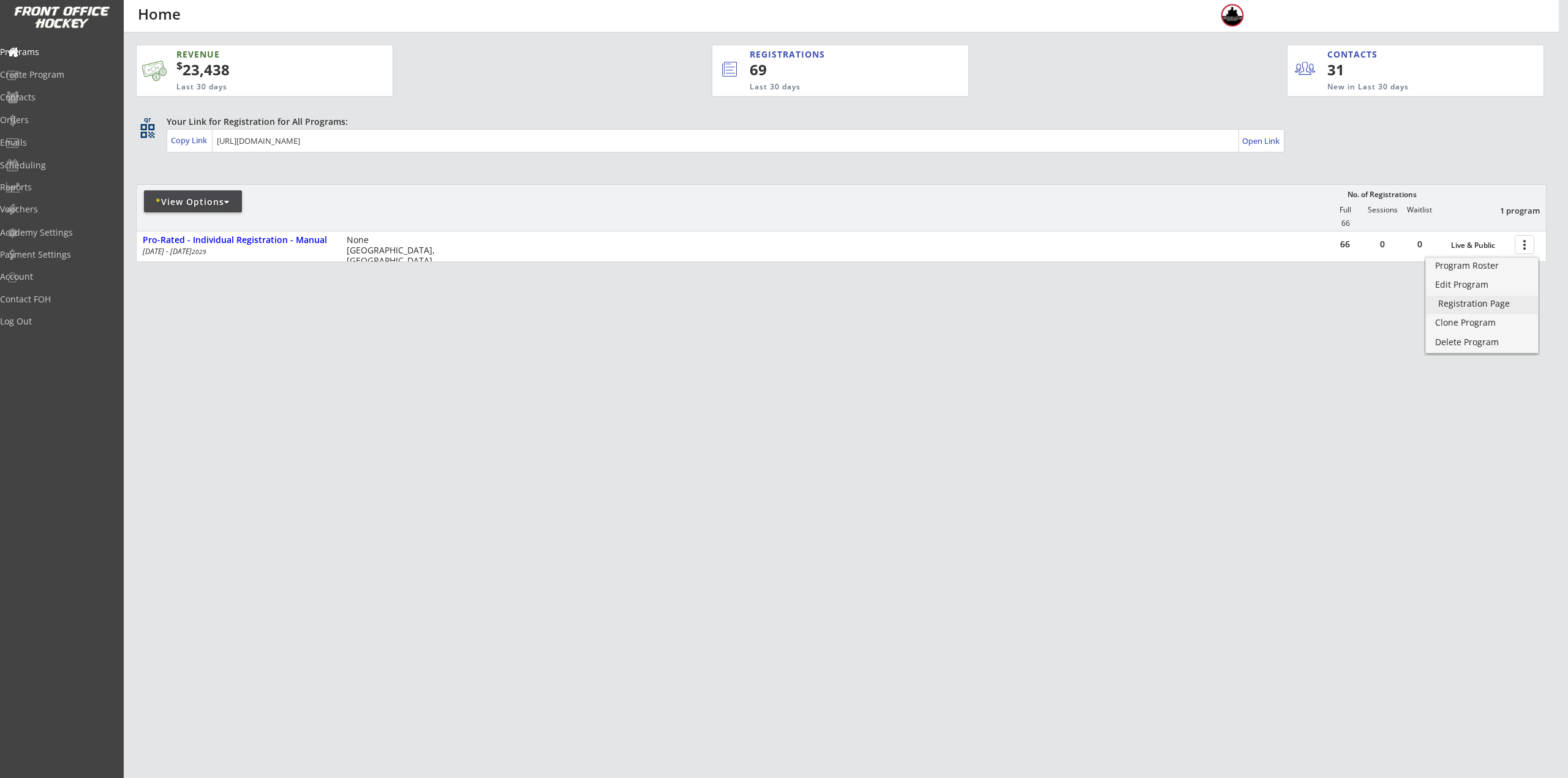
click at [1498, 302] on div "Registration Page" at bounding box center [1482, 304] width 87 height 9
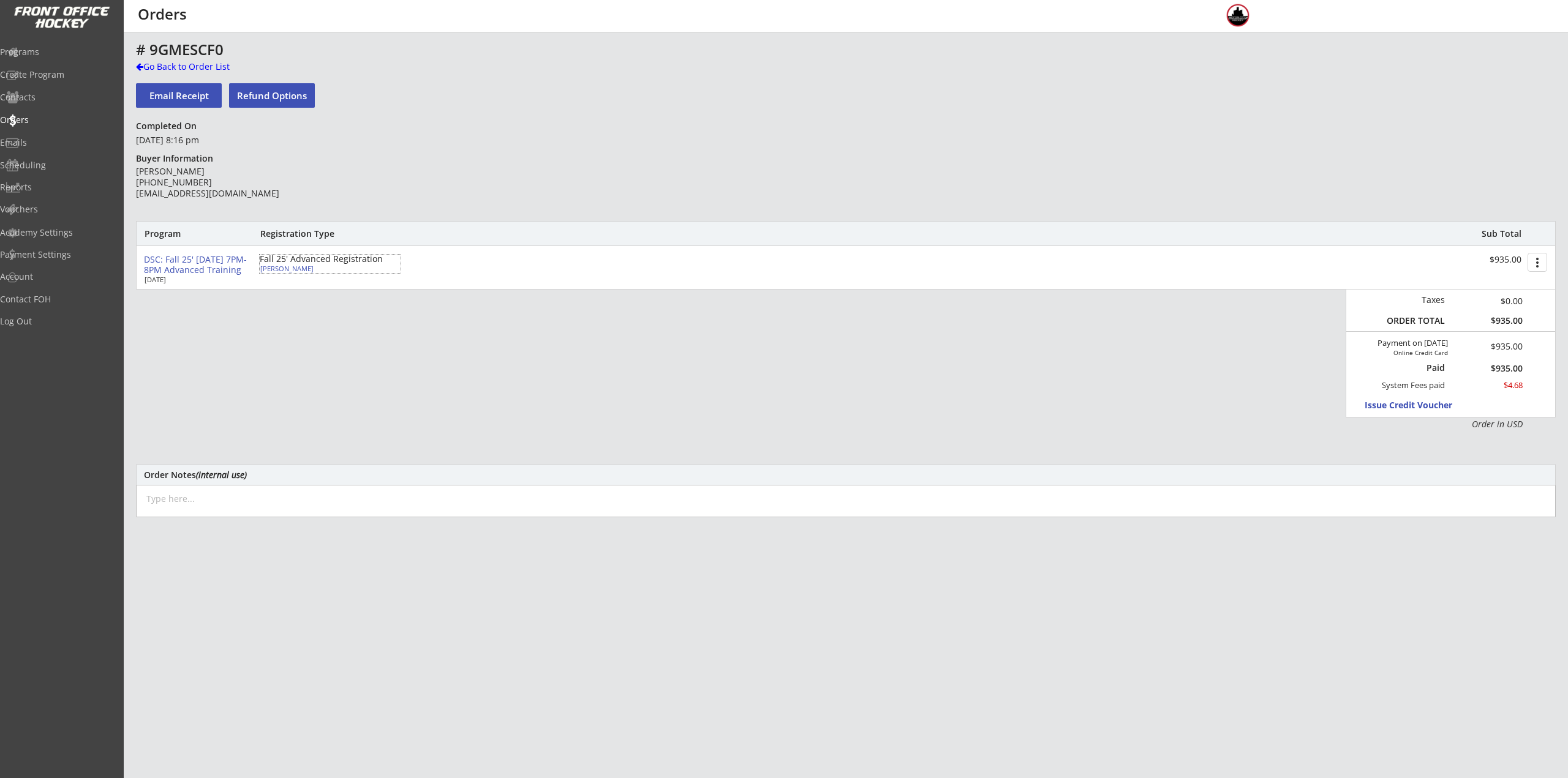
click at [294, 270] on div "[PERSON_NAME]" at bounding box center [328, 268] width 137 height 7
select select ""Youth L/XL""
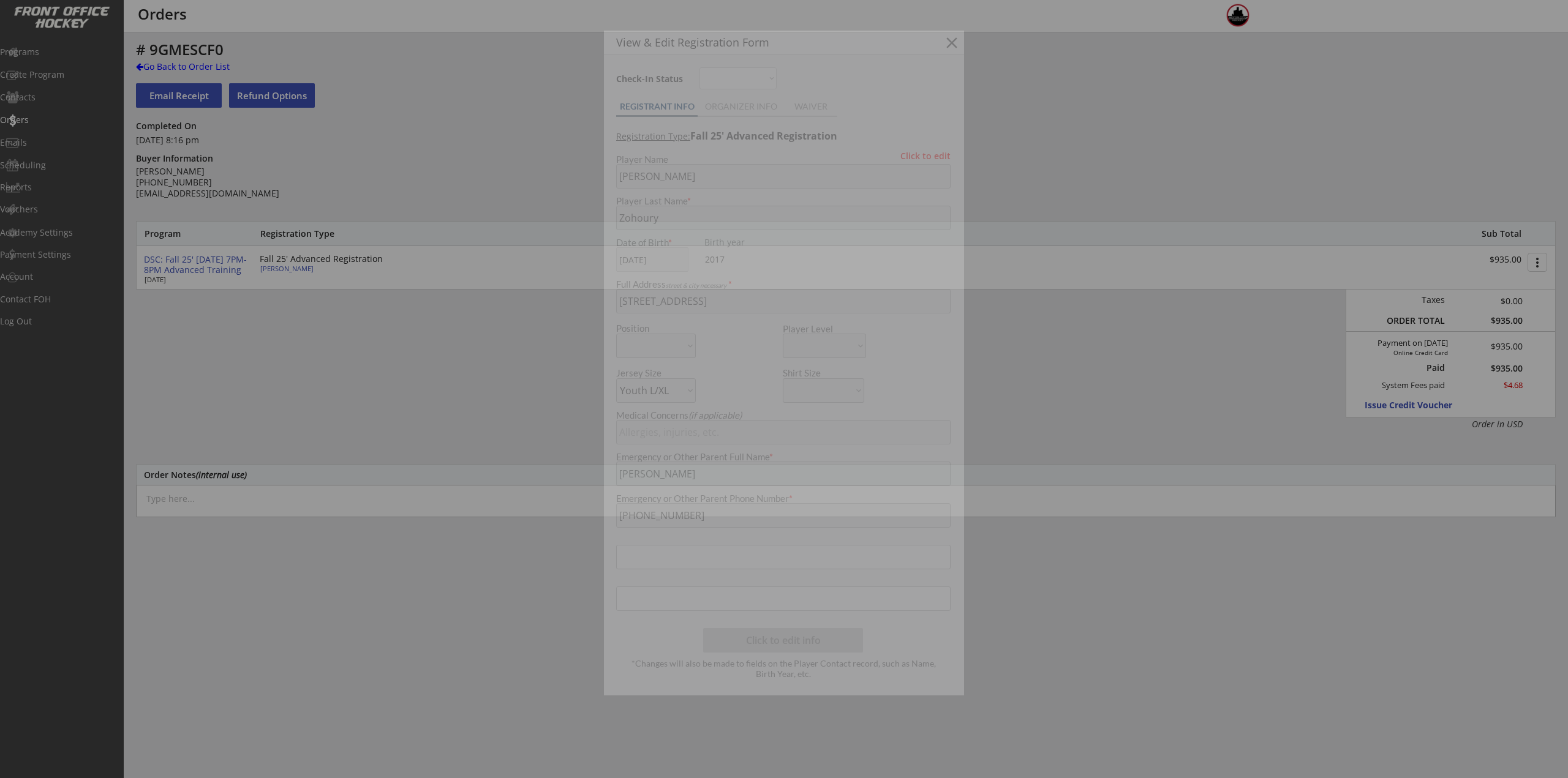
type input "2017"
type input "Eagles 9U"
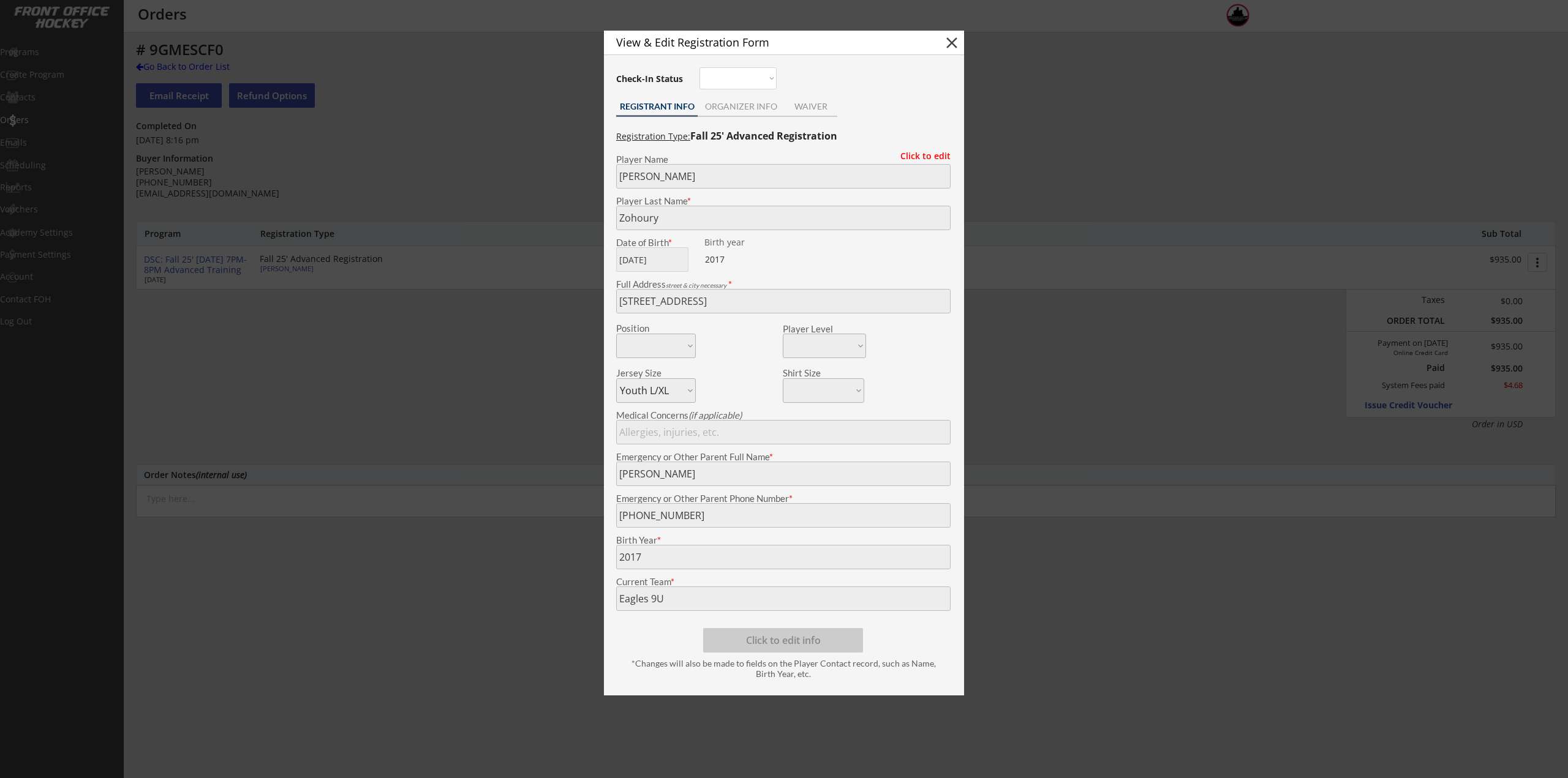
drag, startPoint x: 950, startPoint y: 39, endPoint x: 712, endPoint y: 13, distance: 239.4
click at [950, 39] on button "close" at bounding box center [951, 42] width 18 height 18
select select ""PLACEHOLDER_1427118222253""
